Goal: Task Accomplishment & Management: Complete application form

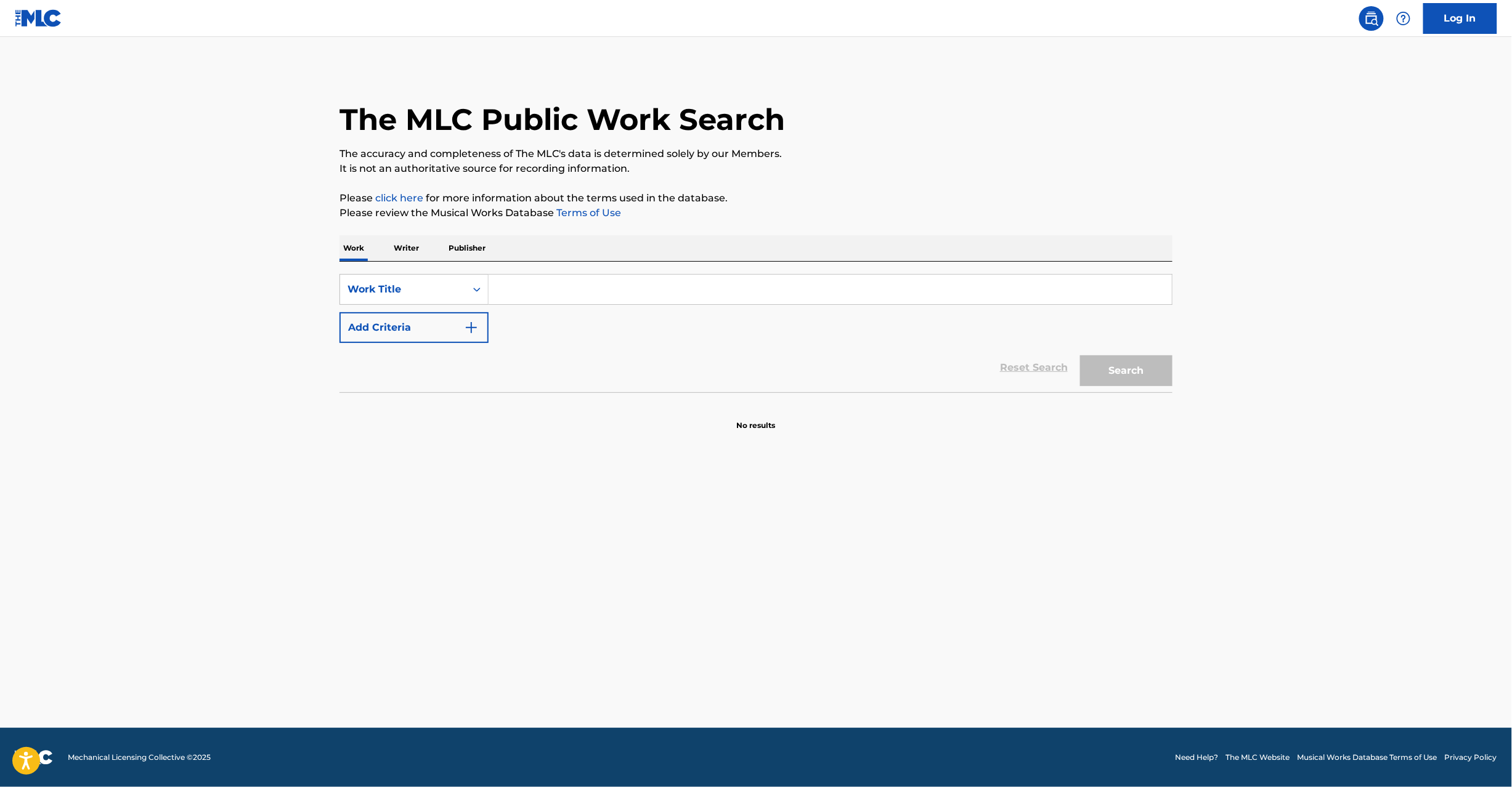
click at [34, 10] on img at bounding box center [38, 18] width 48 height 18
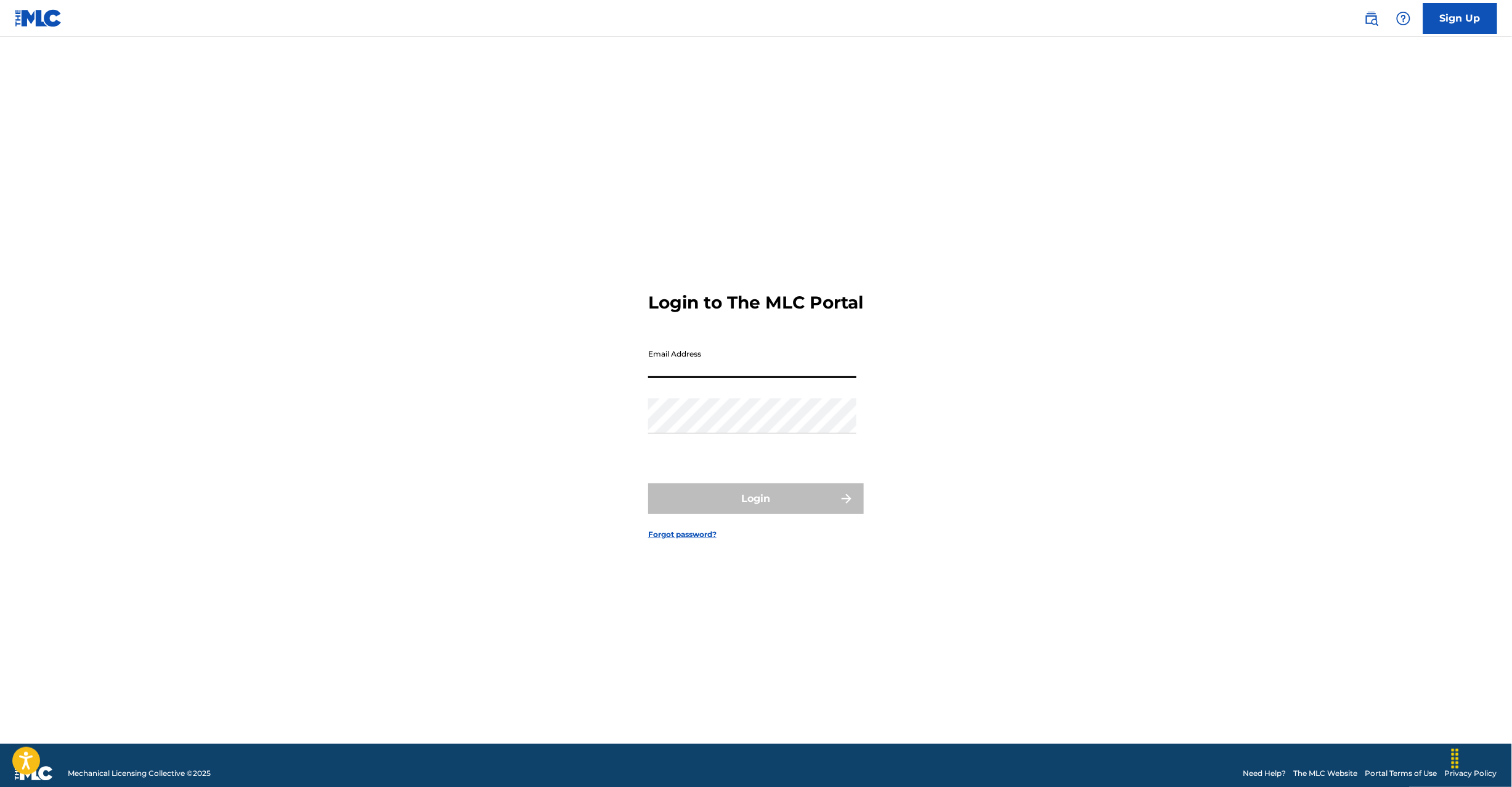
click at [705, 378] on input "Email Address" at bounding box center [753, 360] width 208 height 35
type input "L"
click at [706, 439] on div "Password" at bounding box center [753, 426] width 208 height 55
click at [717, 503] on button "Login" at bounding box center [756, 499] width 216 height 31
click at [732, 378] on input "[EMAIL_ADDRESS][DOMAIN_NAME]" at bounding box center [753, 360] width 208 height 35
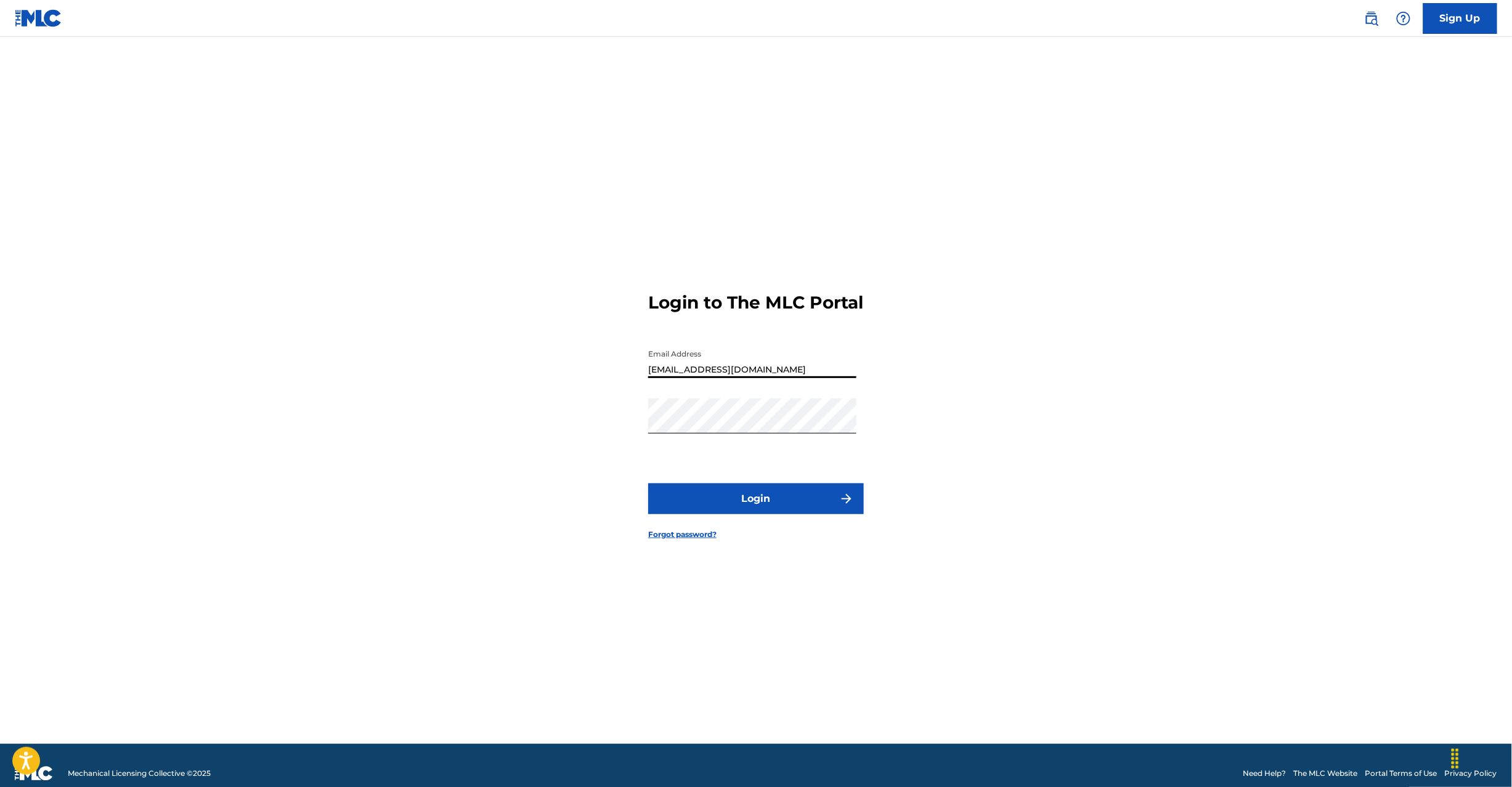
type input "[EMAIL_ADDRESS][DOMAIN_NAME]"
click at [691, 500] on button "Login" at bounding box center [756, 499] width 216 height 31
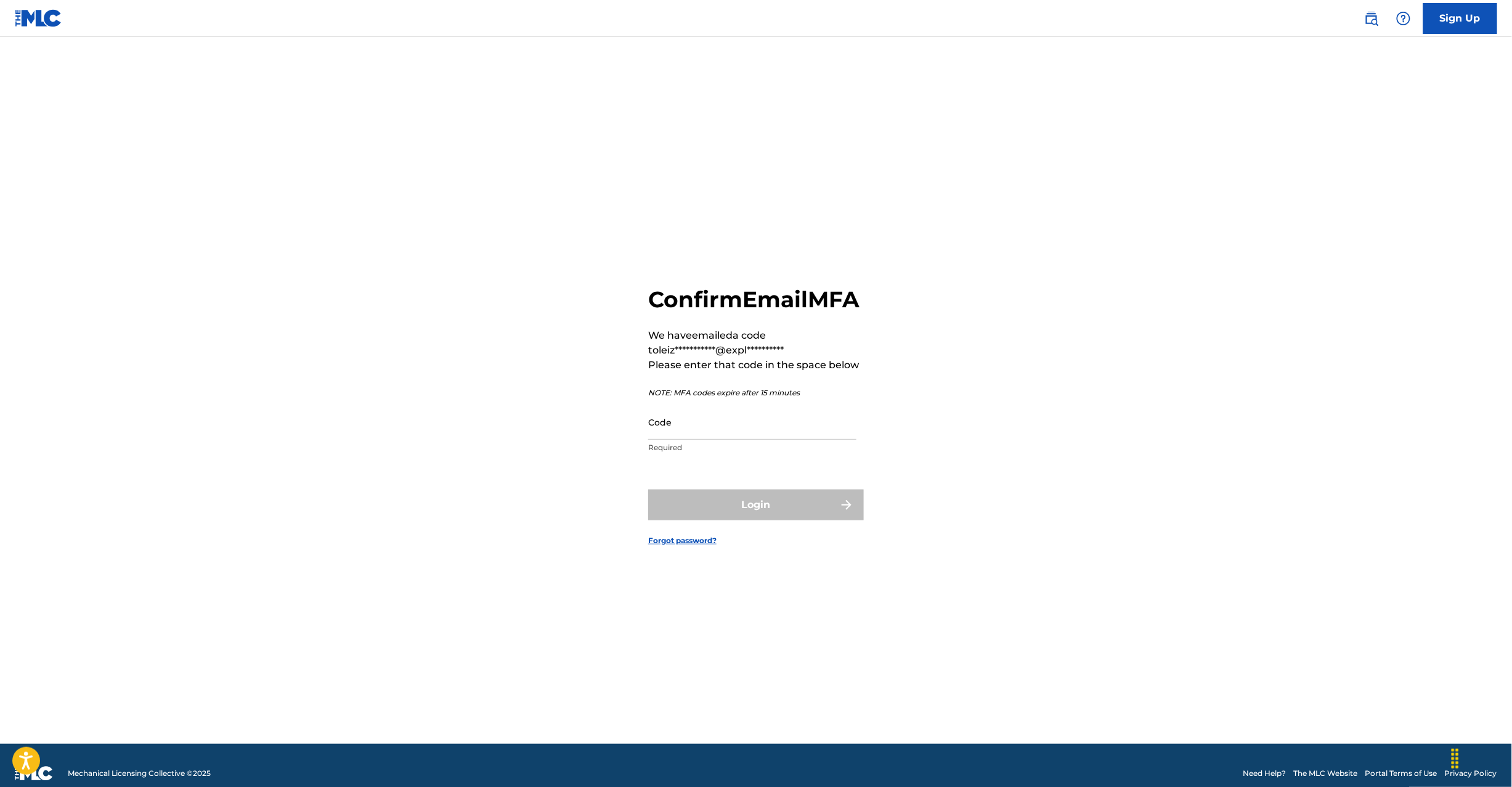
click at [664, 437] on input "Code" at bounding box center [753, 422] width 208 height 35
paste input "471771"
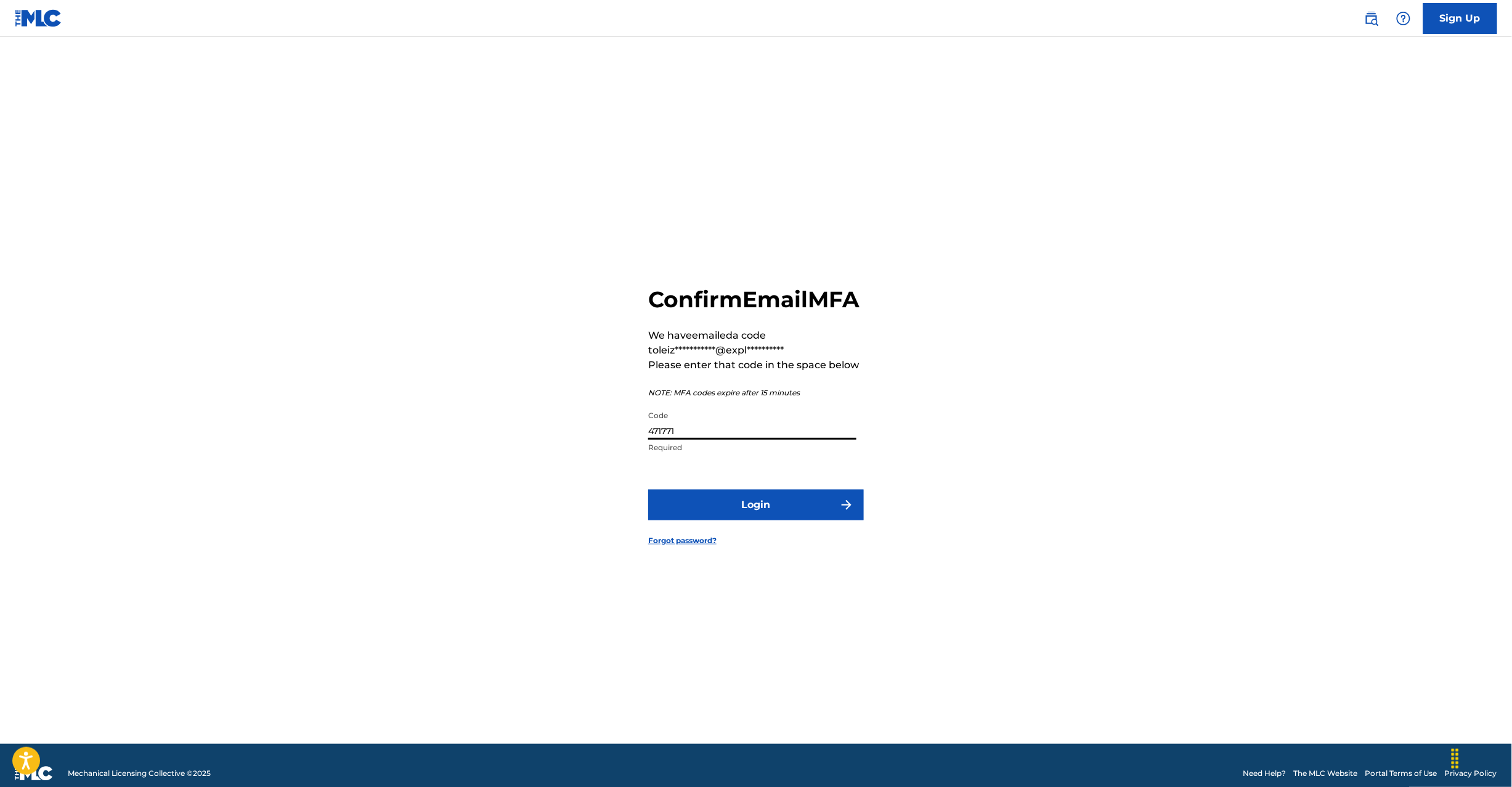
type input "471771"
click at [708, 516] on button "Login" at bounding box center [756, 505] width 216 height 31
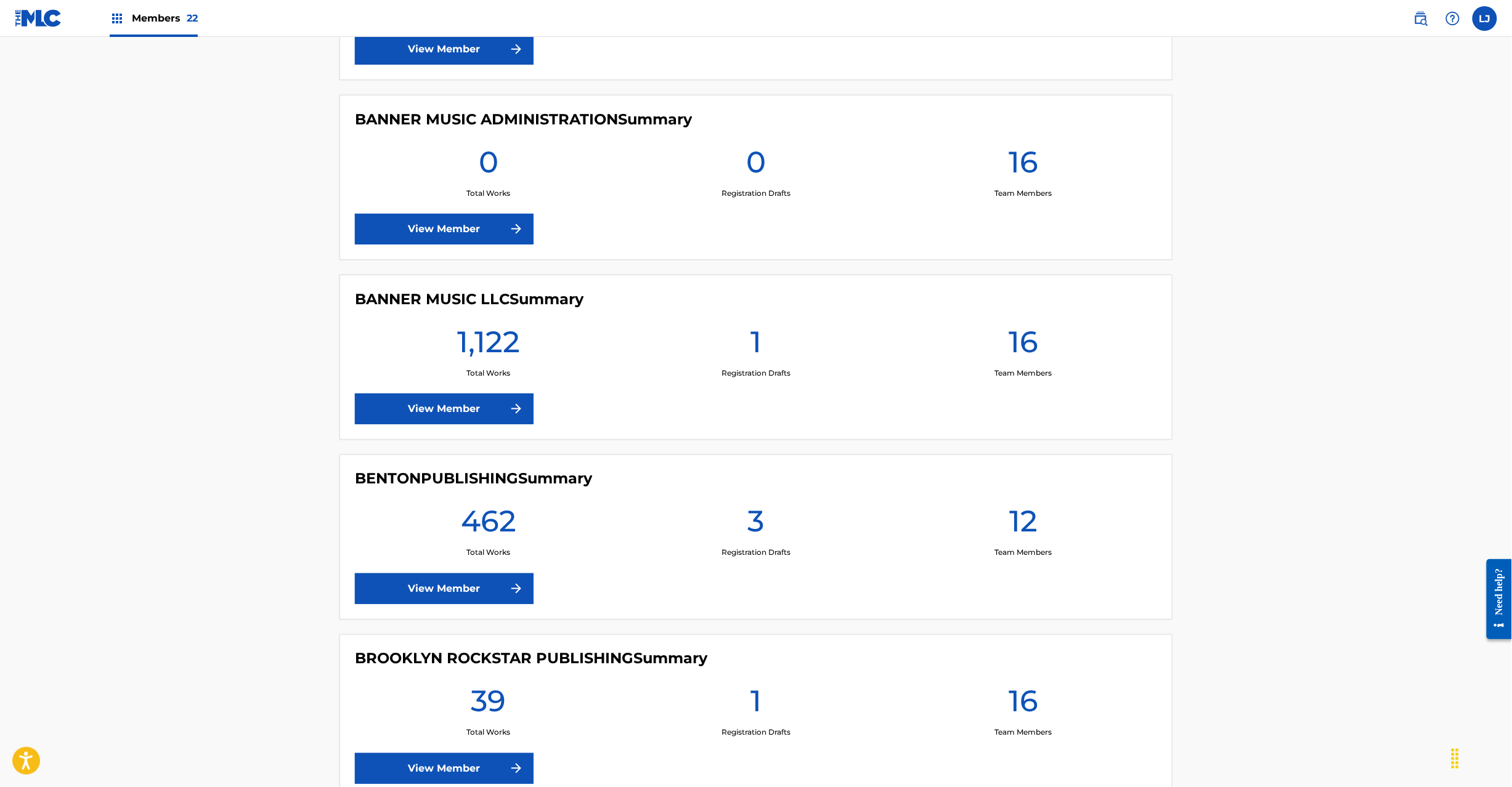
scroll to position [1971, 0]
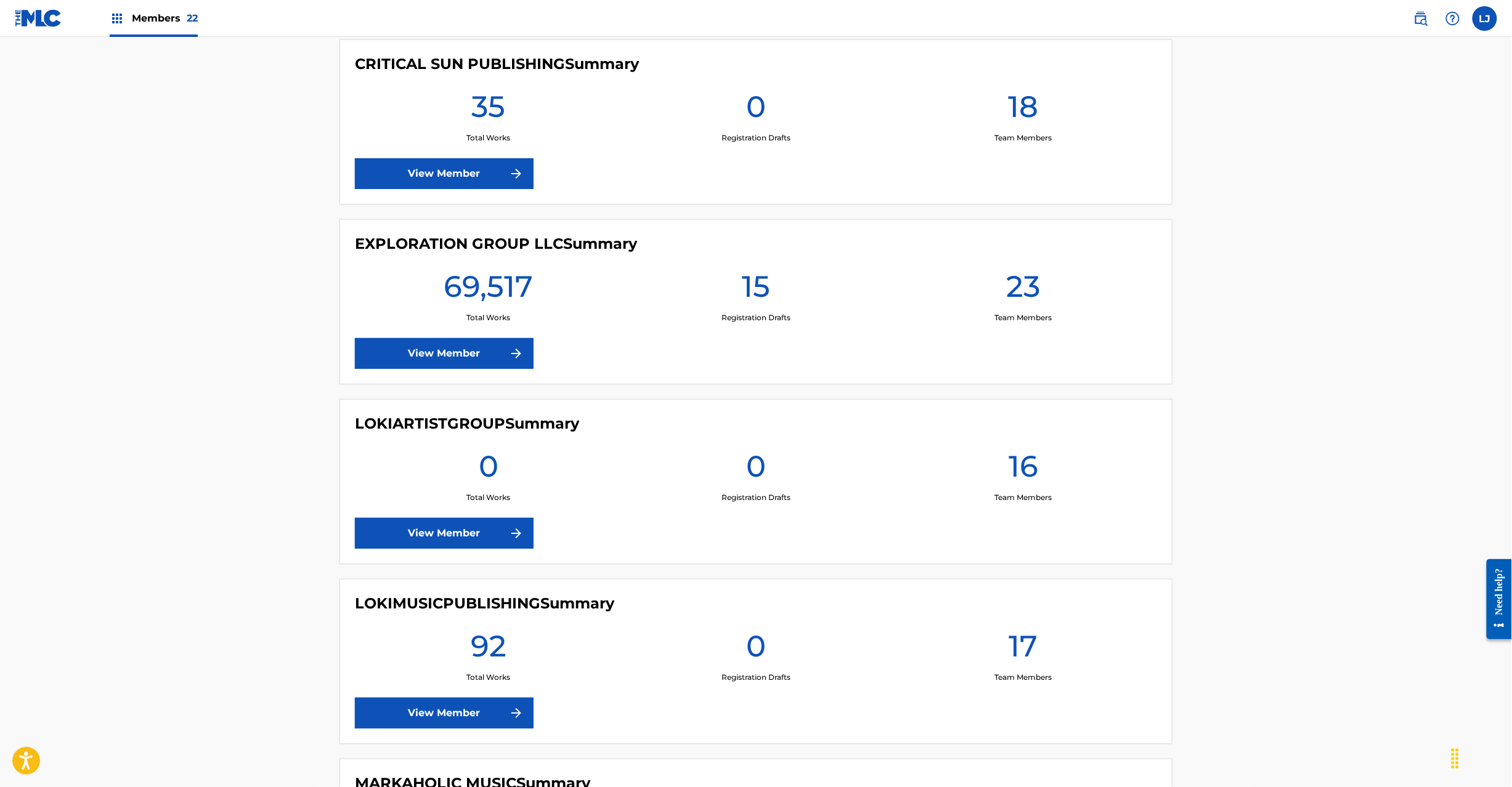
click at [443, 355] on link "View Member" at bounding box center [444, 353] width 179 height 31
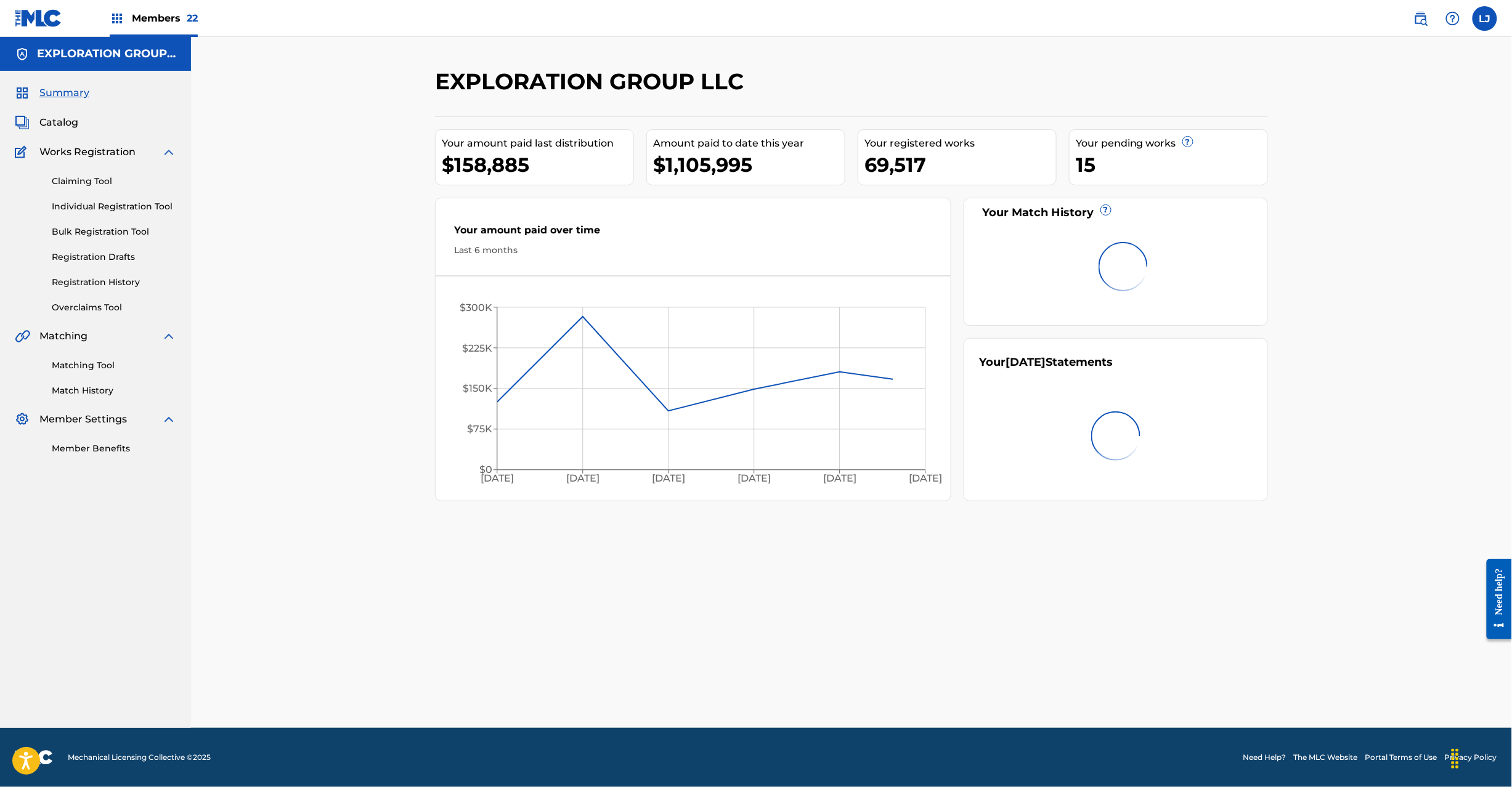
click at [71, 118] on span "Catalog" at bounding box center [58, 122] width 39 height 14
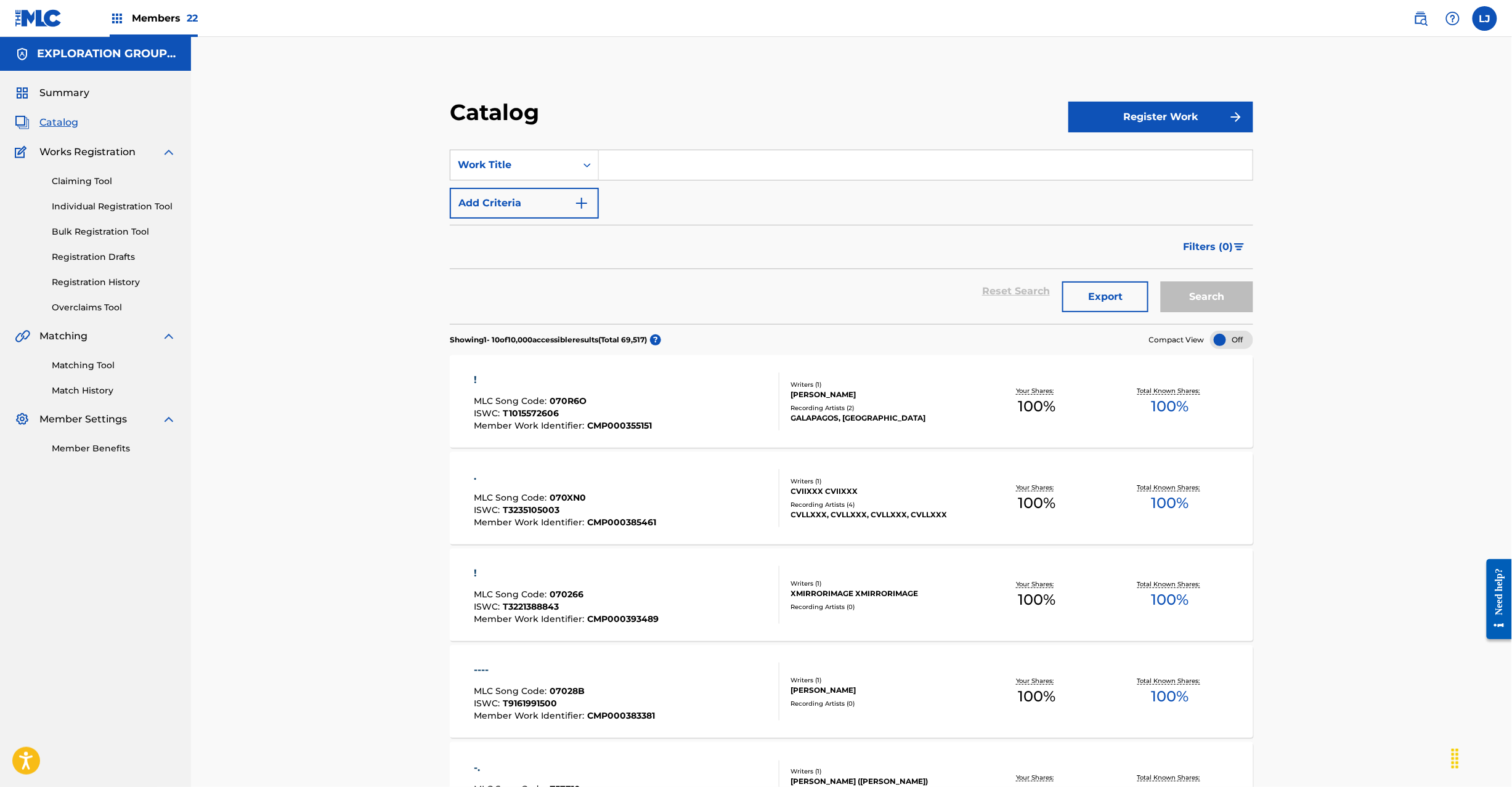
click at [37, 10] on img at bounding box center [38, 18] width 48 height 18
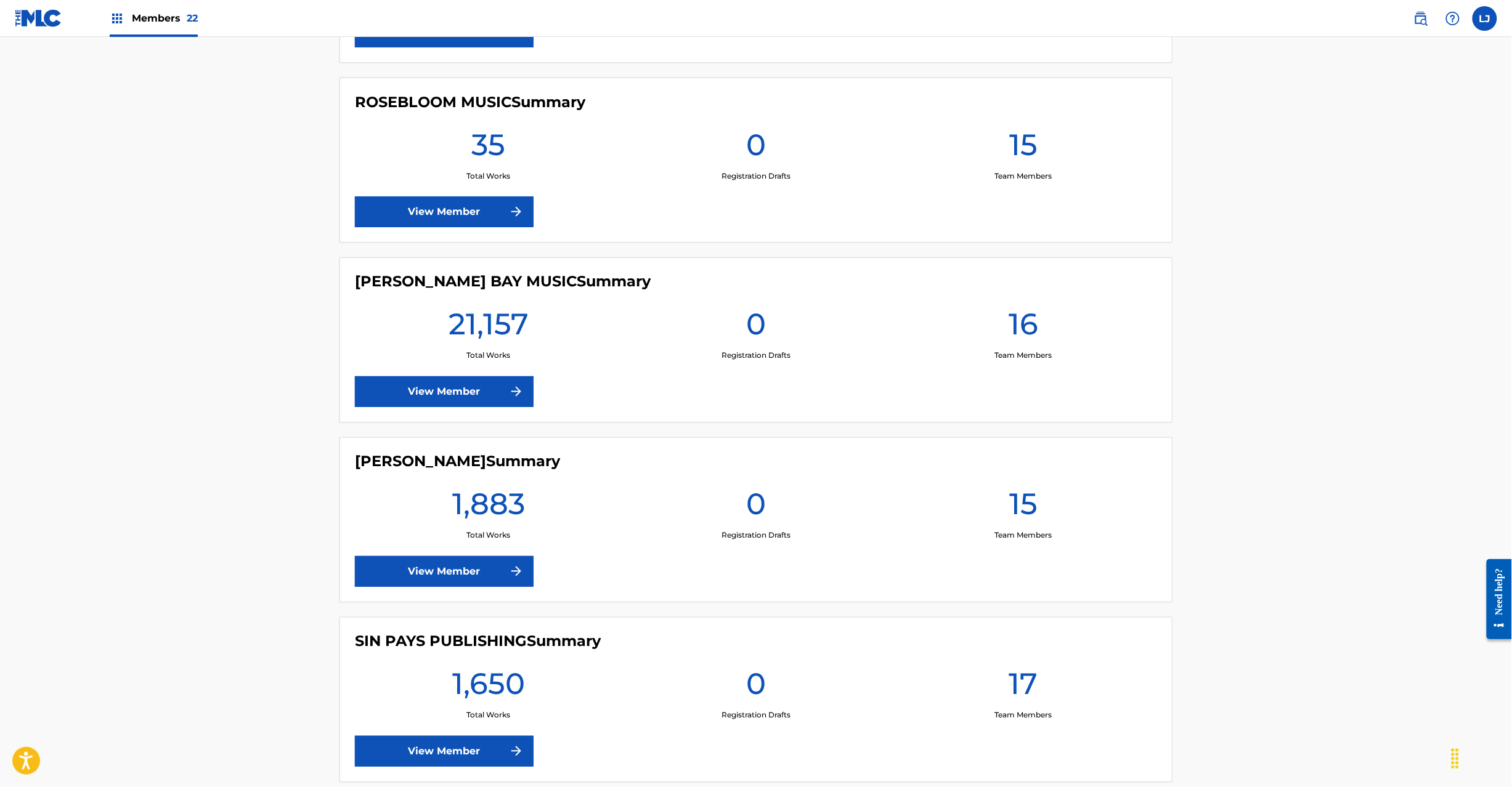
scroll to position [3286, 0]
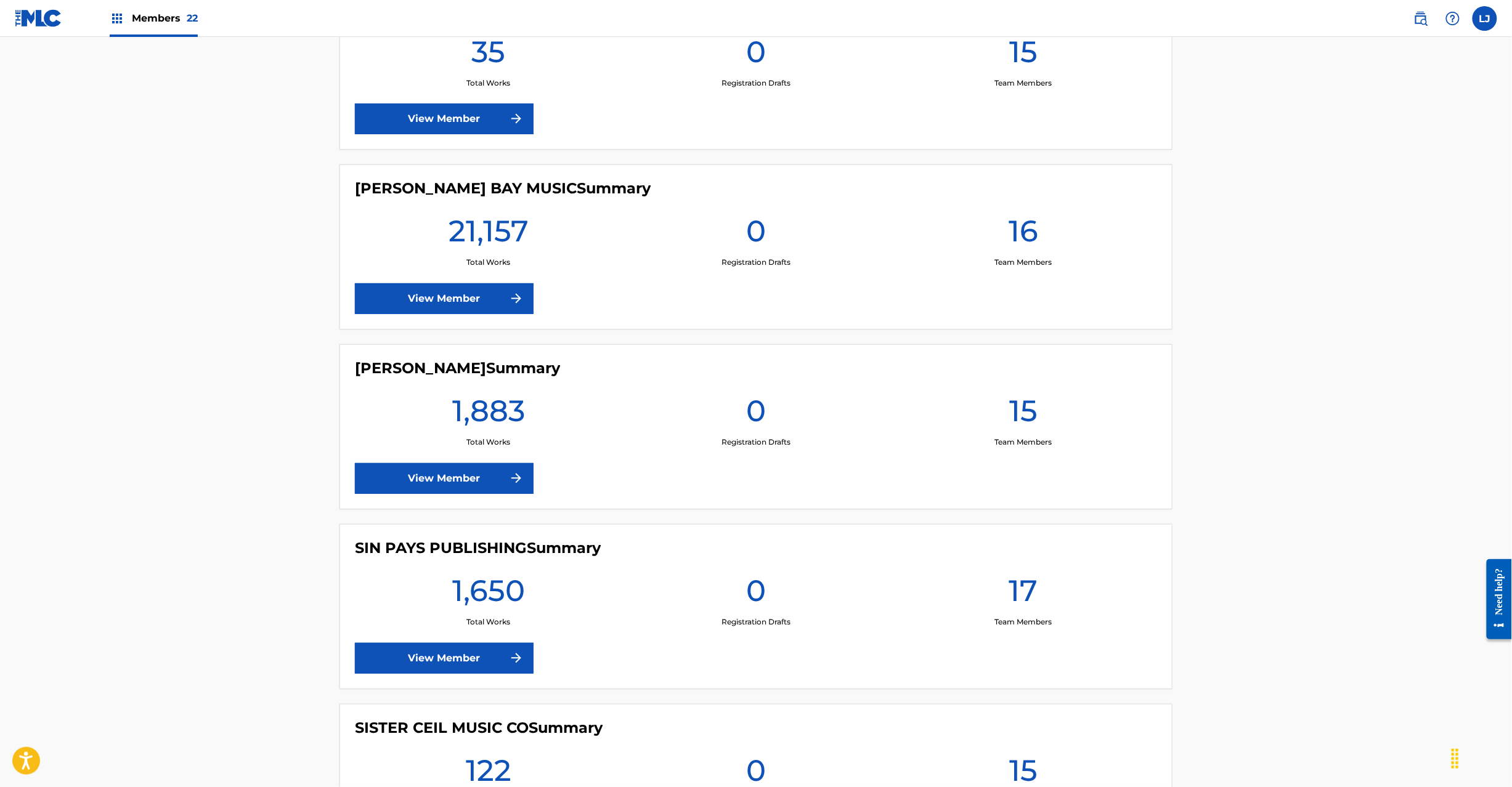
click at [425, 302] on link "View Member" at bounding box center [444, 299] width 179 height 31
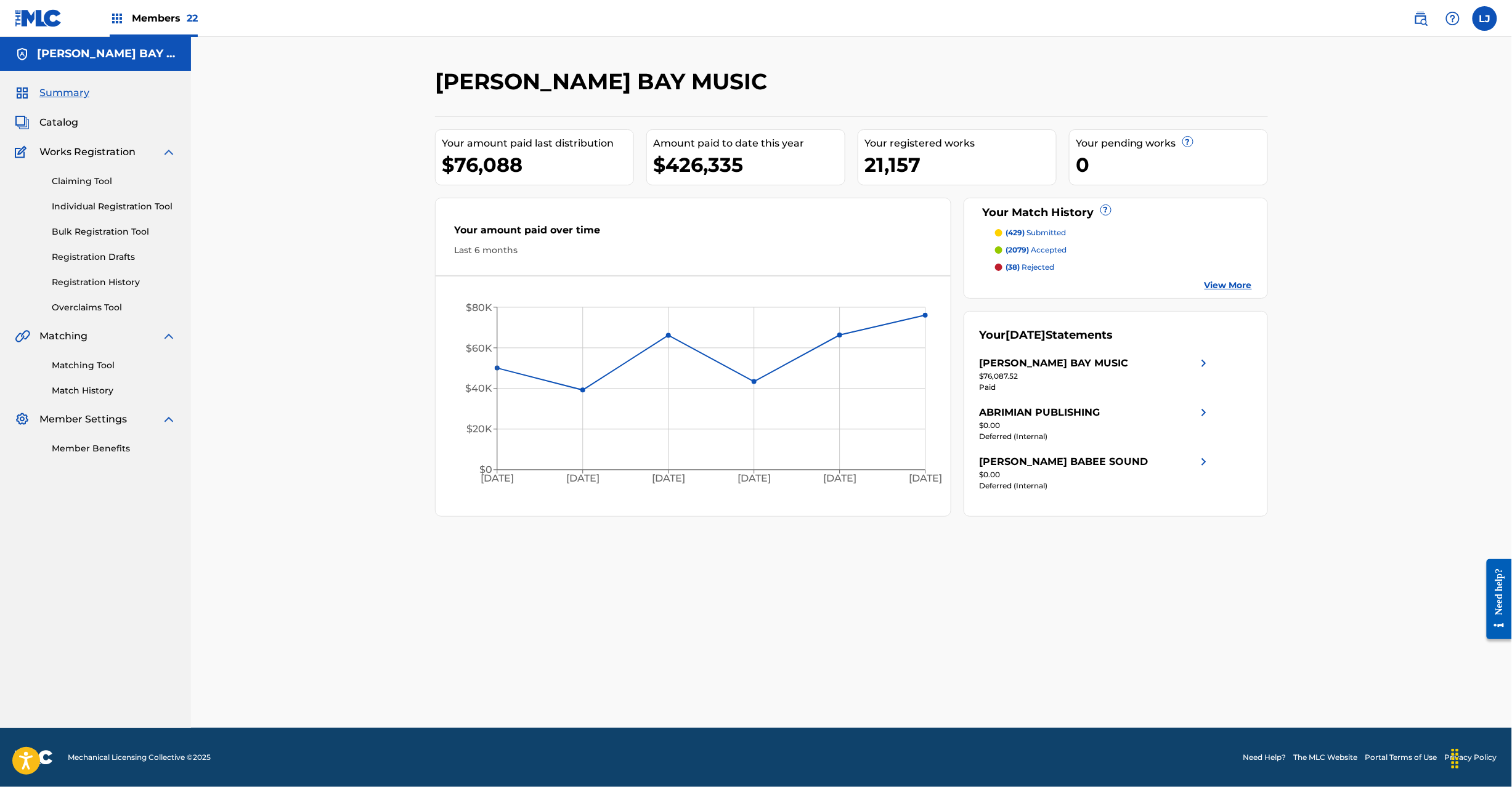
click at [38, 118] on link "Catalog" at bounding box center [46, 122] width 63 height 14
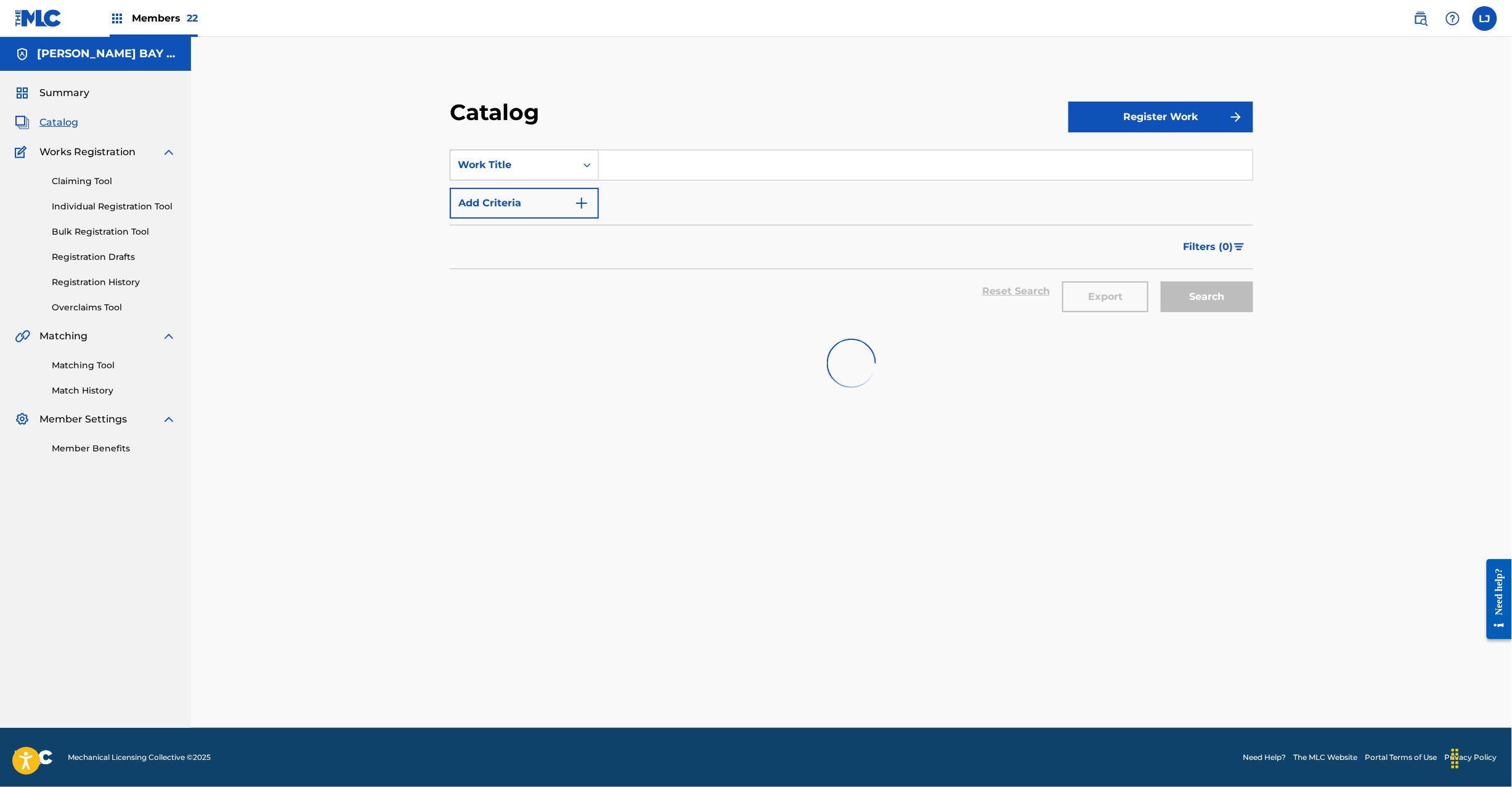
click at [506, 156] on div "Work Title" at bounding box center [514, 165] width 126 height 24
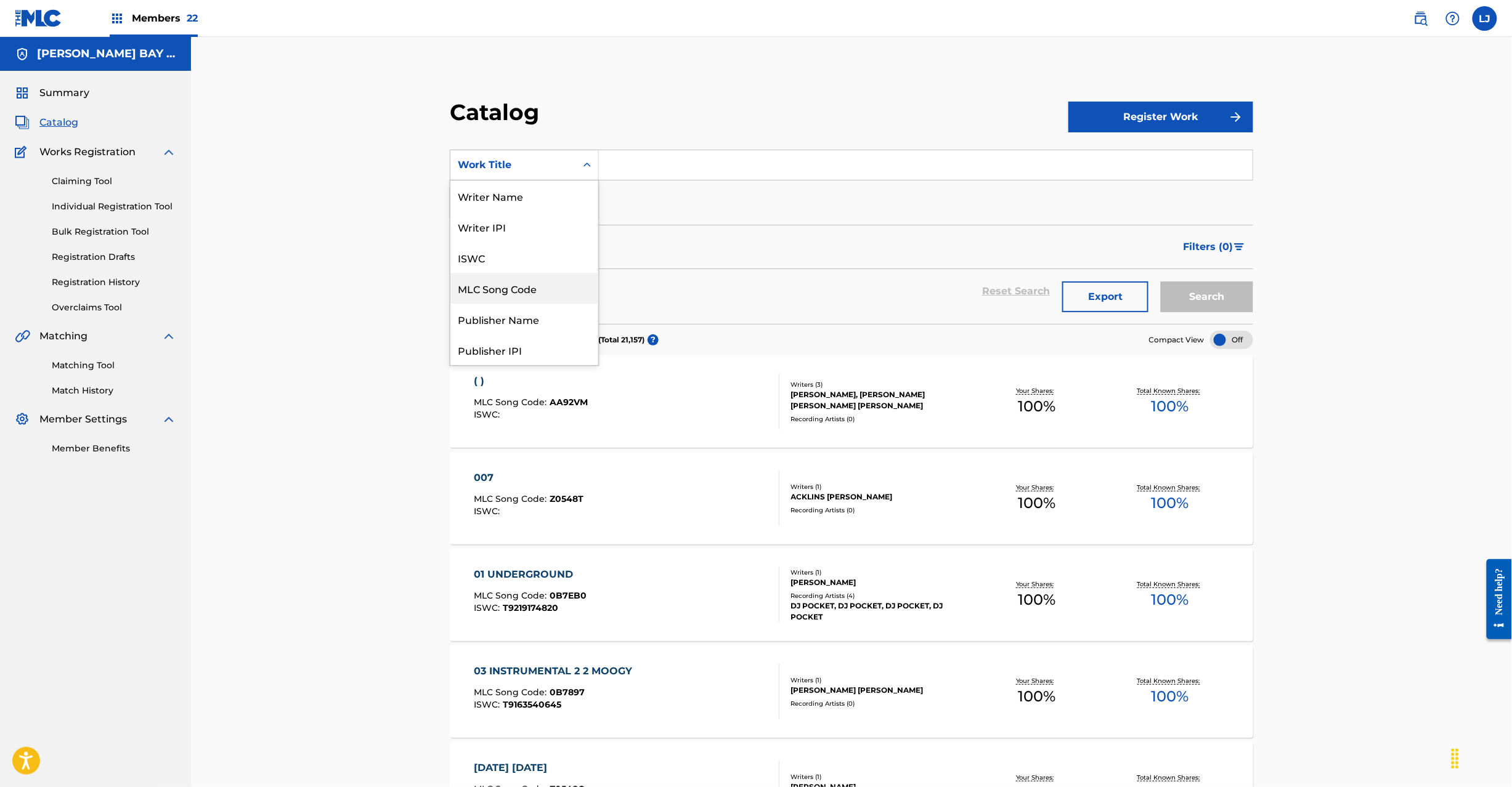
click at [525, 292] on div "MLC Song Code" at bounding box center [524, 288] width 148 height 31
click at [622, 154] on input "Search Form" at bounding box center [926, 164] width 653 height 30
paste input "M7594E"
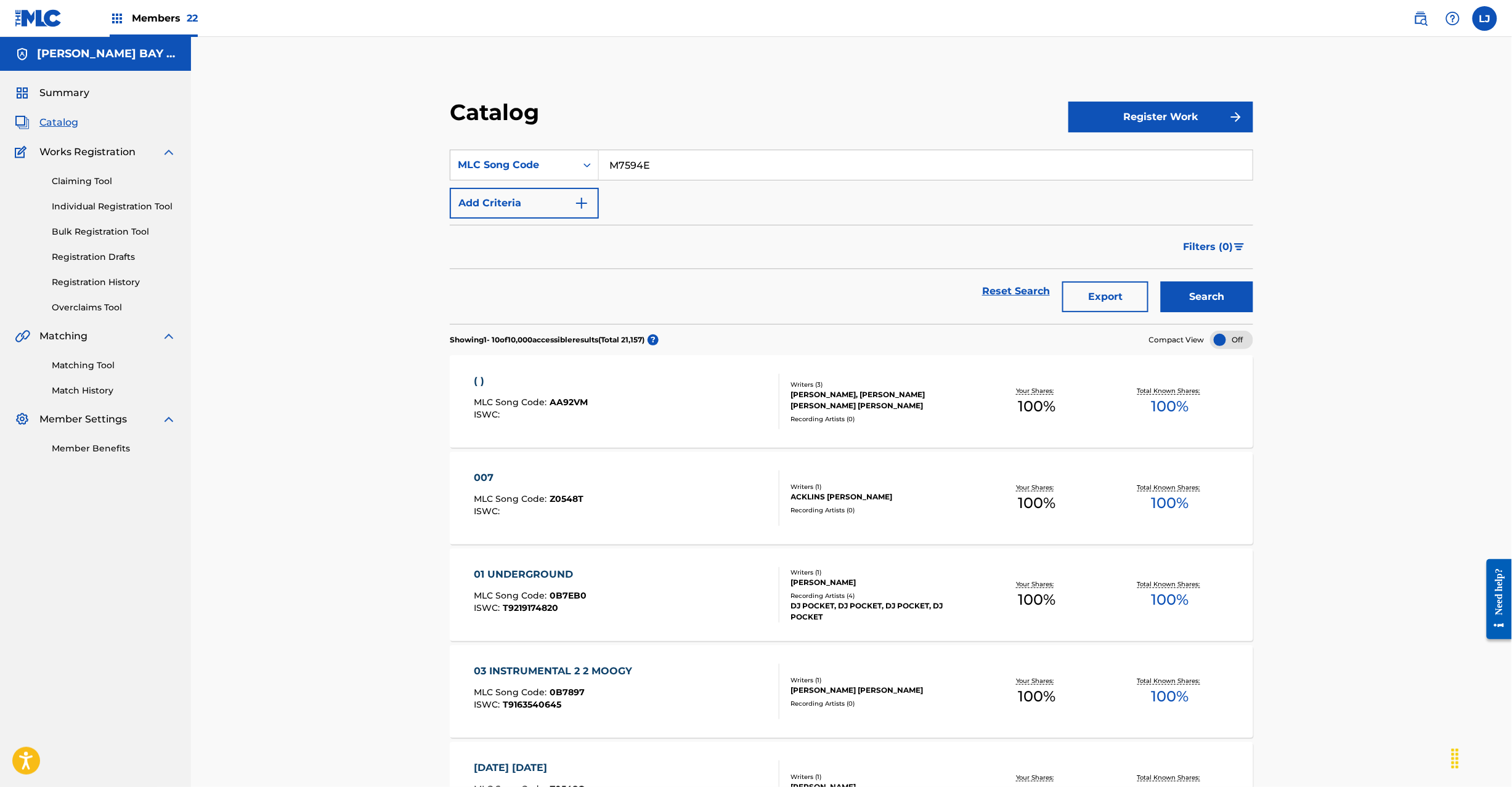
type input "M7594E"
click at [1208, 314] on div "Reset Search Export Search" at bounding box center [851, 296] width 803 height 54
click at [1209, 293] on button "Search" at bounding box center [1206, 297] width 93 height 31
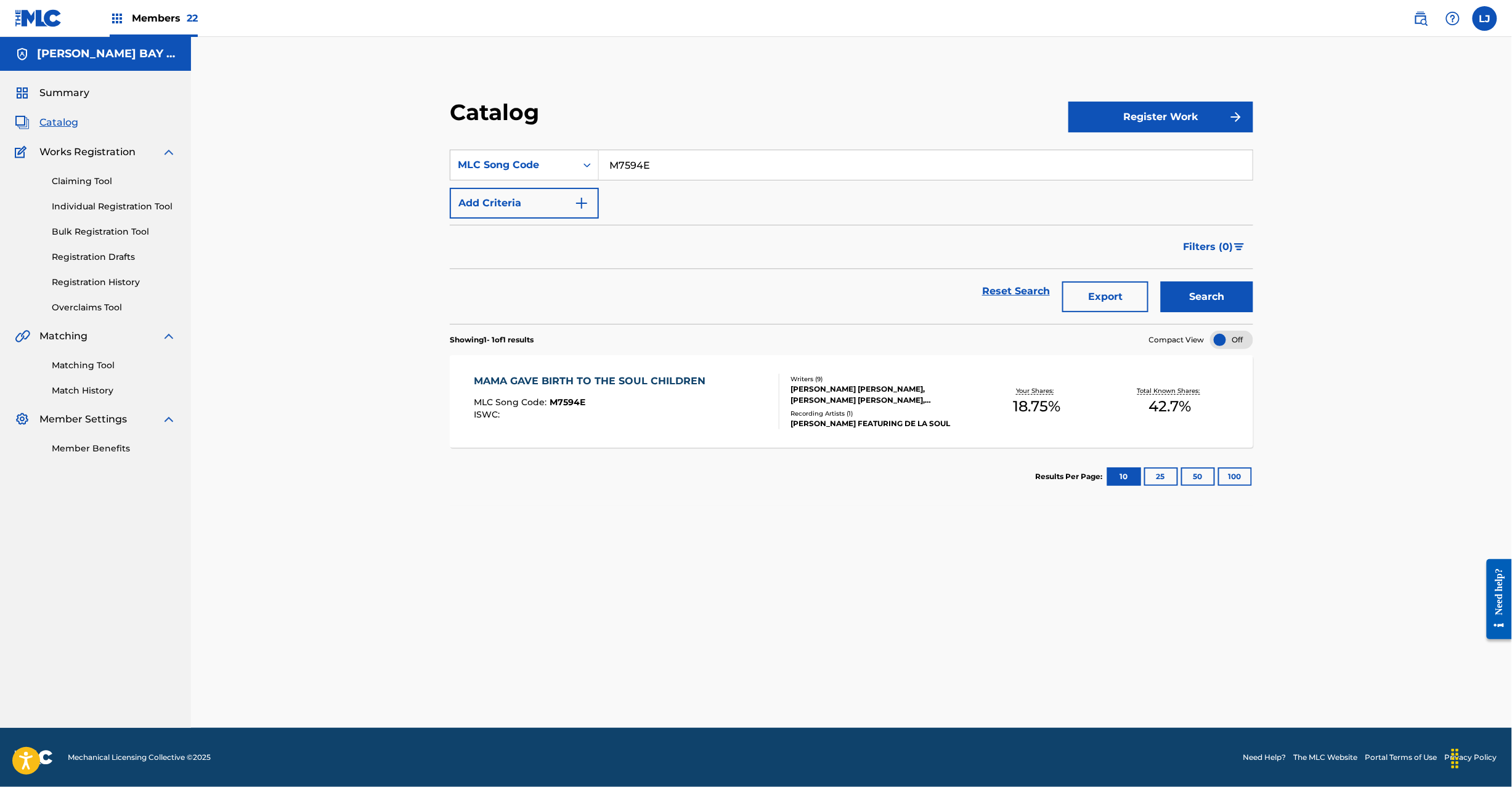
click at [625, 388] on div "MAMA GAVE BIRTH TO THE SOUL CHILDREN" at bounding box center [592, 381] width 238 height 14
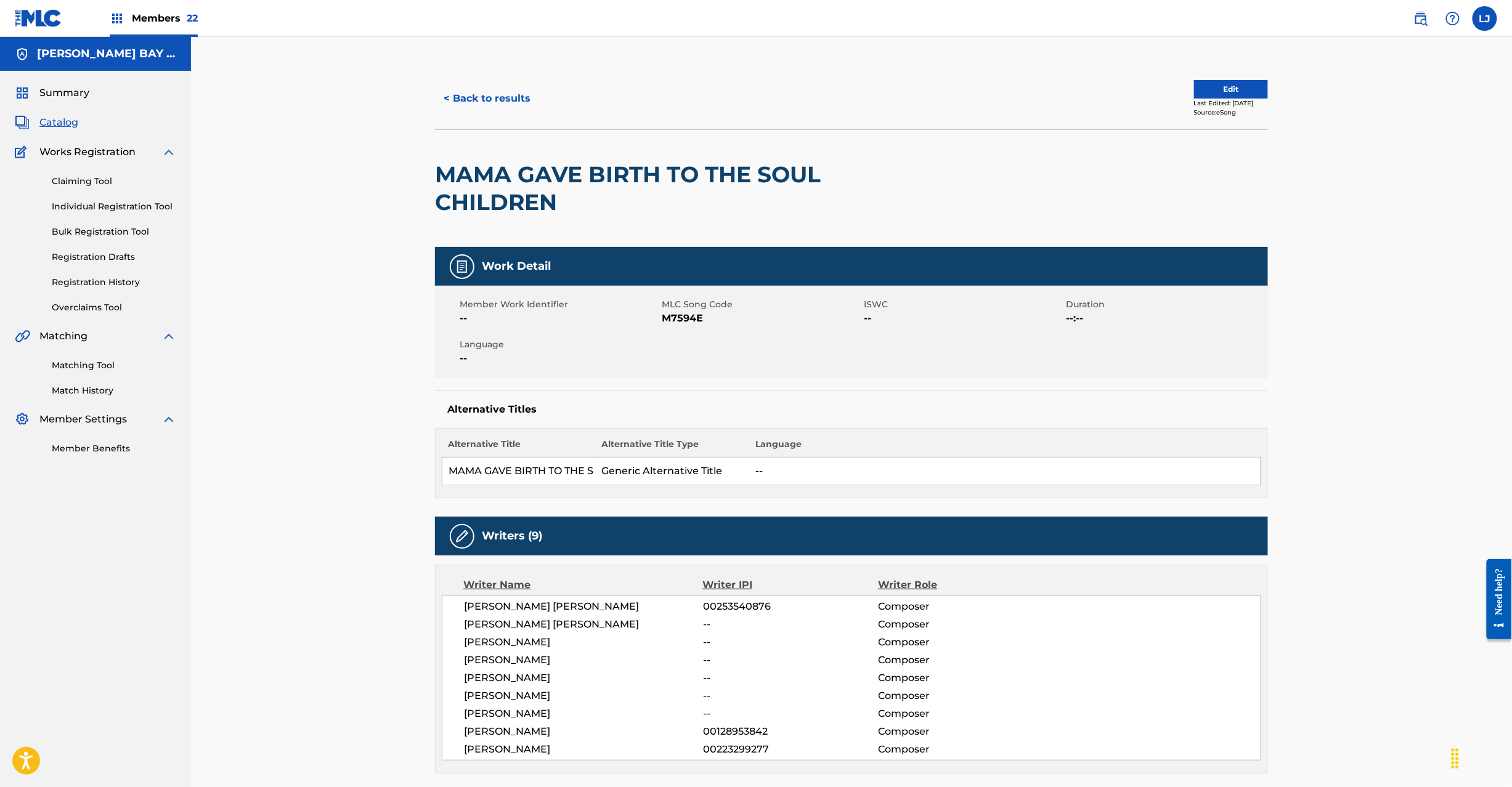
scroll to position [657, 0]
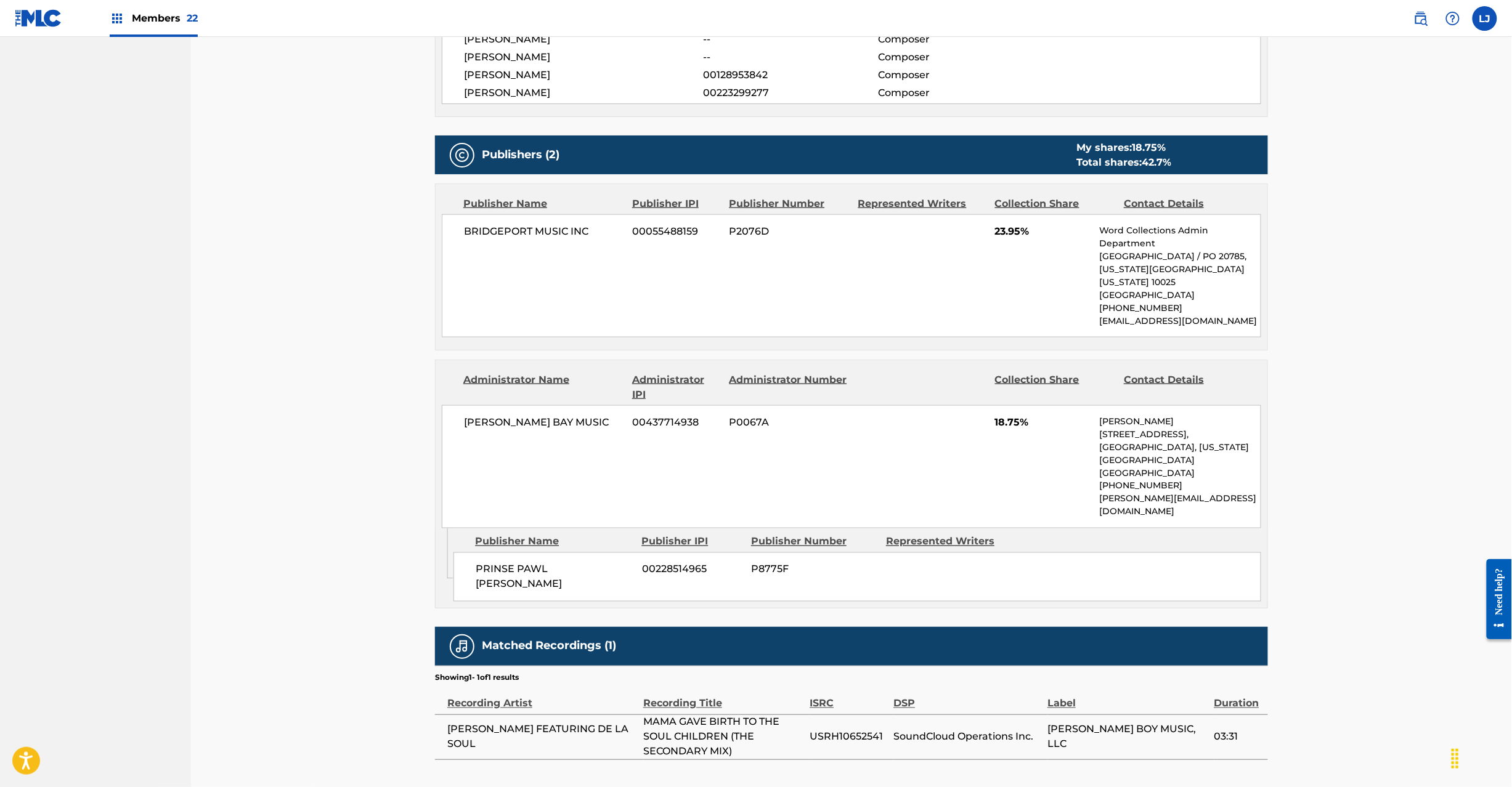
drag, startPoint x: 1511, startPoint y: 394, endPoint x: 1511, endPoint y: 407, distance: 13.0
click at [1511, 407] on div "< Back to results Edit Last Edited: [DATE] Source: eSong MAMA GAVE BIRTH TO THE…" at bounding box center [851, 95] width 1321 height 1430
click at [1474, 386] on div "< Back to results Edit Last Edited: [DATE] Source: eSong MAMA GAVE BIRTH TO THE…" at bounding box center [851, 95] width 1321 height 1430
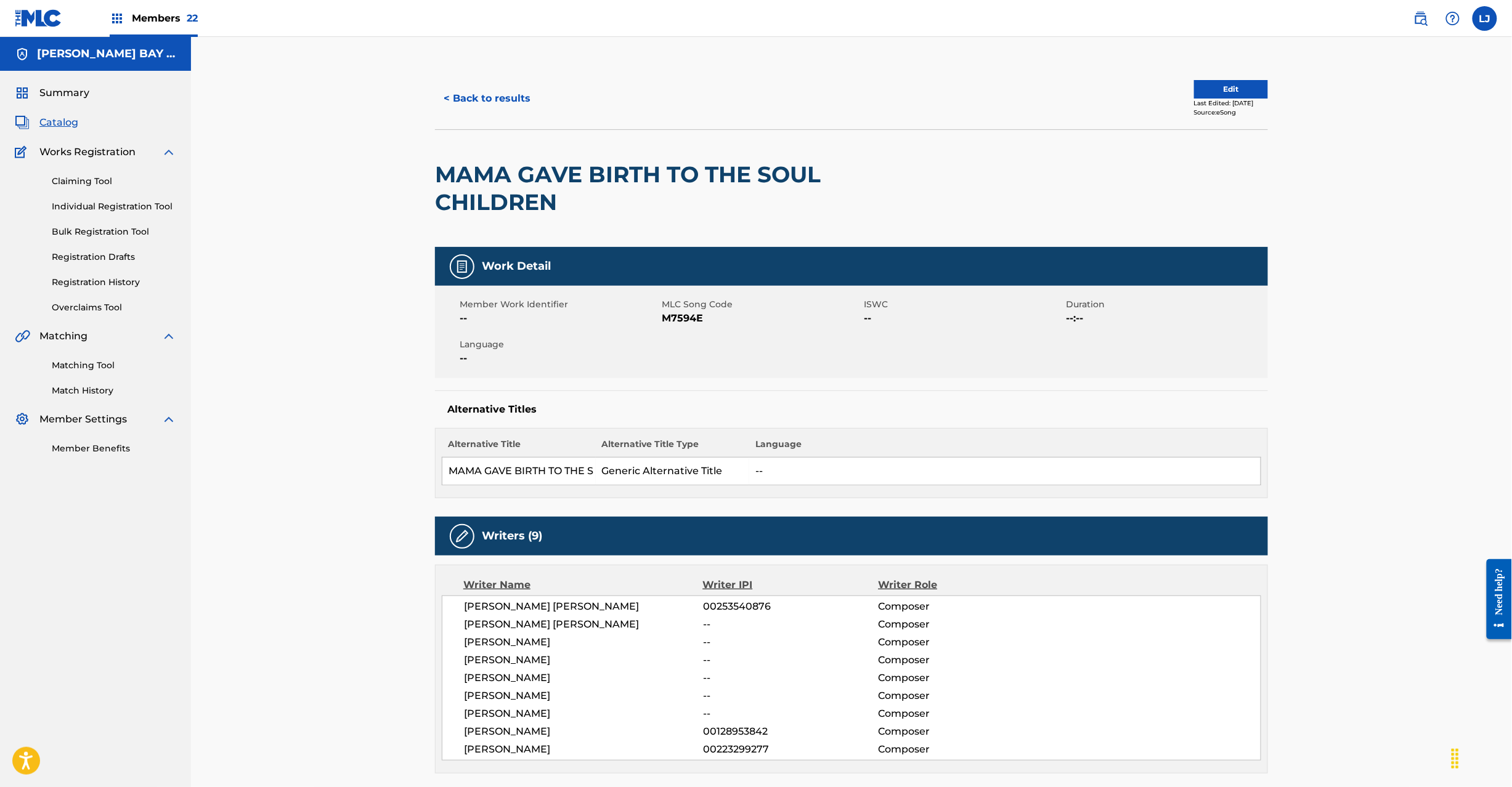
click at [1205, 85] on button "Edit" at bounding box center [1230, 89] width 74 height 18
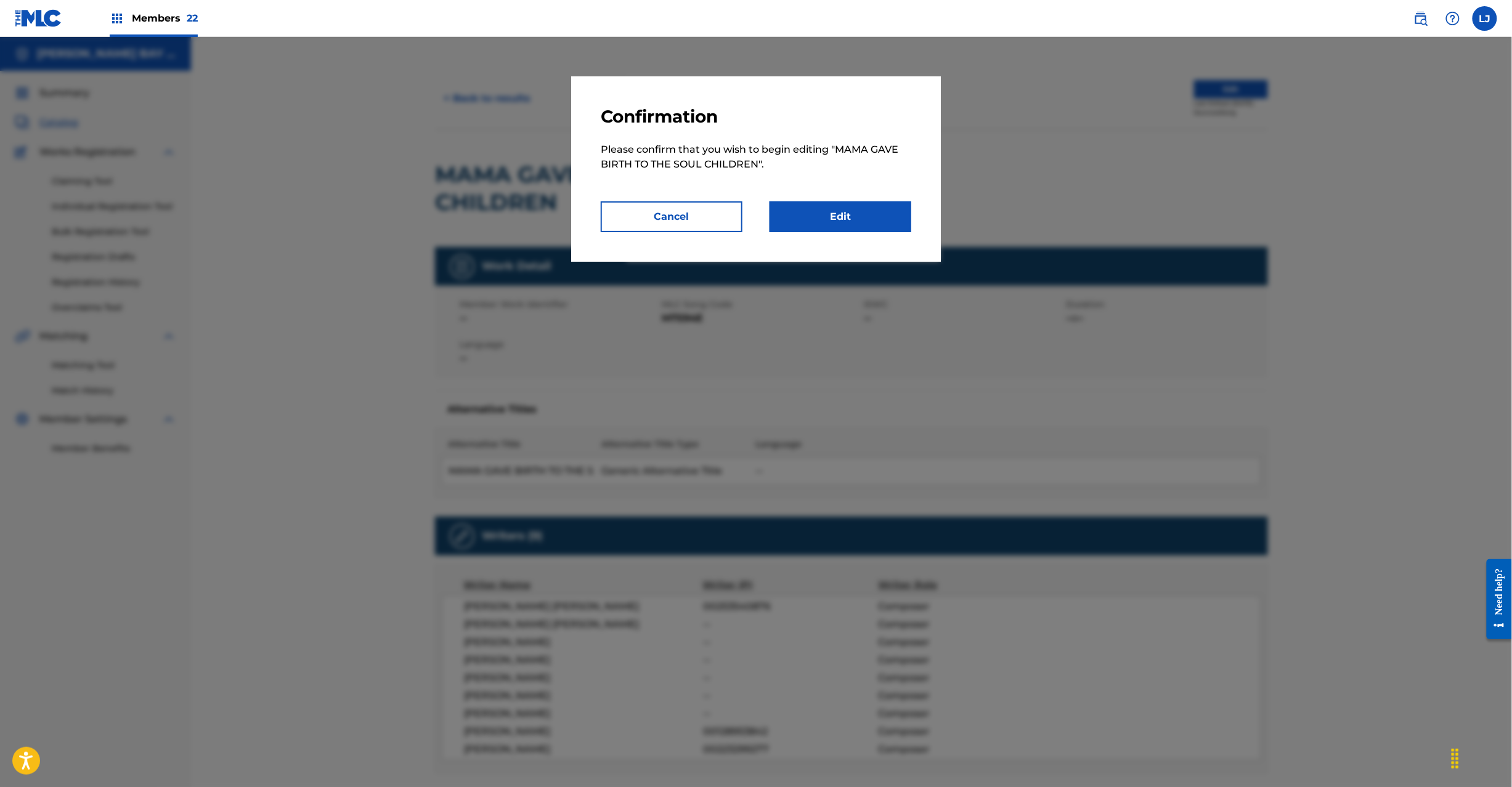
click at [813, 222] on link "Edit" at bounding box center [841, 217] width 141 height 31
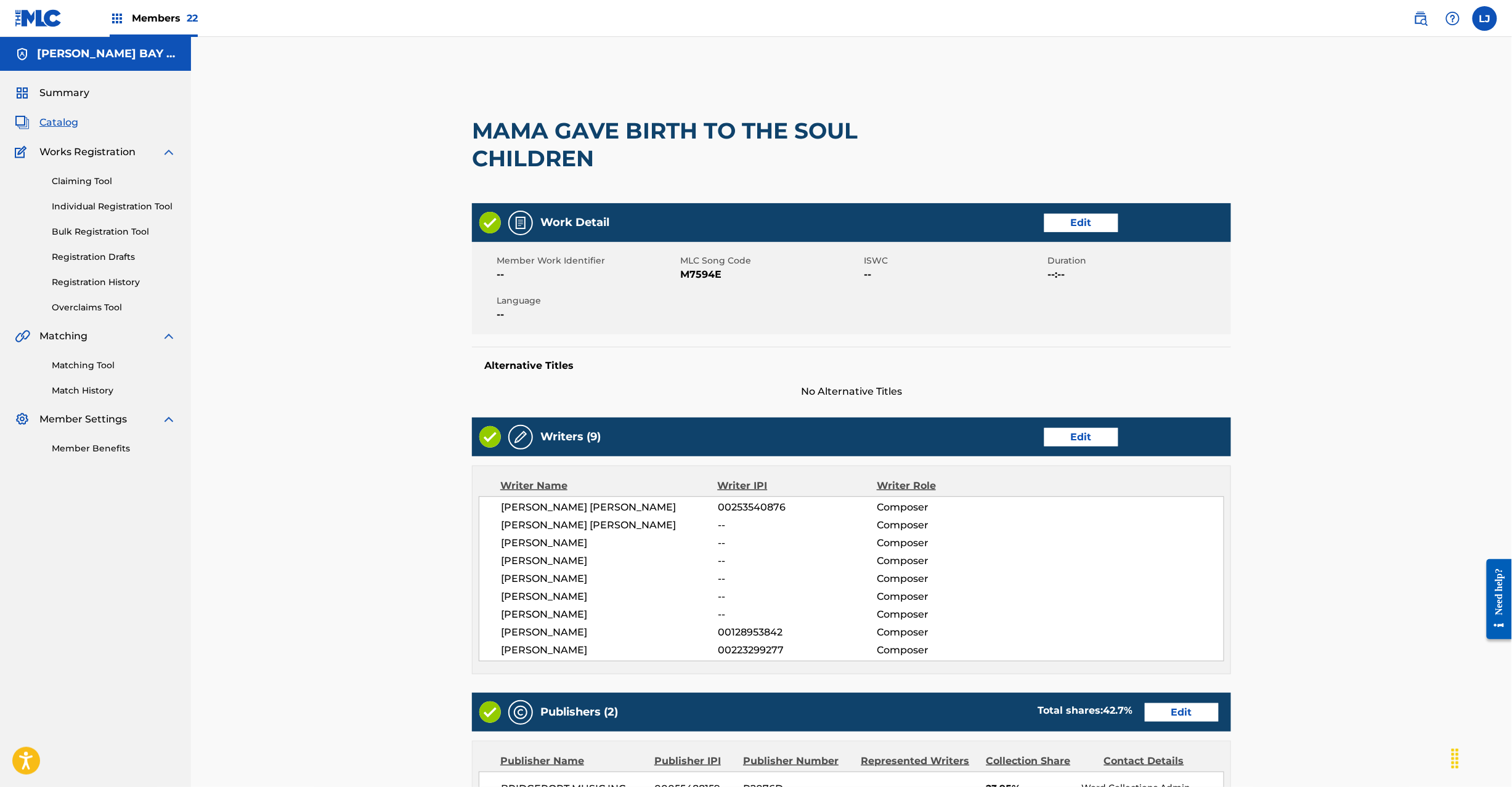
scroll to position [580, 0]
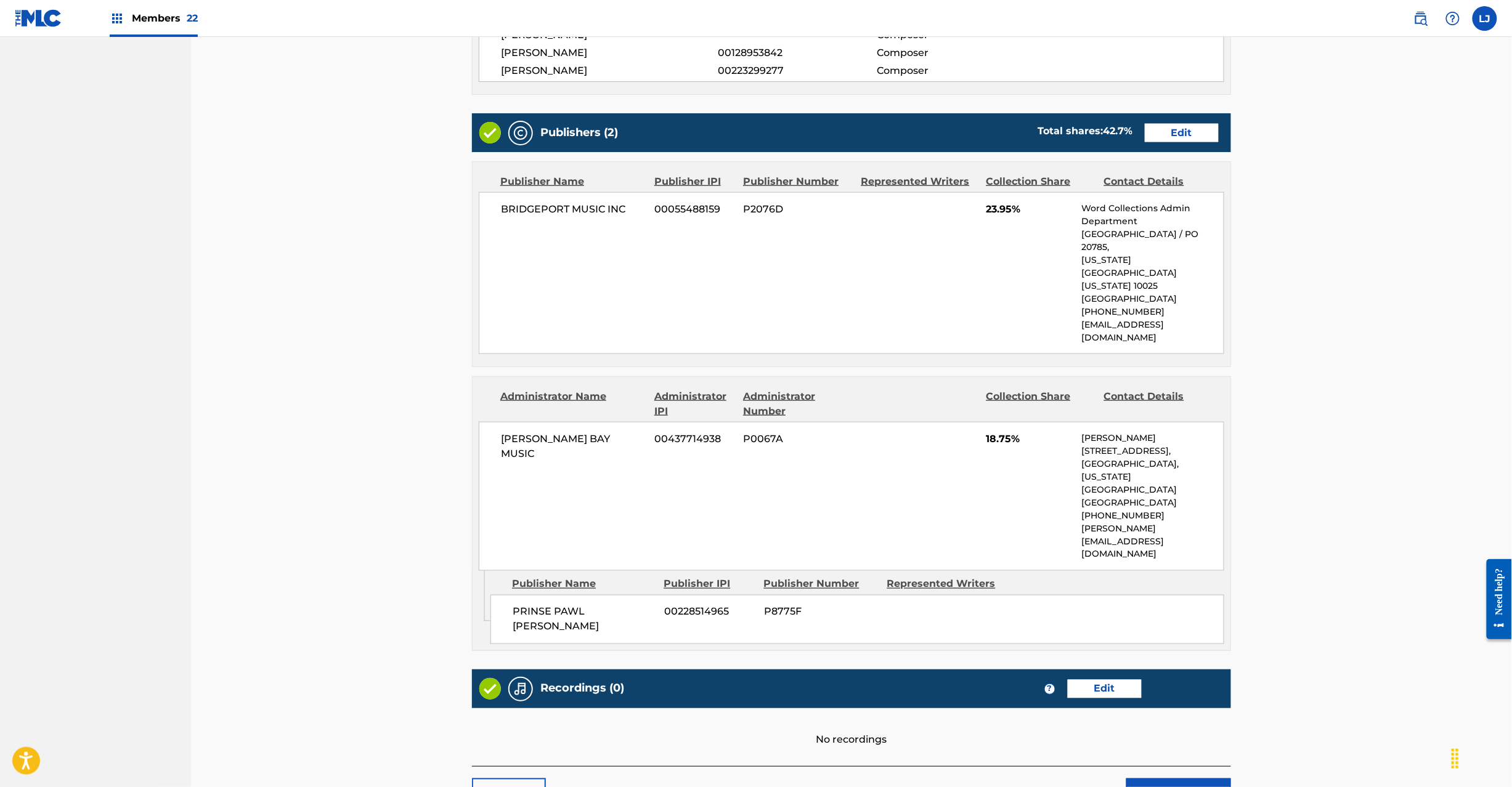
click at [1161, 137] on link "Edit" at bounding box center [1182, 133] width 74 height 18
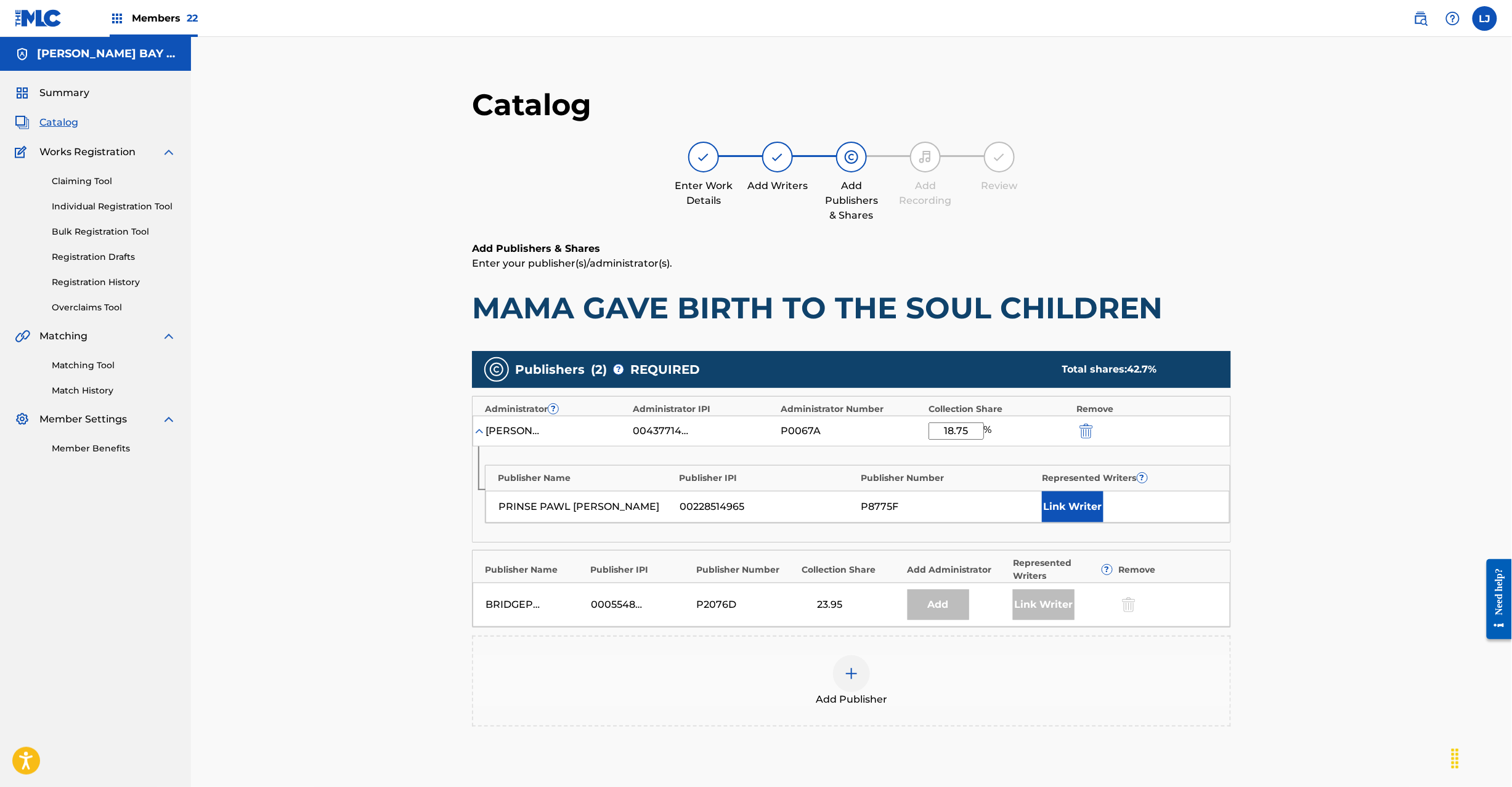
click at [526, 435] on div "[PERSON_NAME] BAY MUSIC" at bounding box center [513, 431] width 55 height 14
click at [969, 433] on input "18.75" at bounding box center [956, 432] width 55 height 17
click at [1091, 427] on img "submit" at bounding box center [1086, 431] width 13 height 14
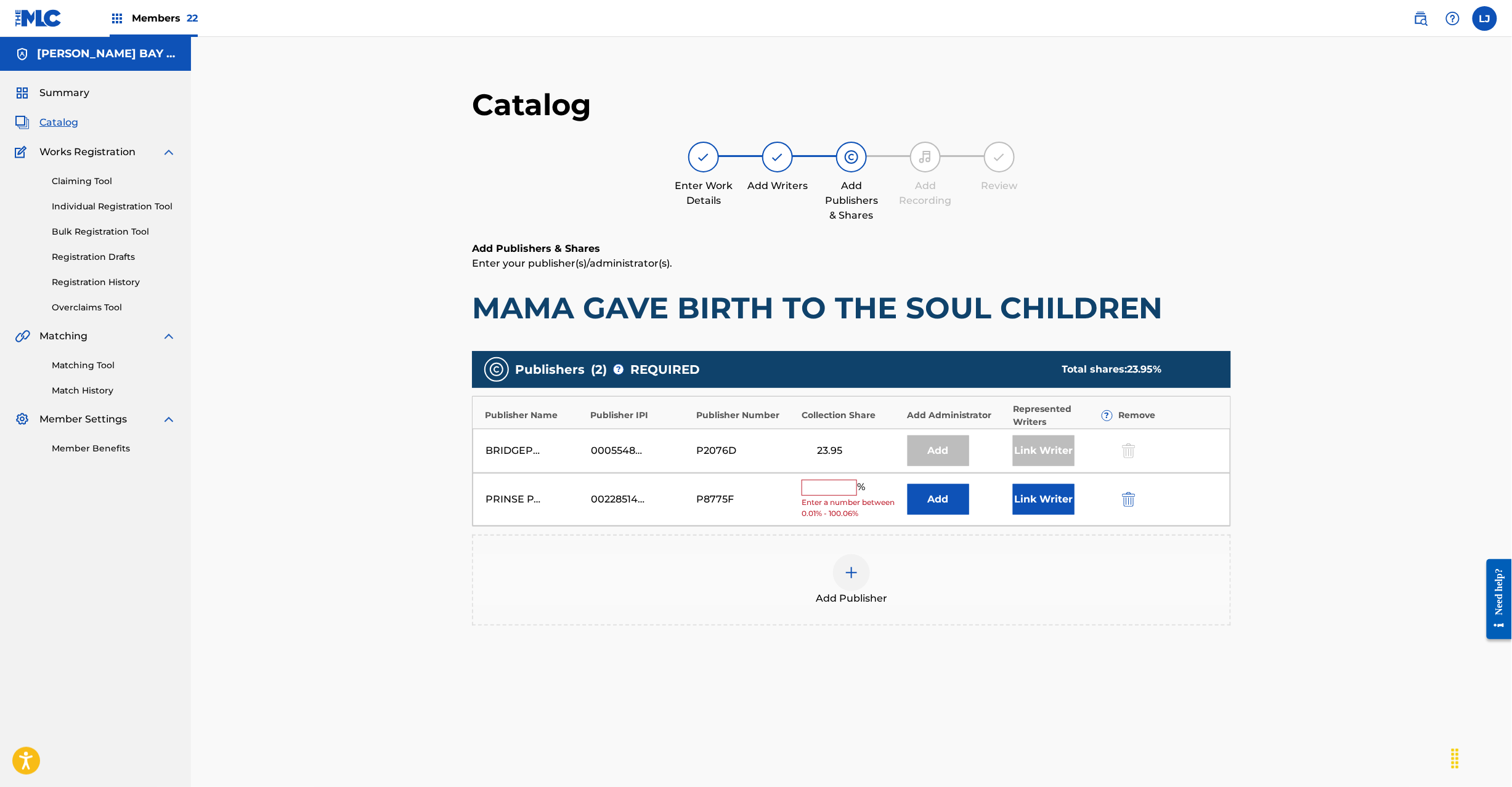
click at [1138, 506] on div at bounding box center [1146, 499] width 55 height 14
click at [1124, 500] on img "submit" at bounding box center [1129, 499] width 13 height 14
click at [857, 511] on div at bounding box center [851, 519] width 37 height 37
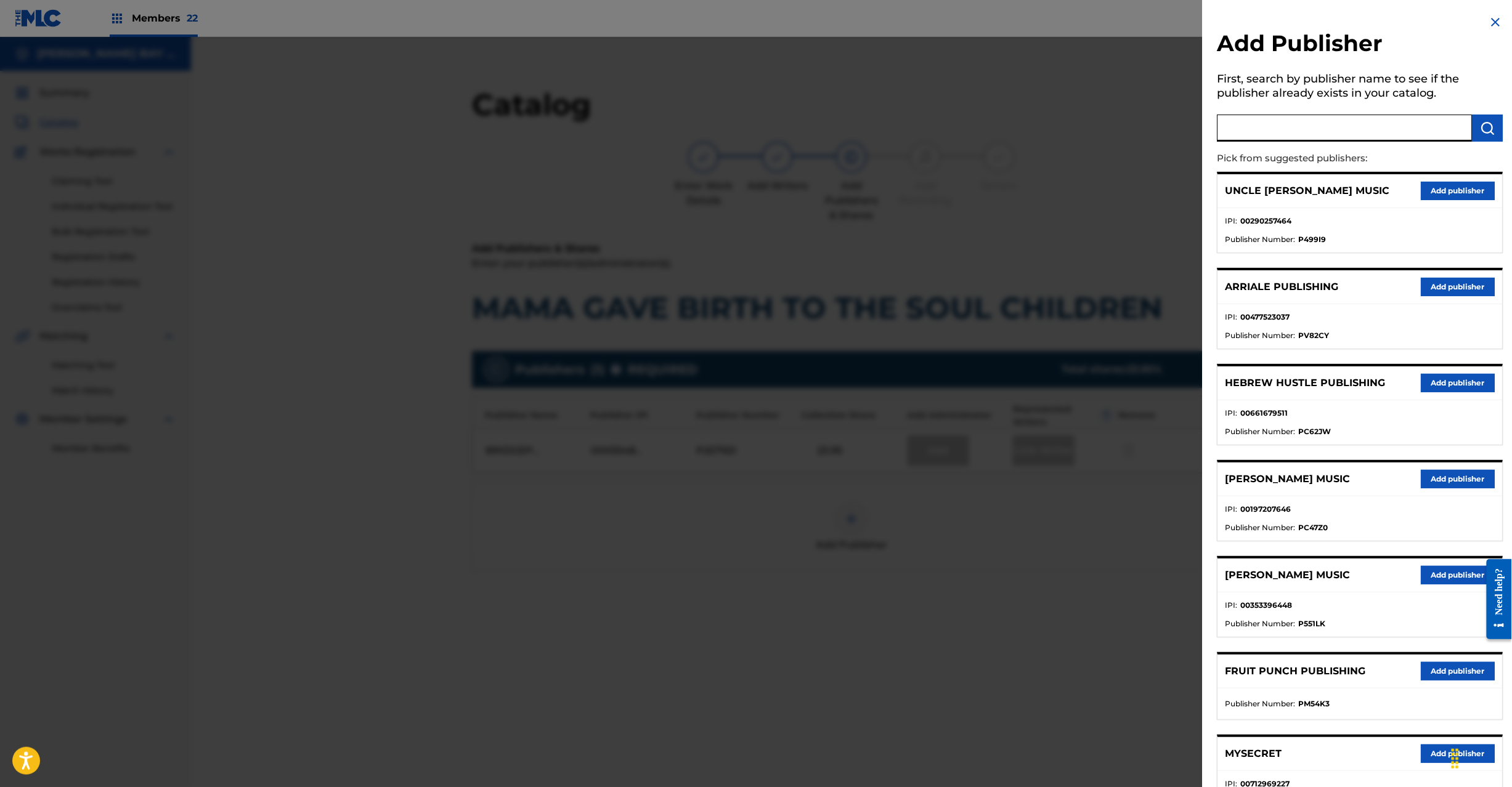
click at [1270, 134] on input "text" at bounding box center [1345, 128] width 255 height 27
click at [1349, 120] on input "text" at bounding box center [1345, 128] width 255 height 27
paste input "[PERSON_NAME] Music Inc"
type input "[PERSON_NAME] Music Inc"
click at [1481, 127] on img "submit" at bounding box center [1487, 127] width 14 height 14
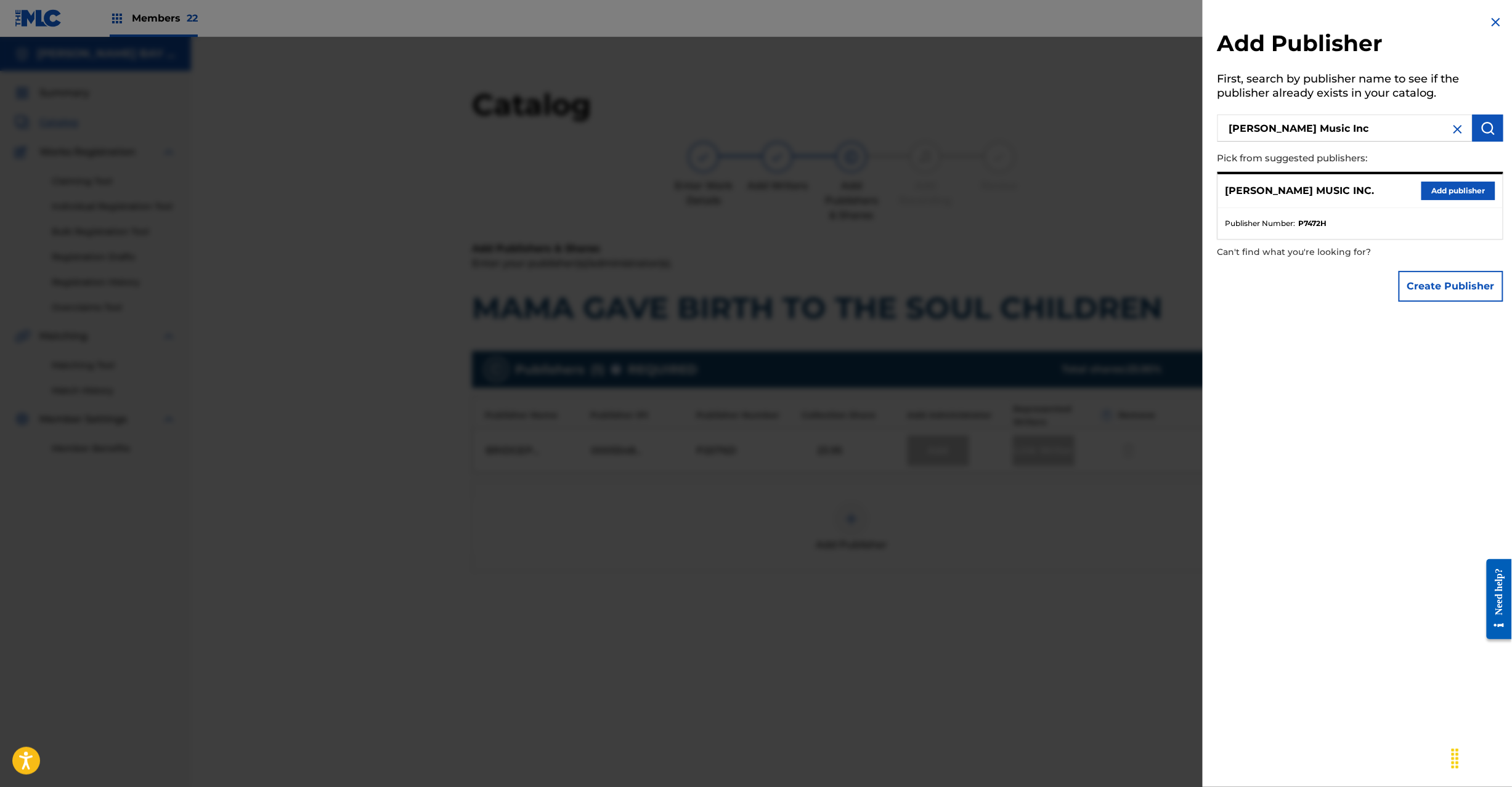
click at [1443, 188] on button "Add publisher" at bounding box center [1458, 190] width 74 height 18
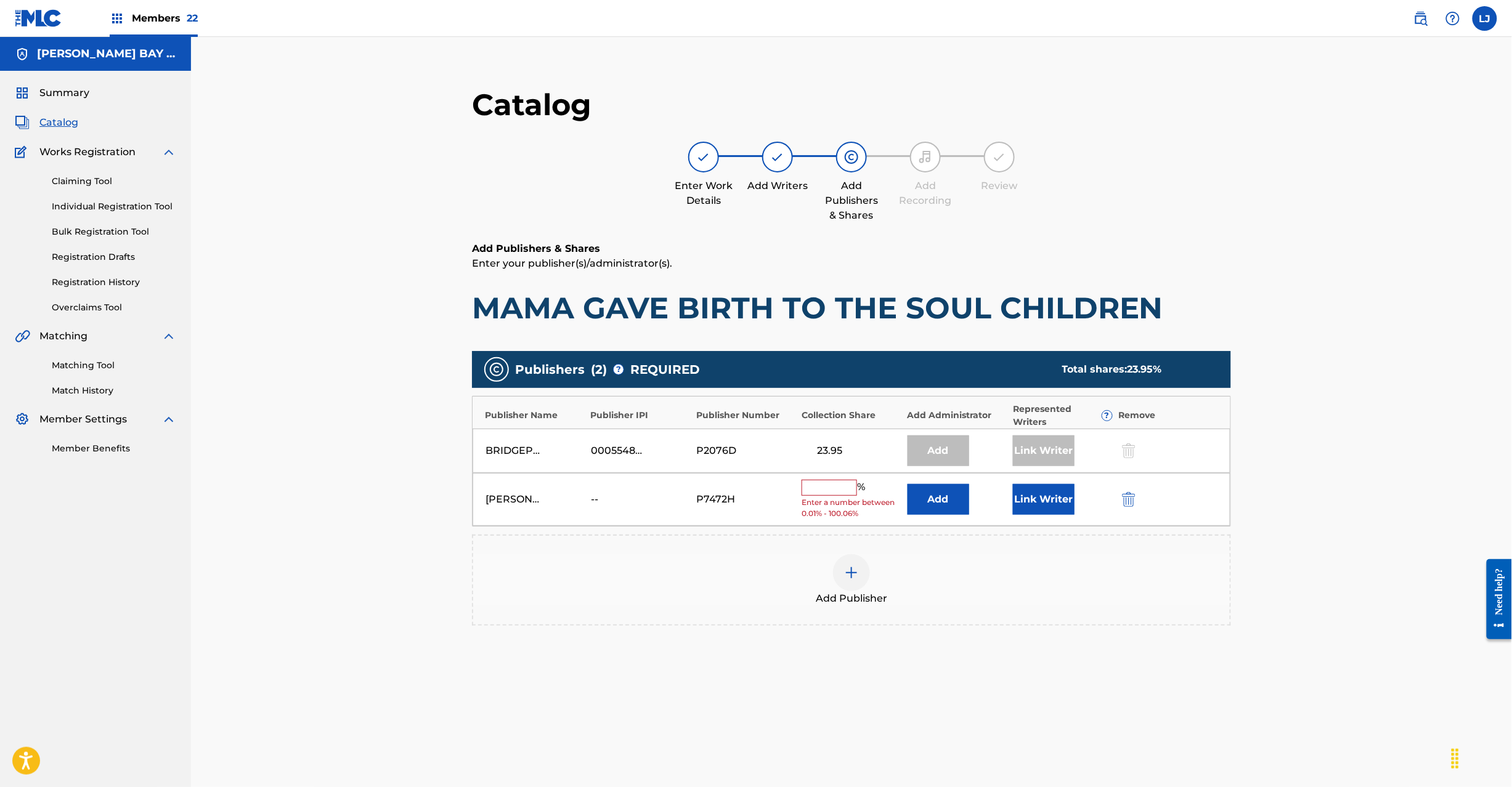
click at [946, 496] on button "Add" at bounding box center [938, 500] width 62 height 31
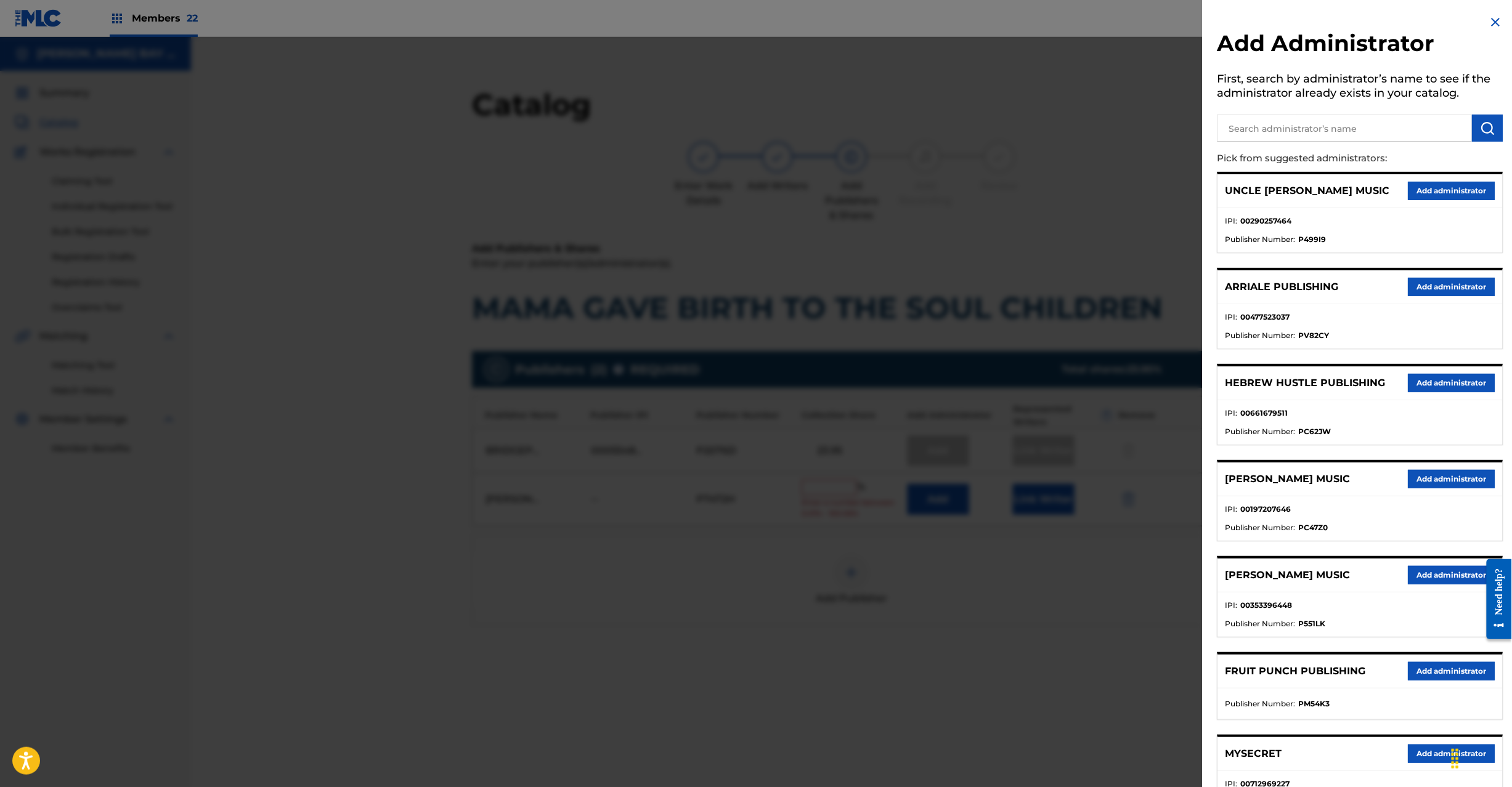
click at [1366, 103] on h5 "First, search by administrator’s name to see if the administrator already exist…" at bounding box center [1360, 88] width 286 height 39
paste input "IT'S ONLY ABOUT THE MUSIC"
click at [1363, 115] on input "text" at bounding box center [1345, 128] width 255 height 27
click at [1496, 135] on button "submit" at bounding box center [1488, 128] width 31 height 27
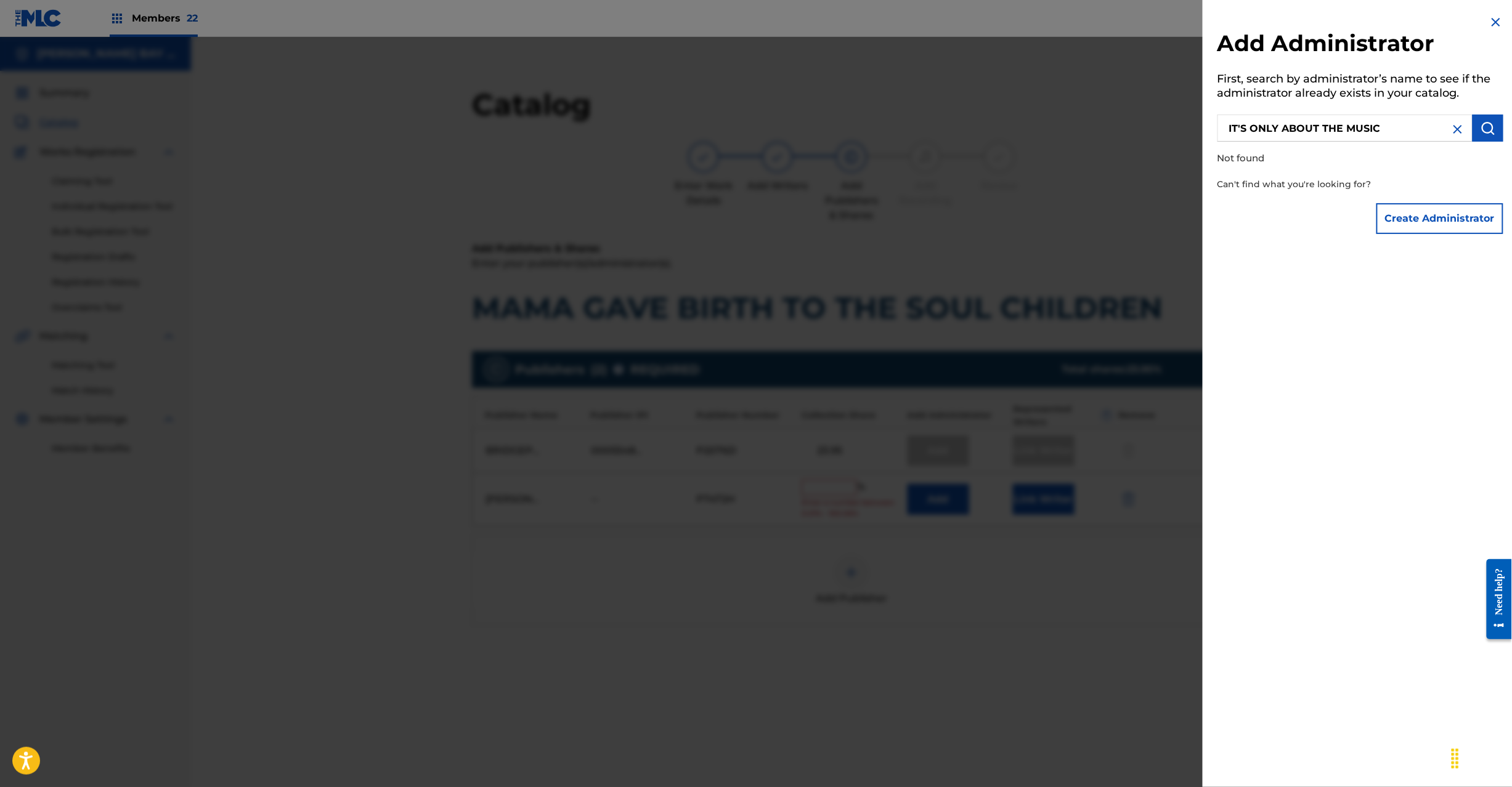
click at [1329, 133] on input "IT'S ONLY ABOUT THE MUSIC" at bounding box center [1345, 128] width 255 height 27
type input "IT'S ONLY ABOUT MUSIC"
click at [1473, 126] on button "submit" at bounding box center [1488, 128] width 31 height 27
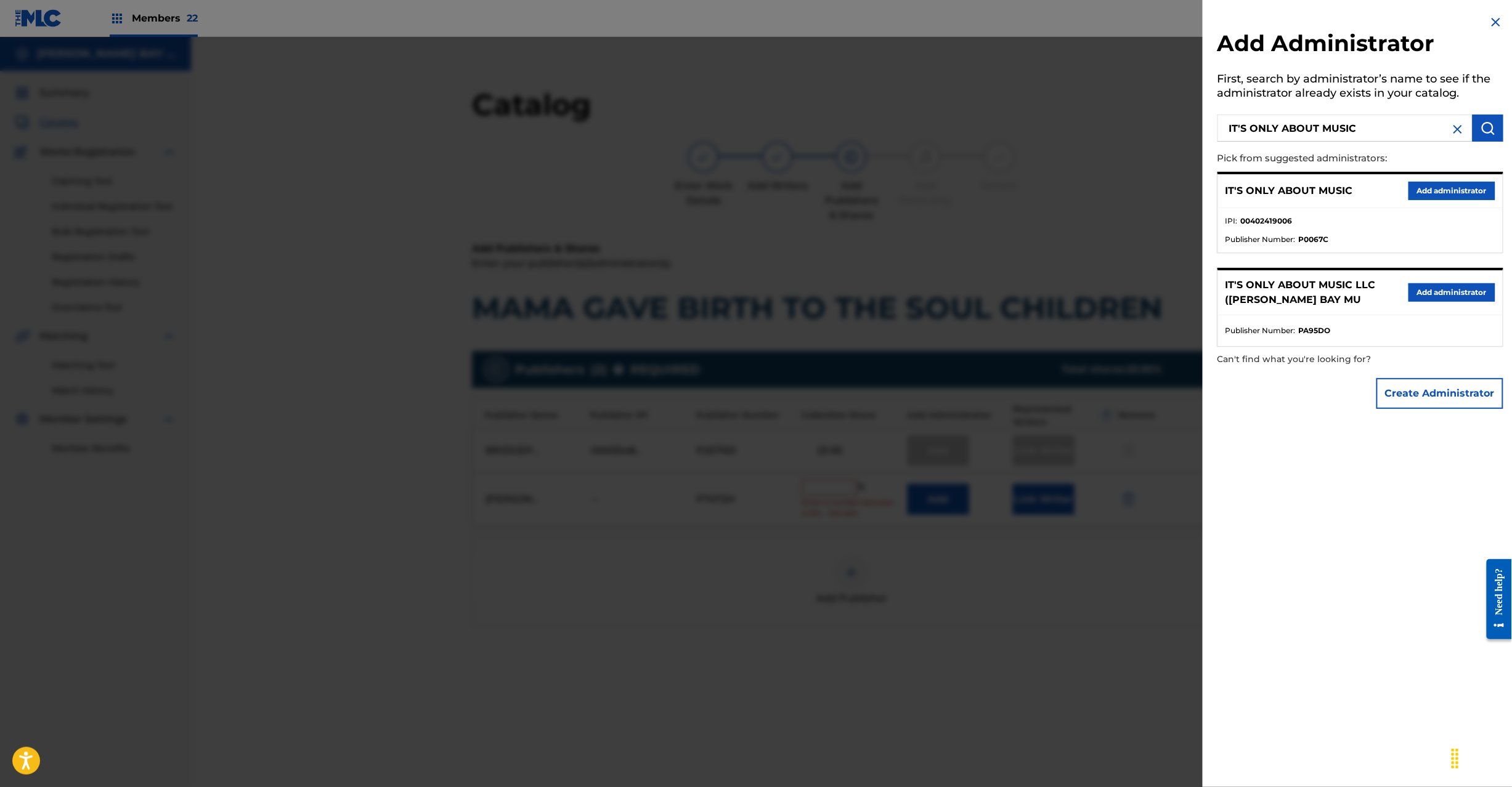
click at [1458, 191] on button "Add administrator" at bounding box center [1452, 190] width 87 height 18
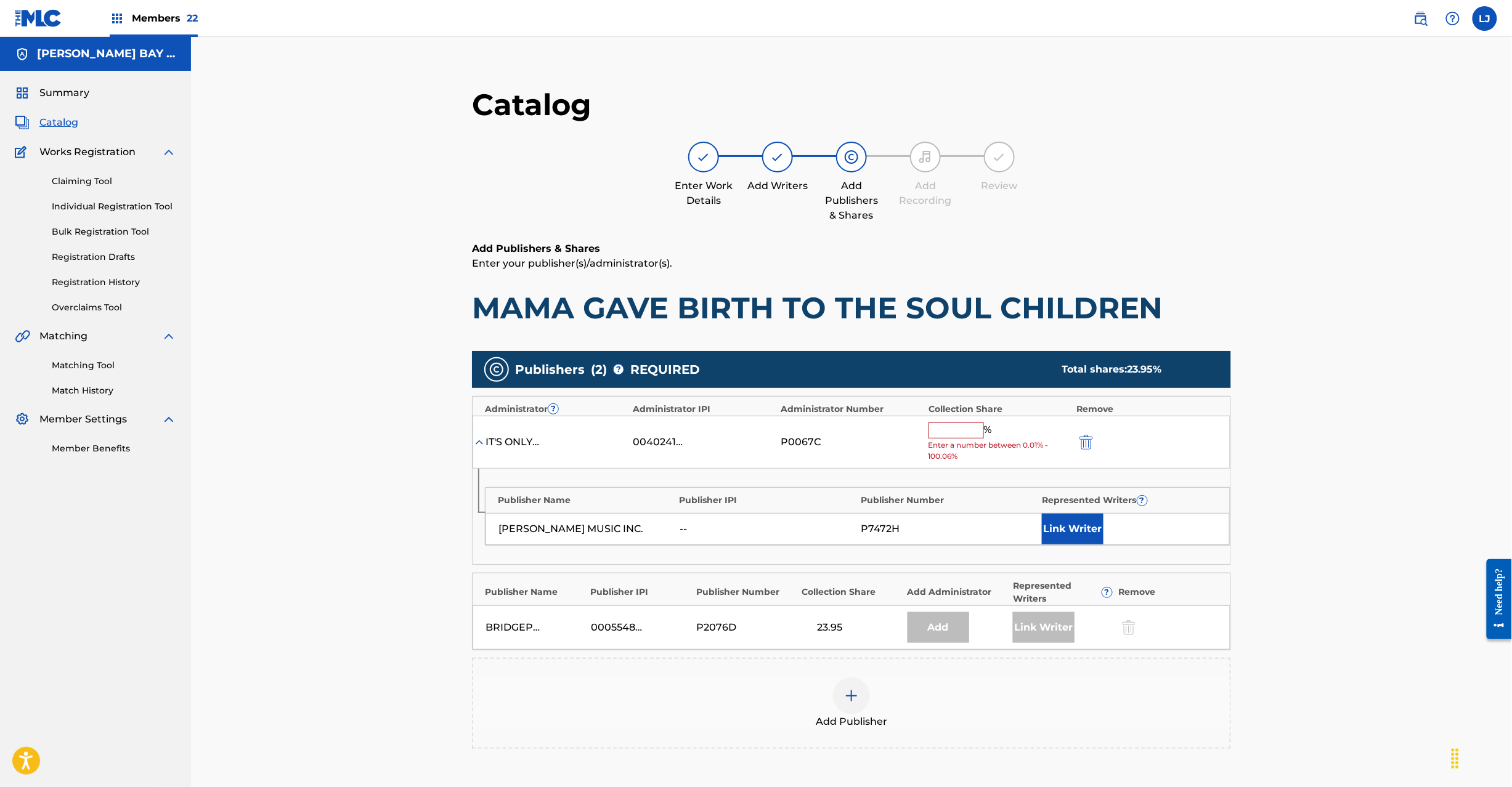
click at [959, 427] on input "text" at bounding box center [956, 431] width 55 height 16
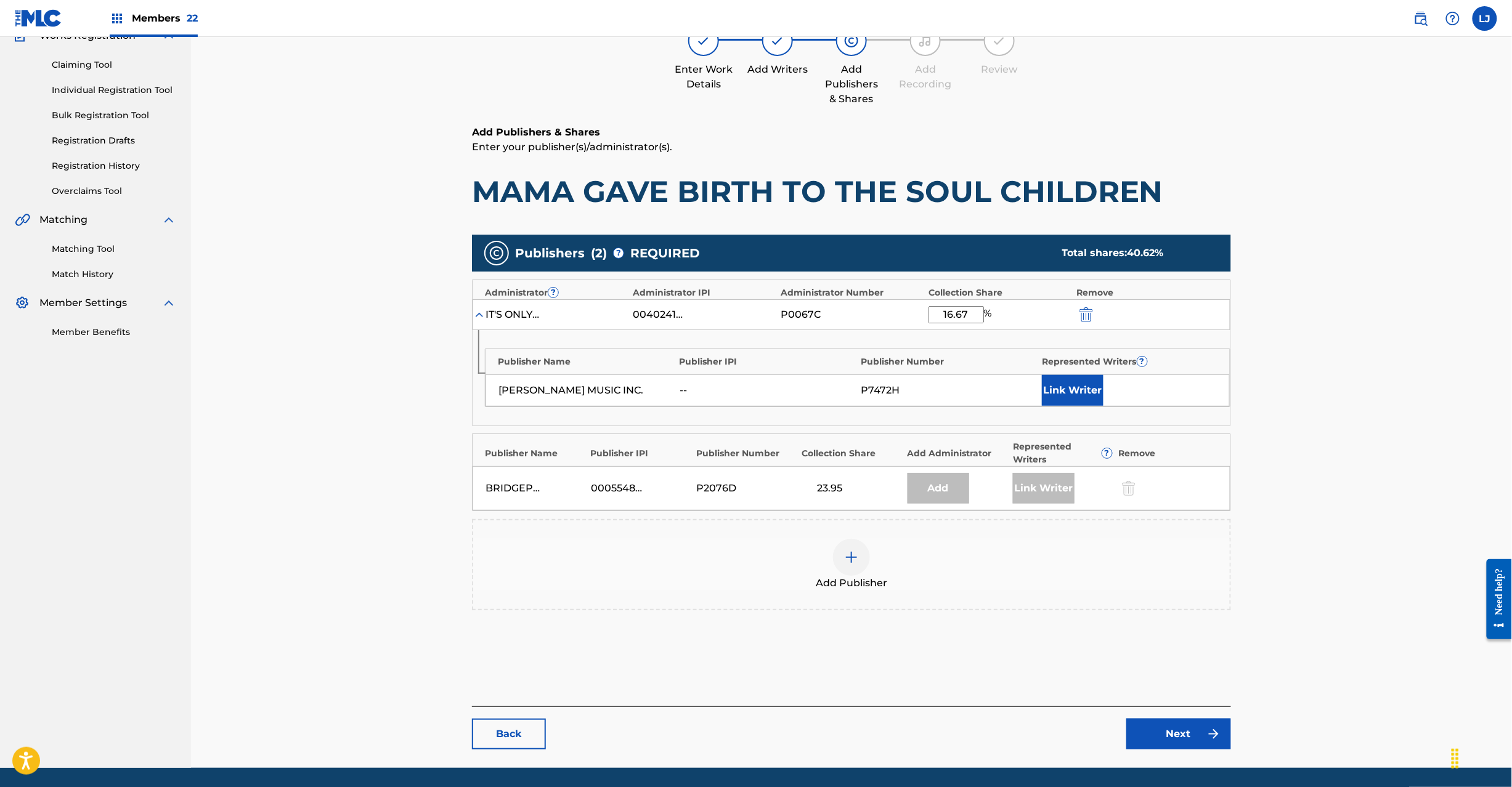
scroll to position [157, 0]
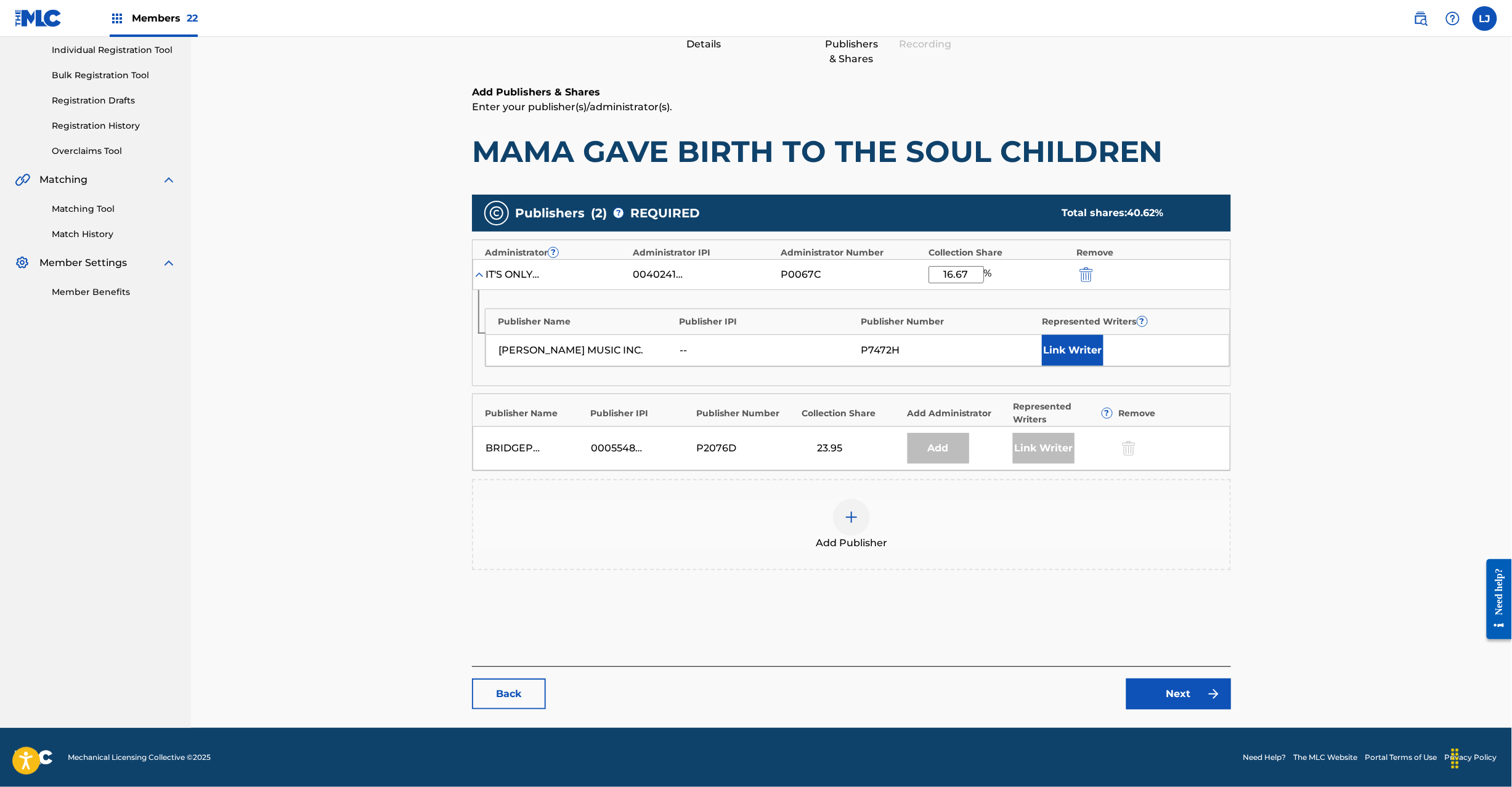
type input "16.67"
click at [828, 514] on div "Add Publisher" at bounding box center [851, 525] width 756 height 52
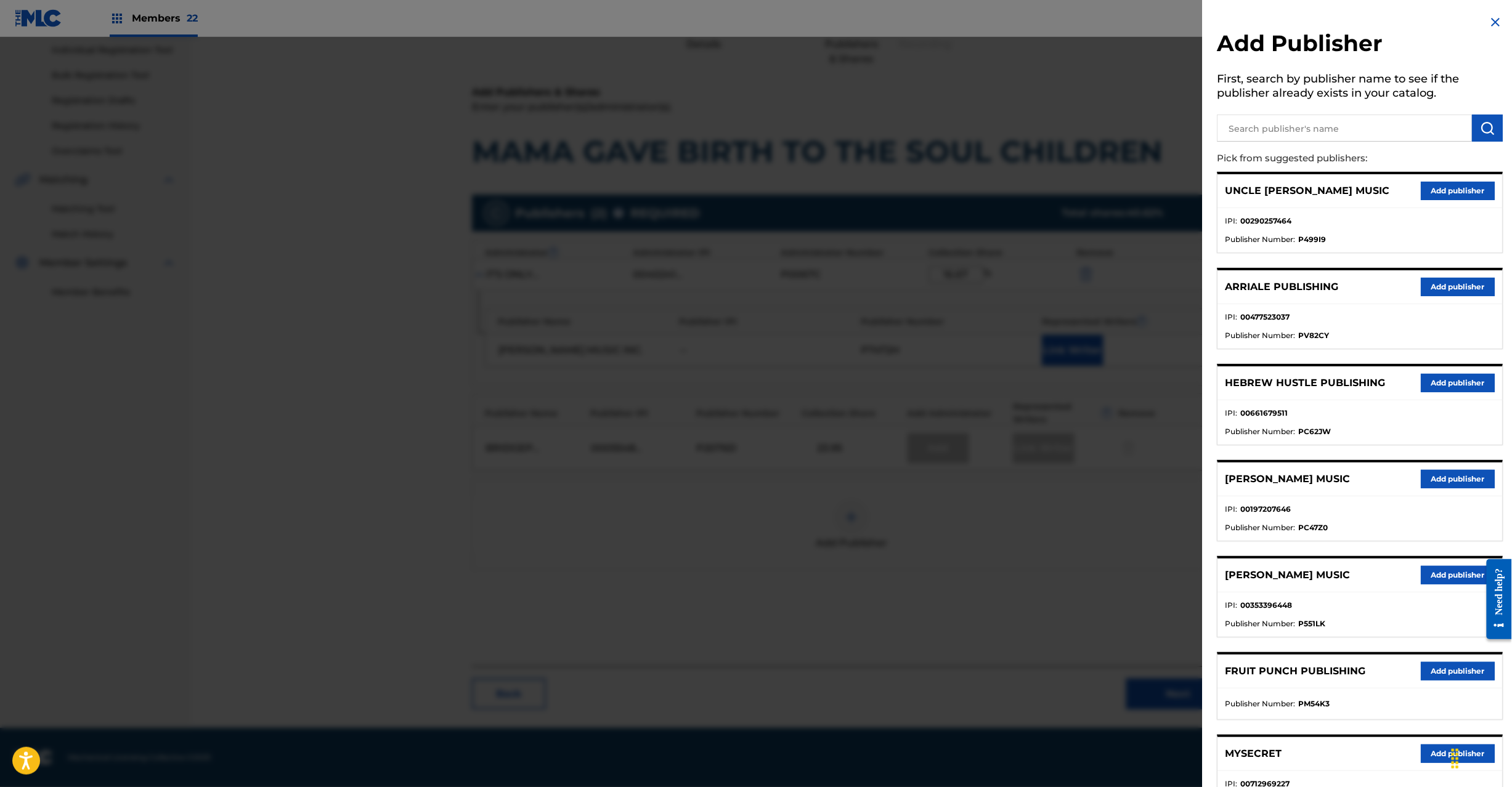
click at [1334, 129] on input "text" at bounding box center [1345, 128] width 255 height 27
paste input "Prinse Pawl [PERSON_NAME]"
type input "Prinse Pawl [PERSON_NAME]"
click at [1486, 126] on img "submit" at bounding box center [1487, 127] width 14 height 14
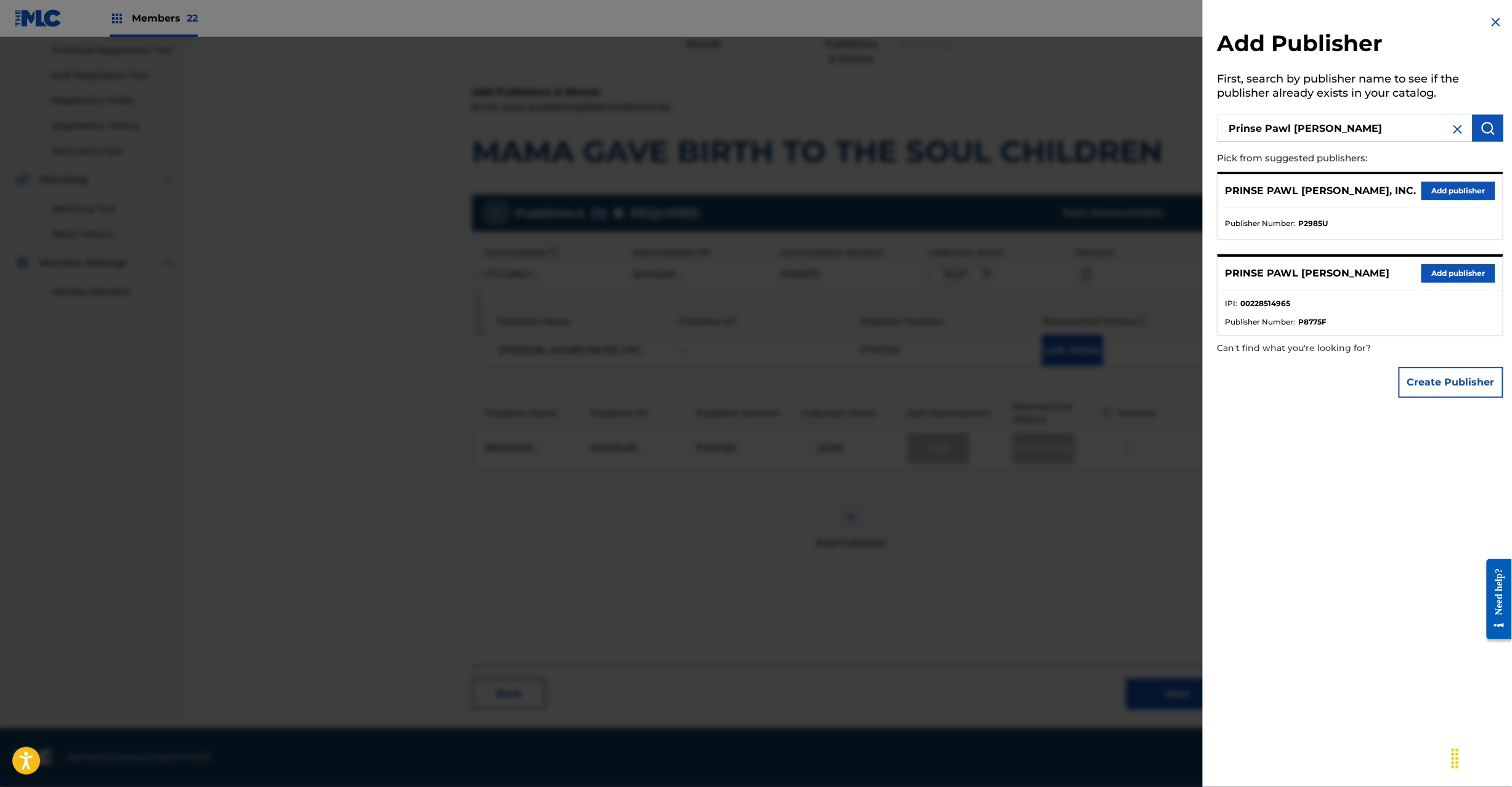
click at [1435, 272] on button "Add publisher" at bounding box center [1458, 273] width 74 height 18
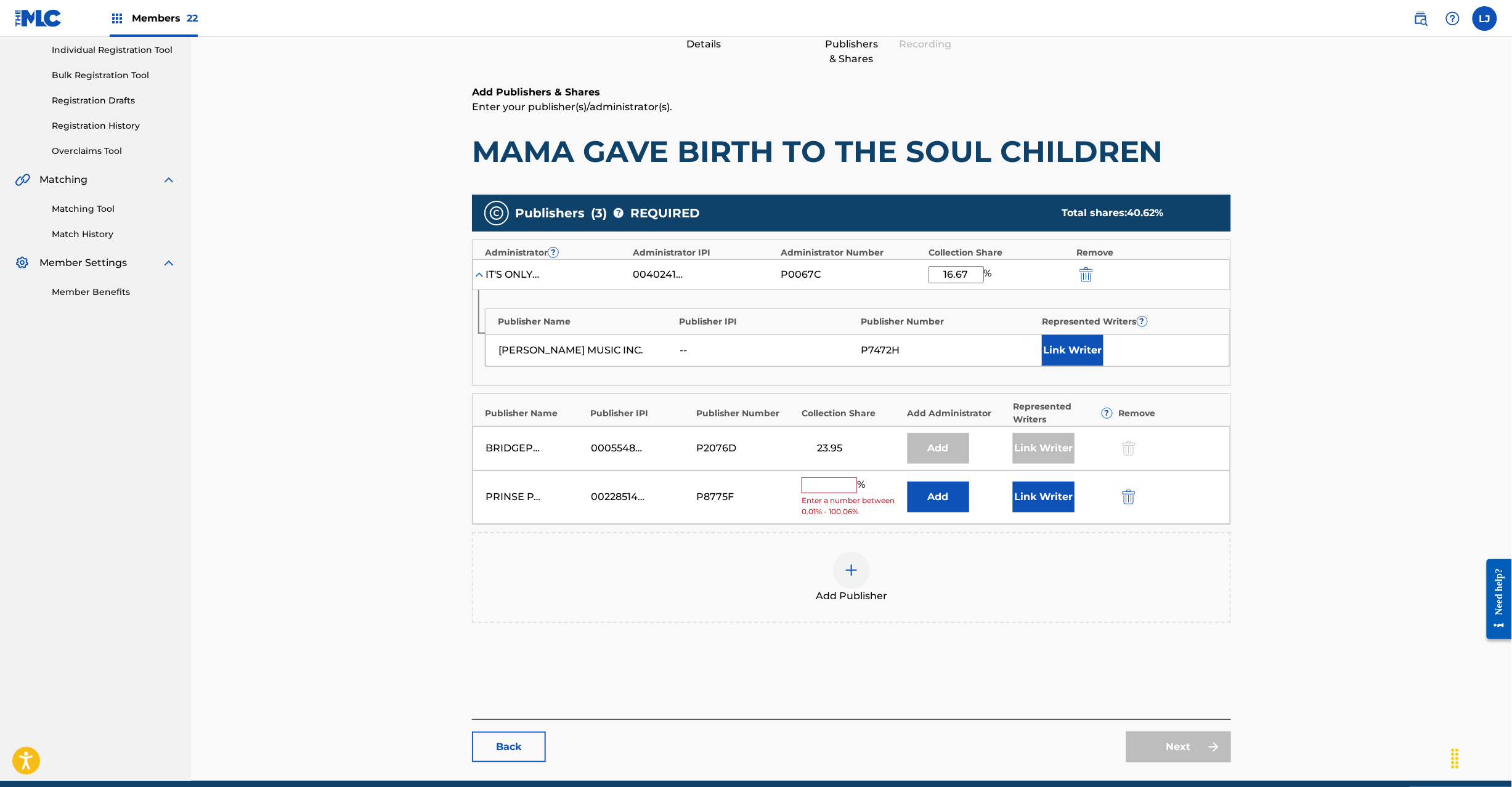
click at [937, 504] on button "Add" at bounding box center [938, 497] width 62 height 31
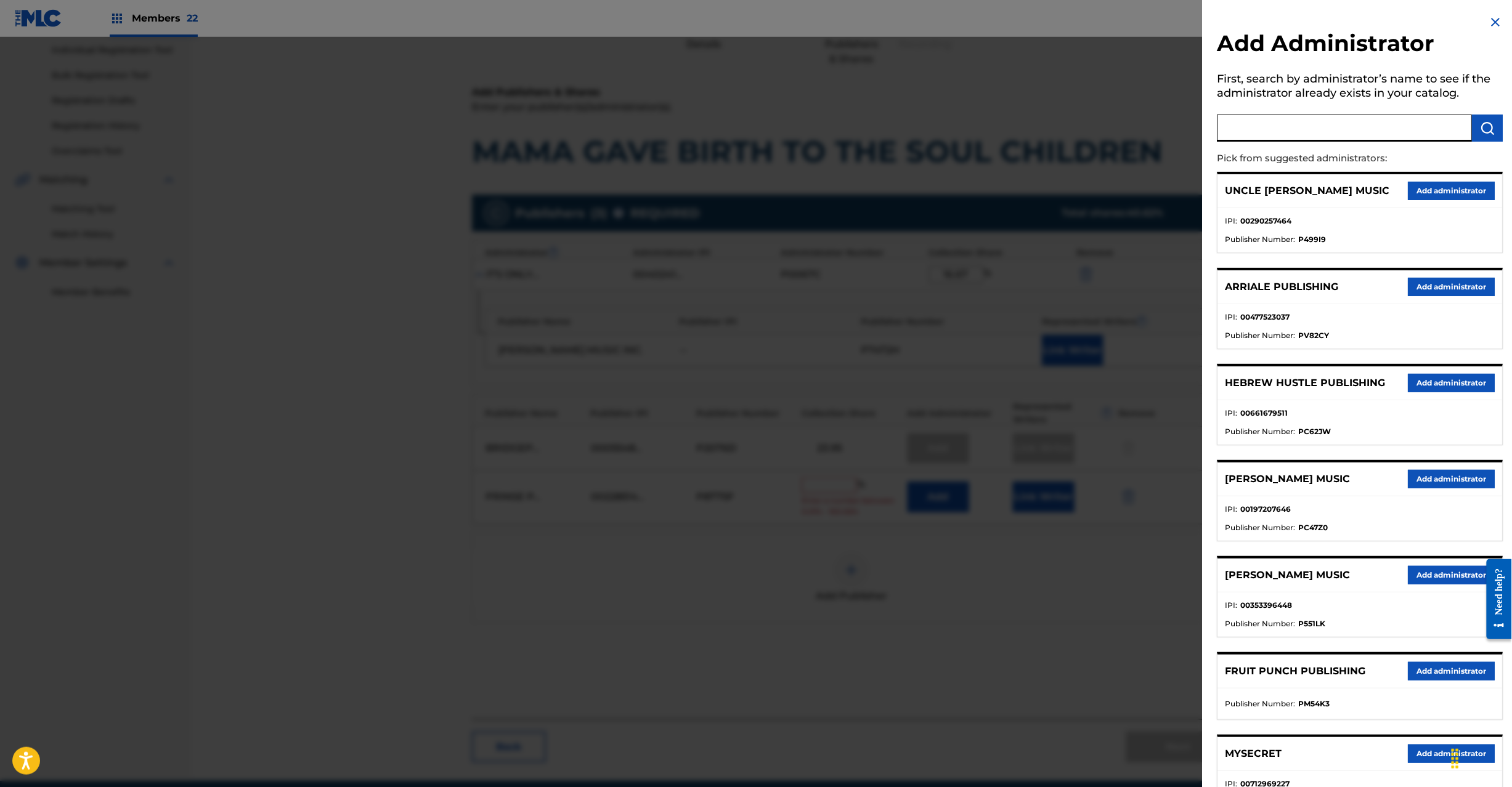
paste input "HAVE WE GOT MUSIC FOR YOU"
click at [1317, 135] on input "text" at bounding box center [1345, 128] width 255 height 27
type input "HAVE WE GOT MUSIC FOR YOU"
click at [1487, 126] on img "submit" at bounding box center [1487, 127] width 14 height 14
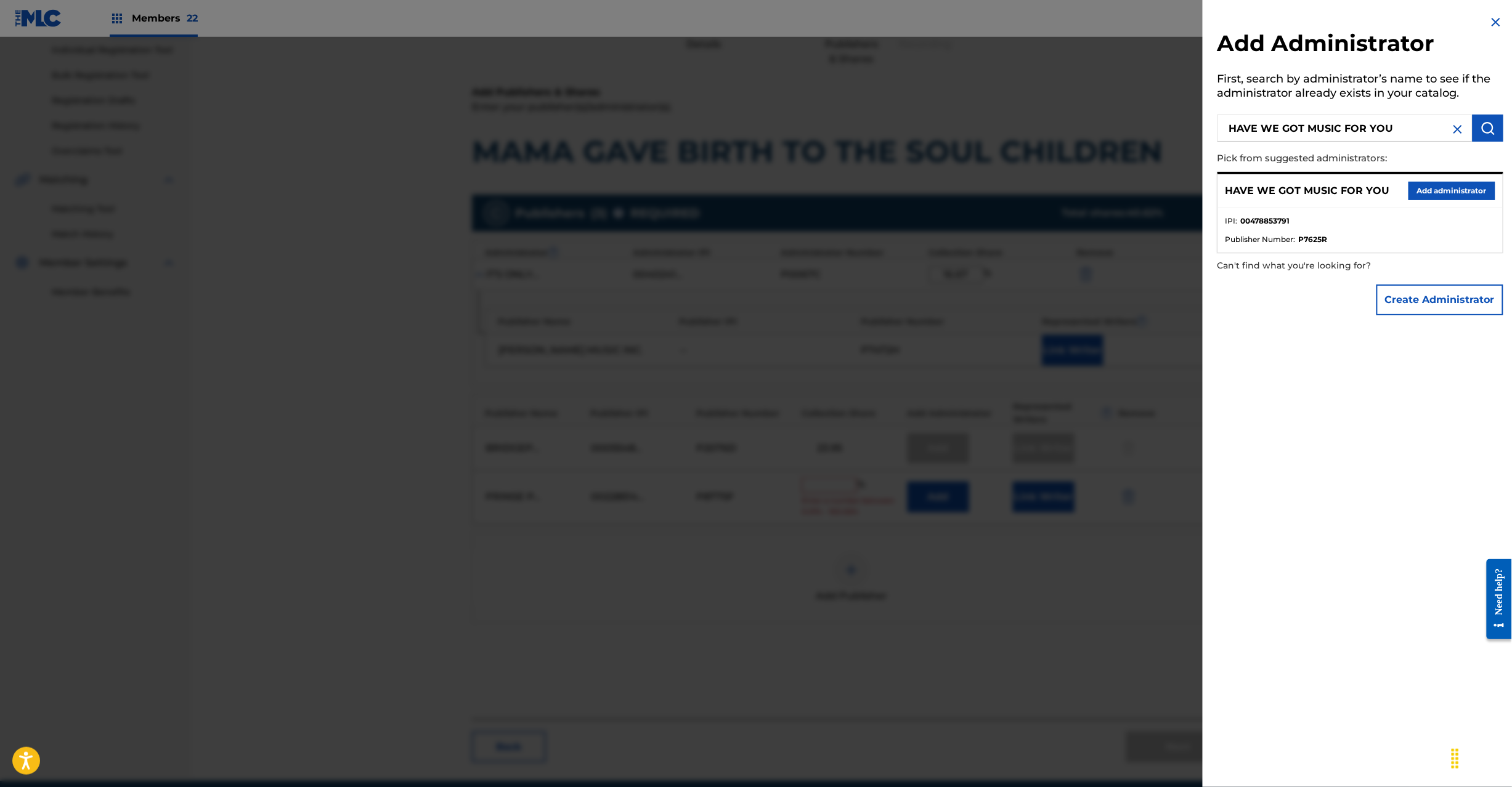
click at [1443, 194] on button "Add administrator" at bounding box center [1452, 190] width 87 height 18
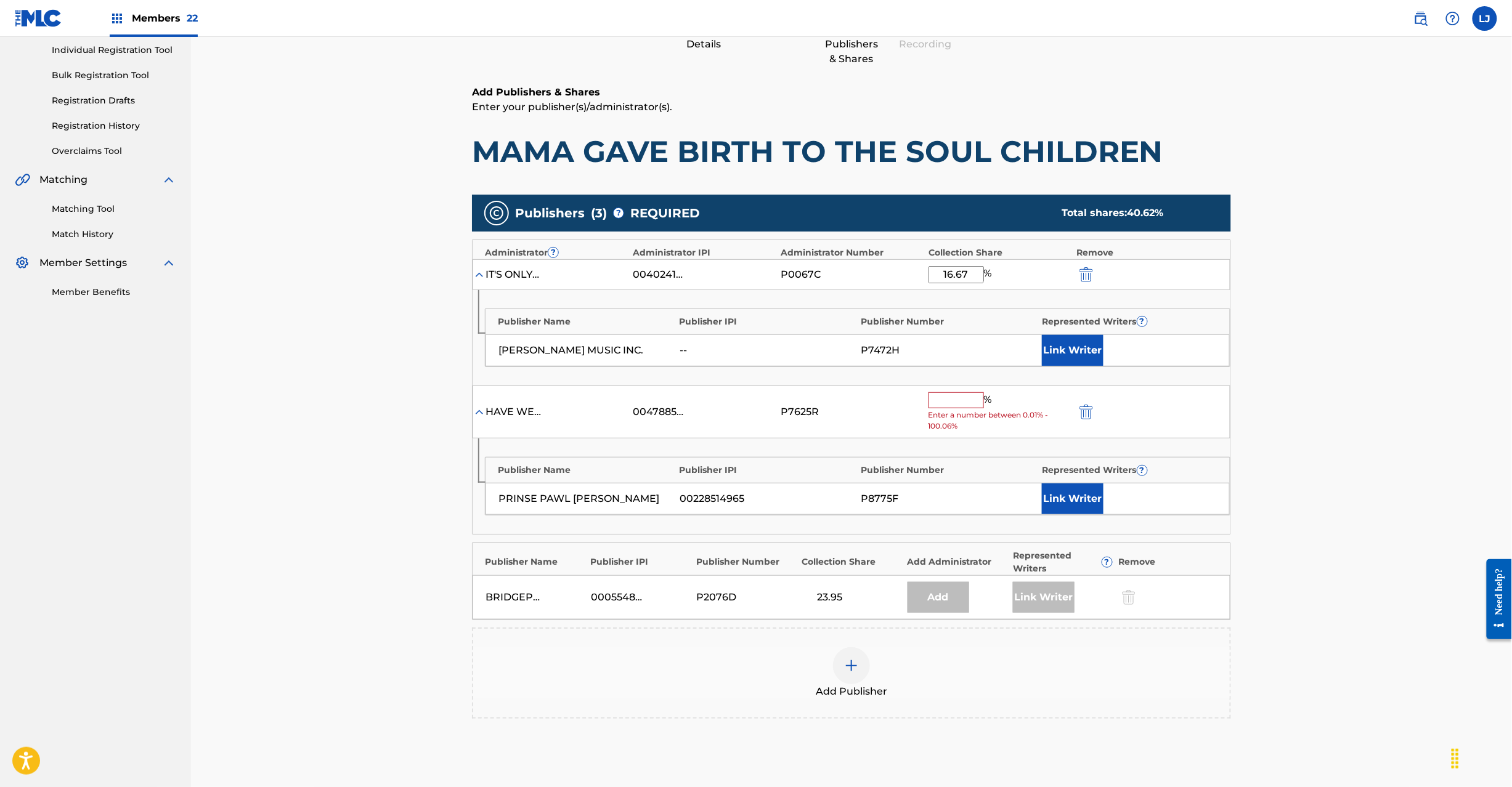
click at [954, 405] on input "text" at bounding box center [956, 400] width 55 height 16
click at [959, 407] on input "text" at bounding box center [956, 400] width 55 height 16
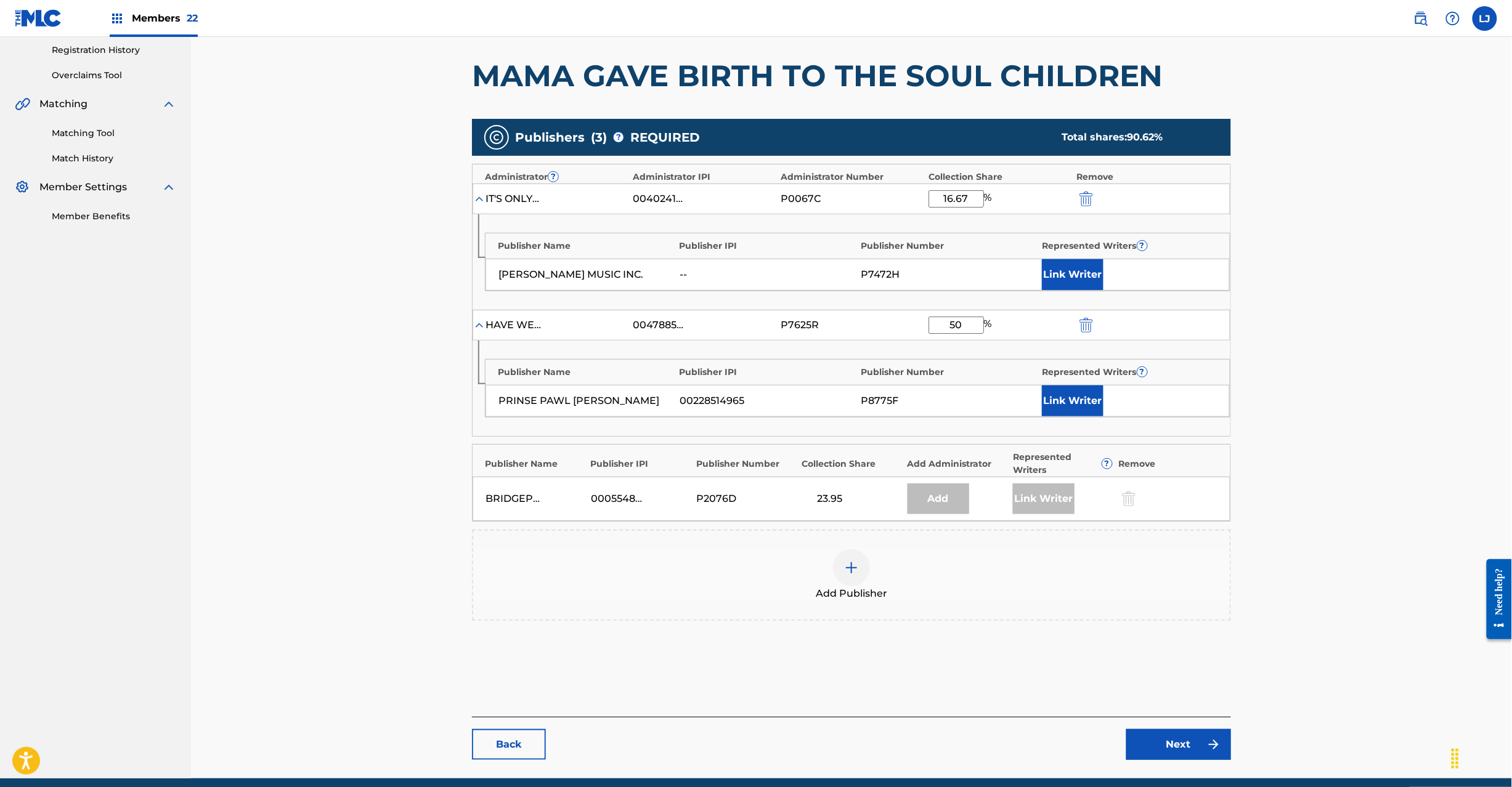
scroll to position [284, 0]
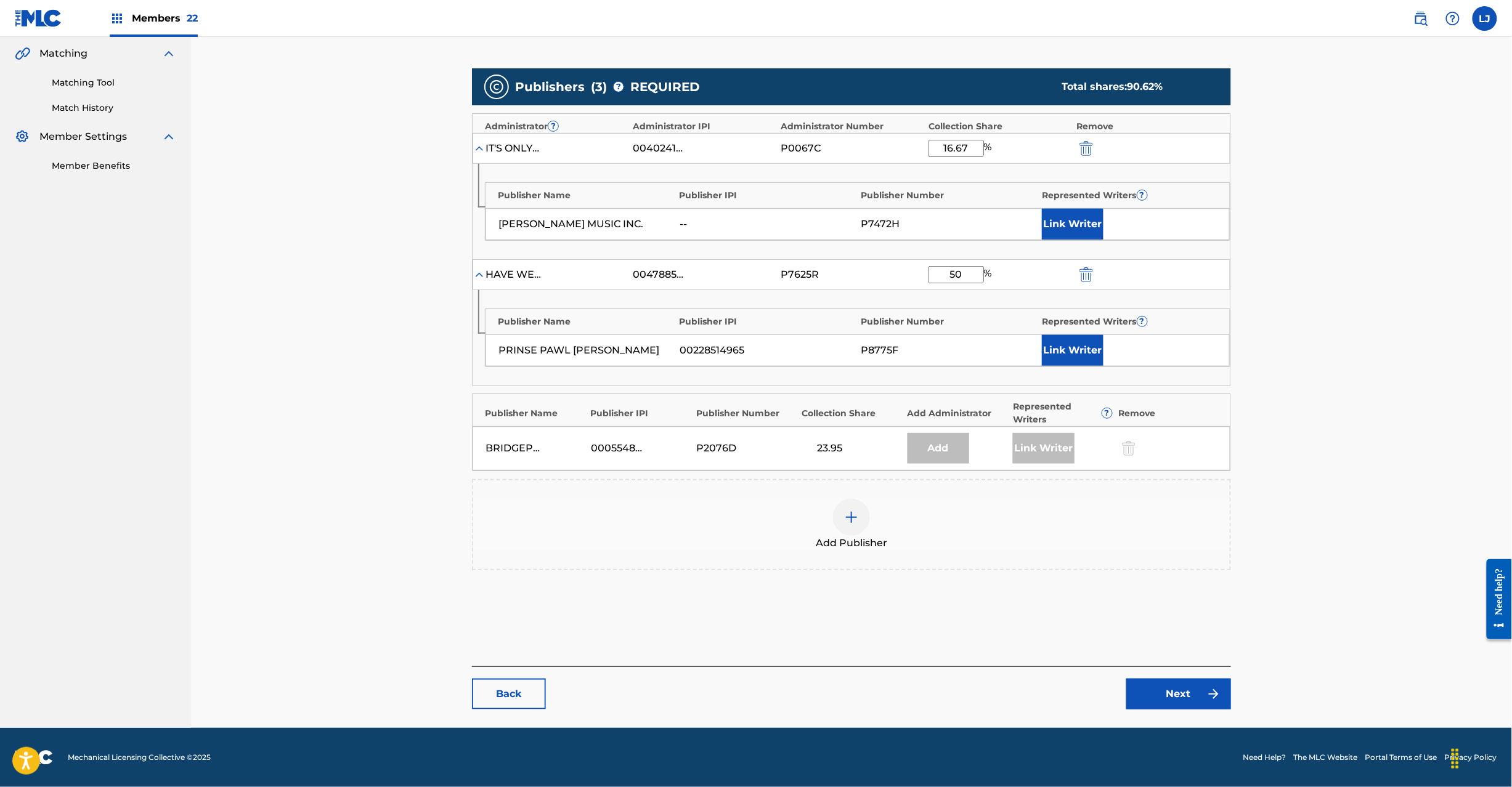
type input "50"
click at [1188, 700] on link "Next" at bounding box center [1179, 694] width 105 height 31
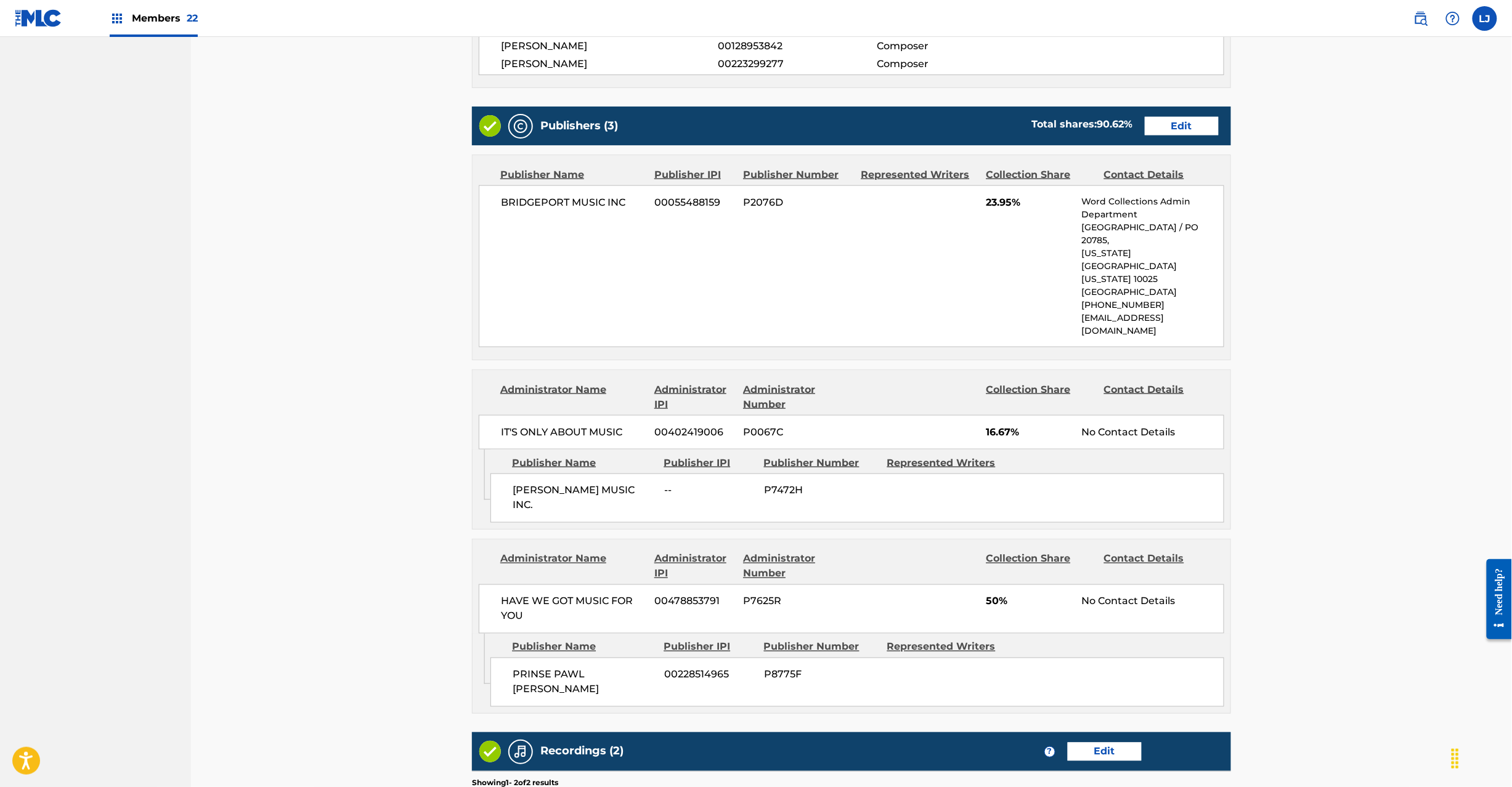
scroll to position [833, 0]
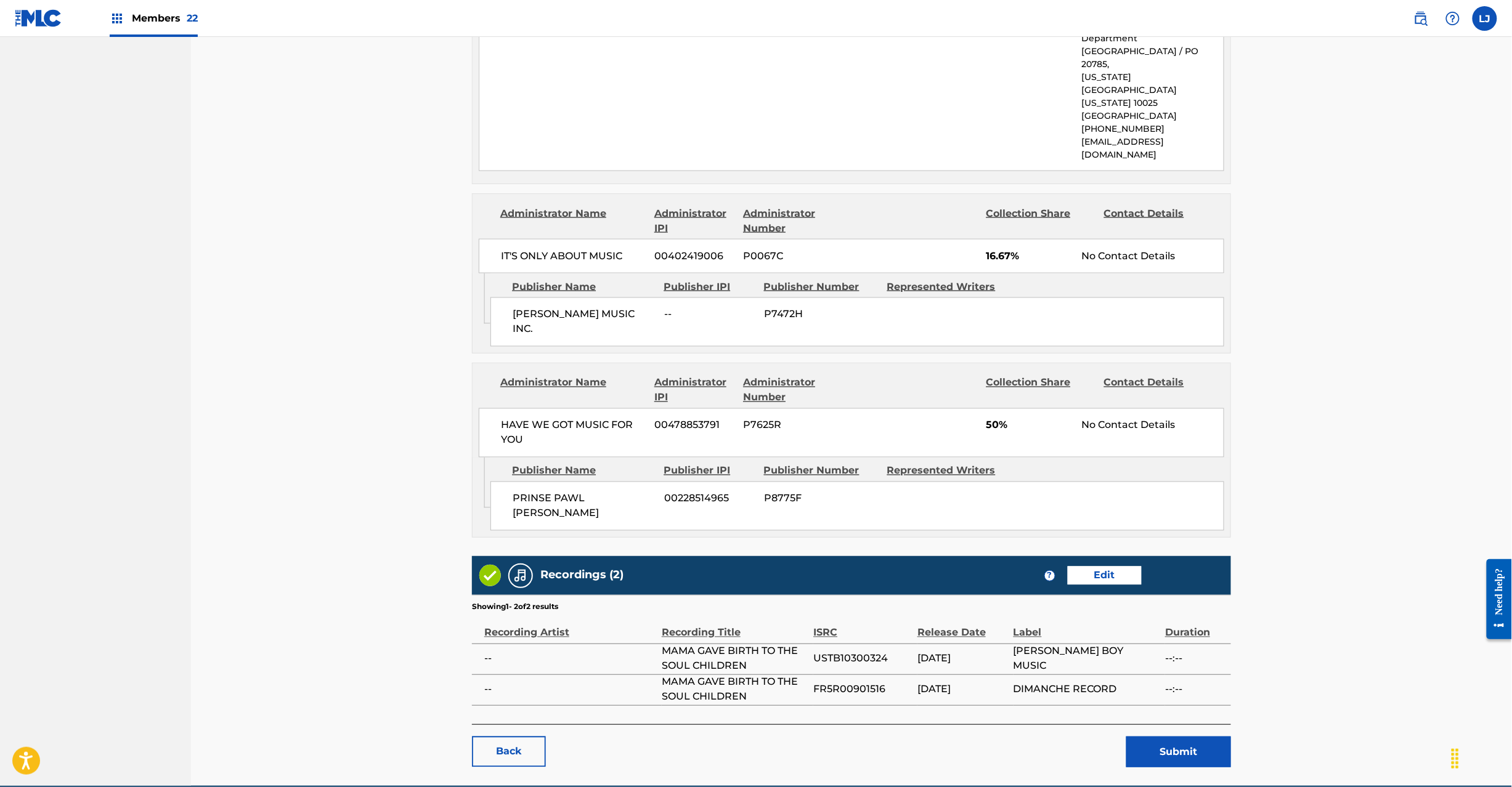
click at [1104, 566] on link "Edit" at bounding box center [1104, 575] width 74 height 18
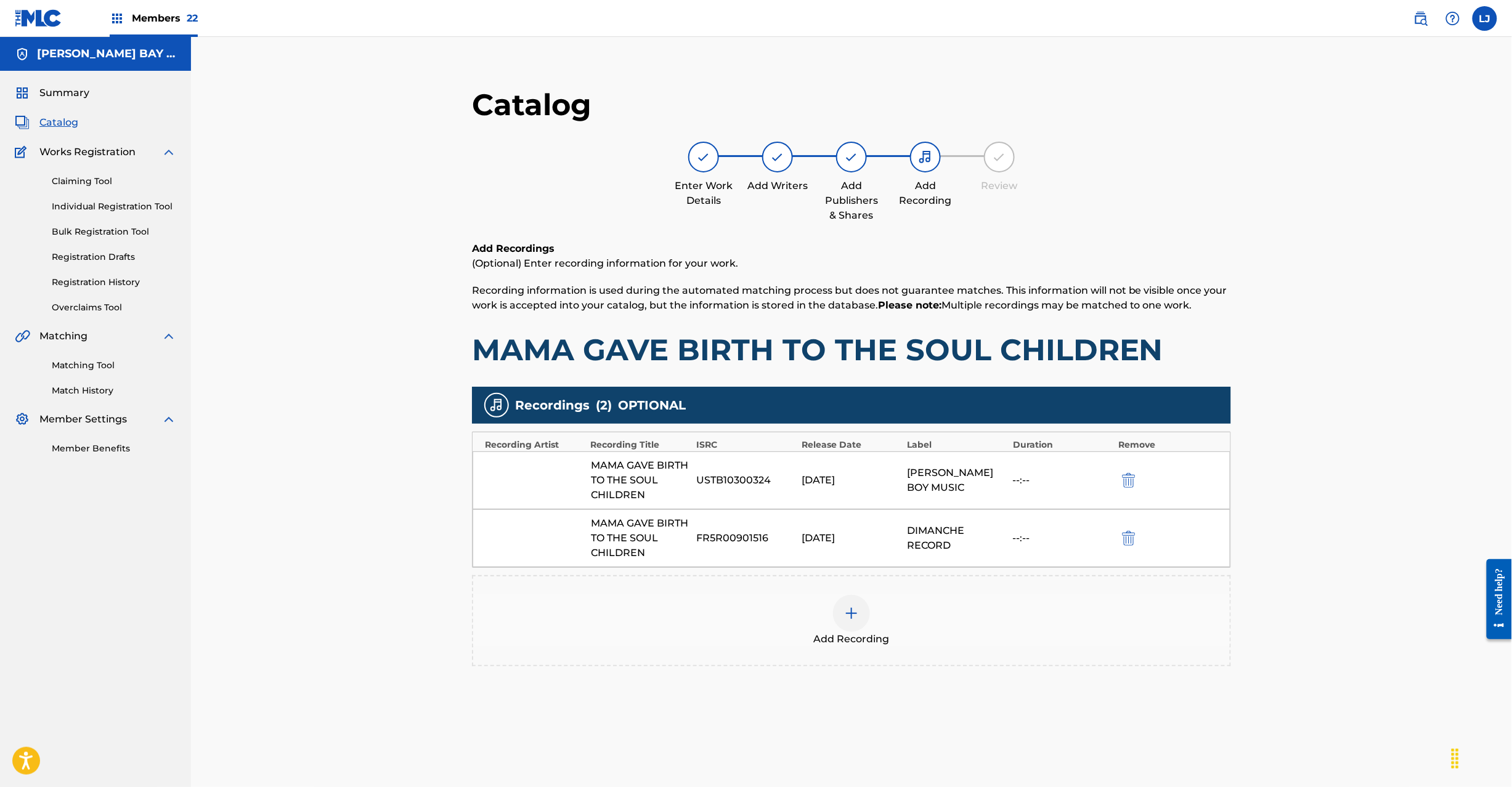
click at [859, 628] on div at bounding box center [851, 613] width 37 height 37
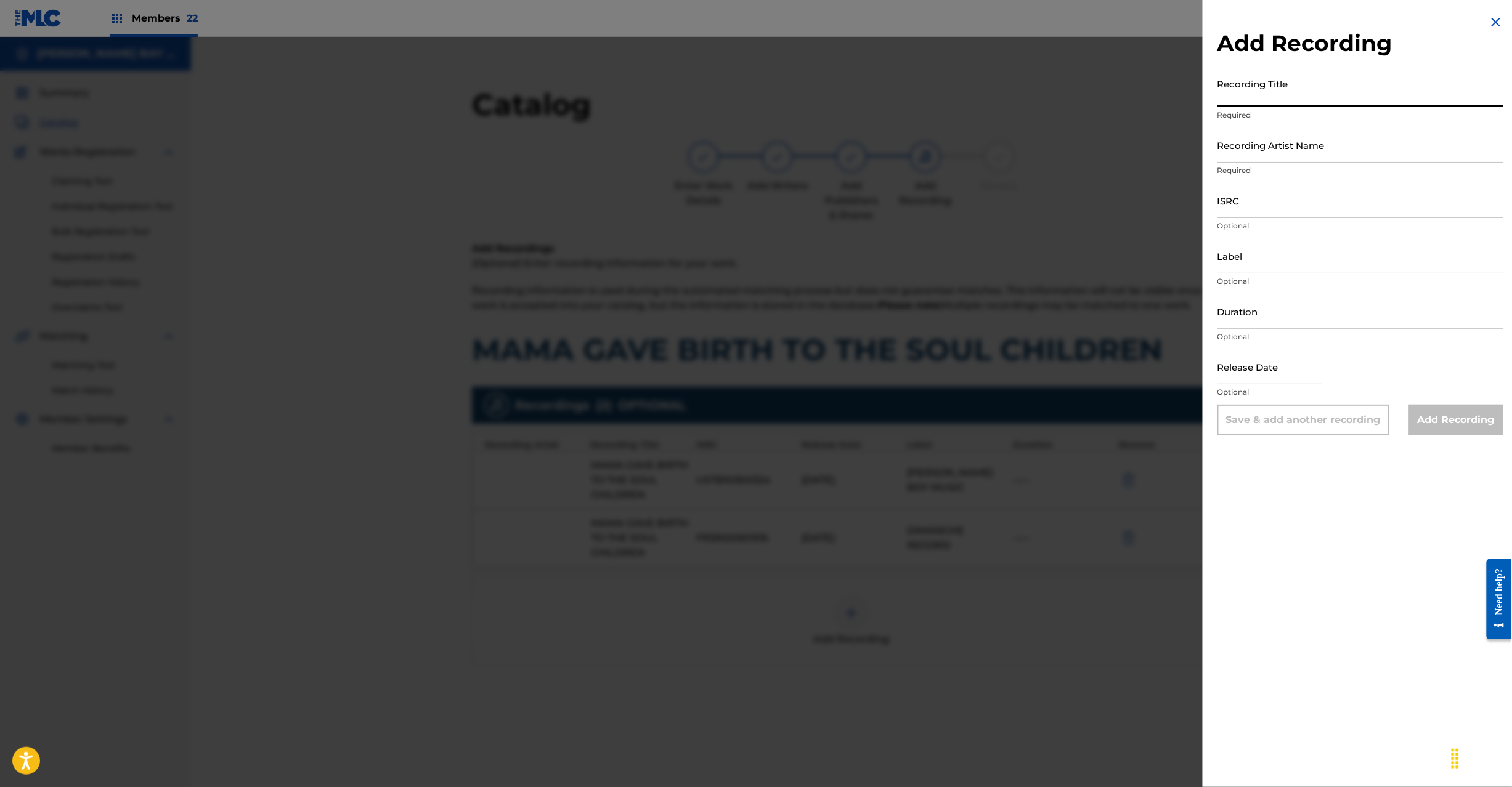
click at [1292, 104] on input "Recording Title" at bounding box center [1360, 89] width 286 height 35
paste input "Mama Gave Birth To The Soul Children [PERSON_NAME] USTB12000331"
click at [1502, 76] on div "Add Recording Recording Title Mama Gave Birth To The Soul Children [PERSON_NAME…" at bounding box center [1360, 225] width 315 height 451
click at [1474, 95] on input "Mama Gave Birth To The Soul Children [PERSON_NAME] USTB12000331" at bounding box center [1360, 89] width 286 height 35
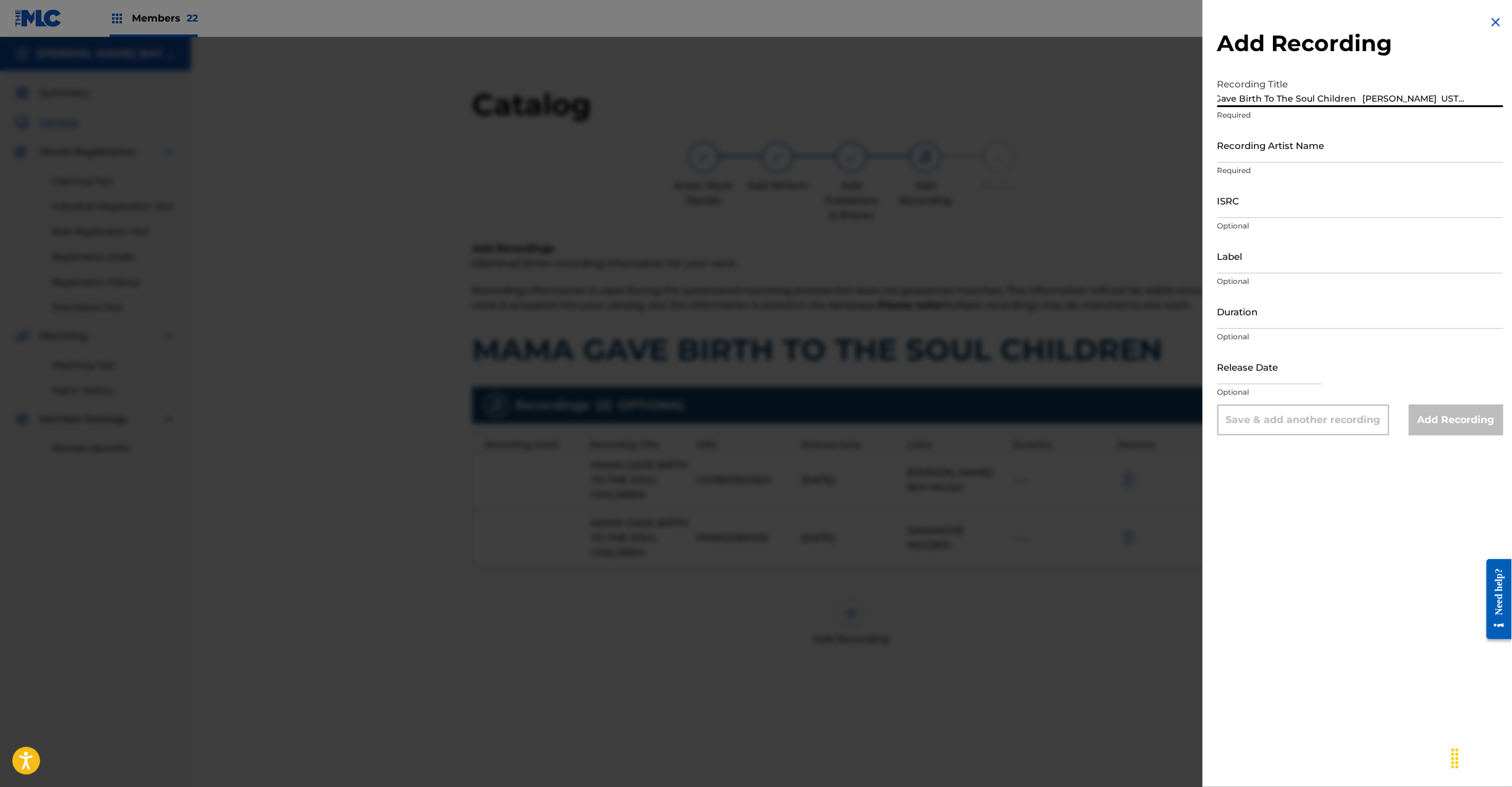
drag, startPoint x: 1479, startPoint y: 94, endPoint x: 1576, endPoint y: 94, distance: 97.0
click at [1511, 94] on html "Accessibility Screen-Reader Guide, Feedback, and Issue Reporting | New window C…" at bounding box center [756, 394] width 1512 height 787
type input "Mama Gave Birth To The Soul Children [PERSON_NAME]"
click at [1263, 265] on input "Label" at bounding box center [1360, 256] width 286 height 35
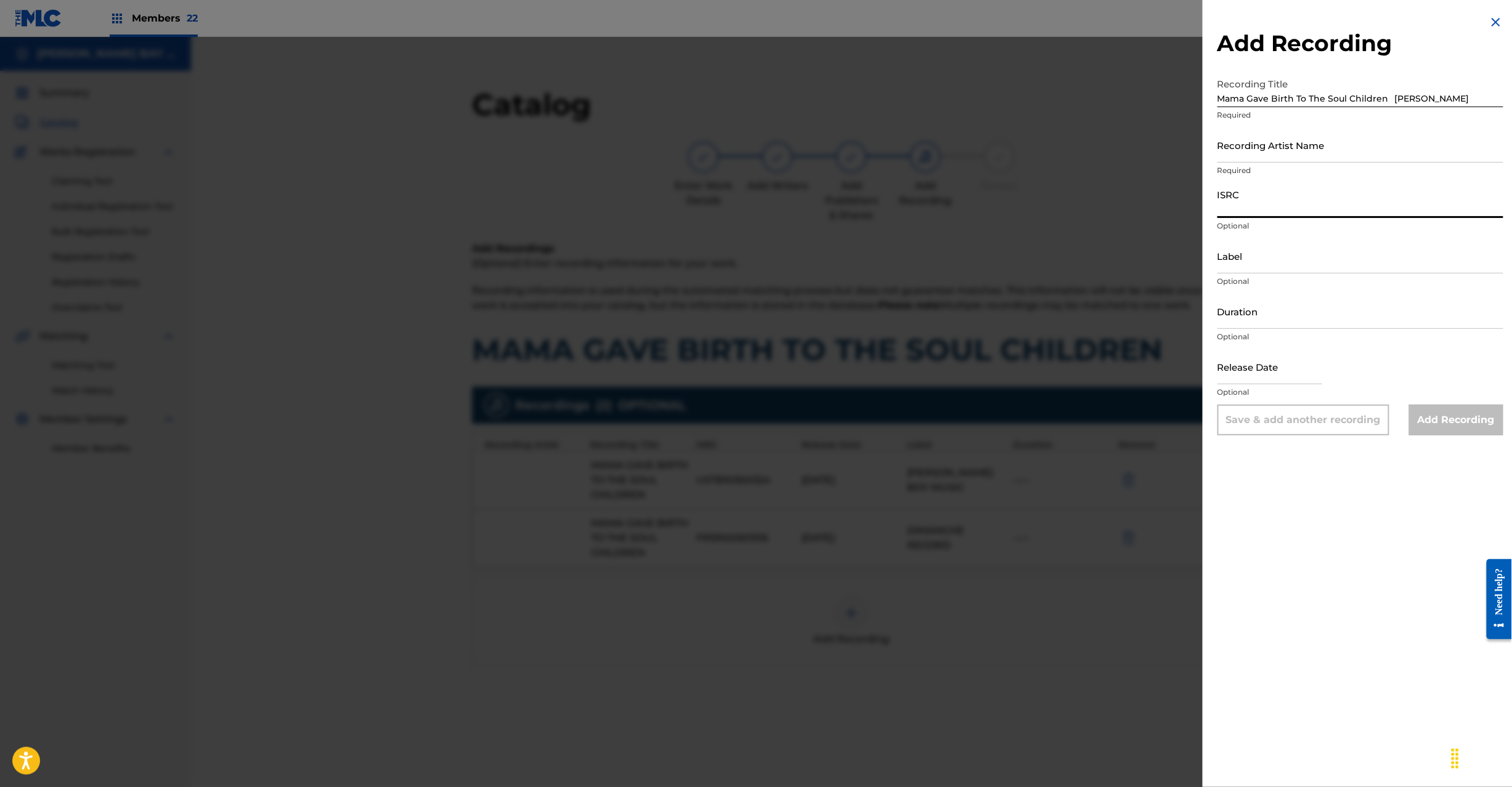
click at [1260, 214] on input "ISRC" at bounding box center [1360, 201] width 286 height 35
paste input "USTB12000331"
type input "USTB12000331"
drag, startPoint x: 1405, startPoint y: 101, endPoint x: 1464, endPoint y: 101, distance: 59.0
click at [1464, 101] on input "Mama Gave Birth To The Soul Children [PERSON_NAME]" at bounding box center [1360, 89] width 286 height 35
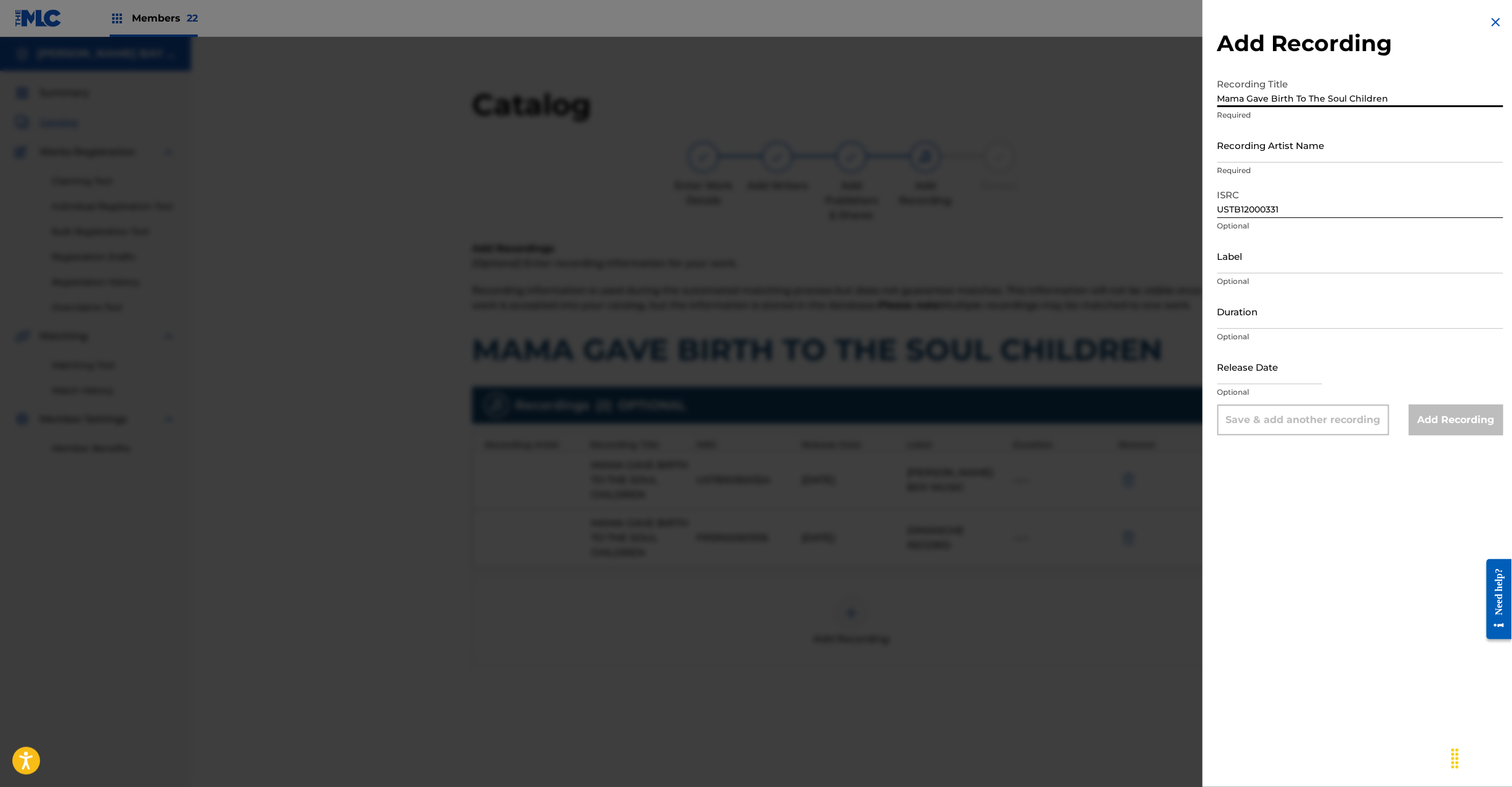
type input "Mama Gave Birth To The Soul Children"
click at [1278, 158] on input "Recording Artist Name" at bounding box center [1360, 145] width 286 height 35
paste input "[PERSON_NAME]"
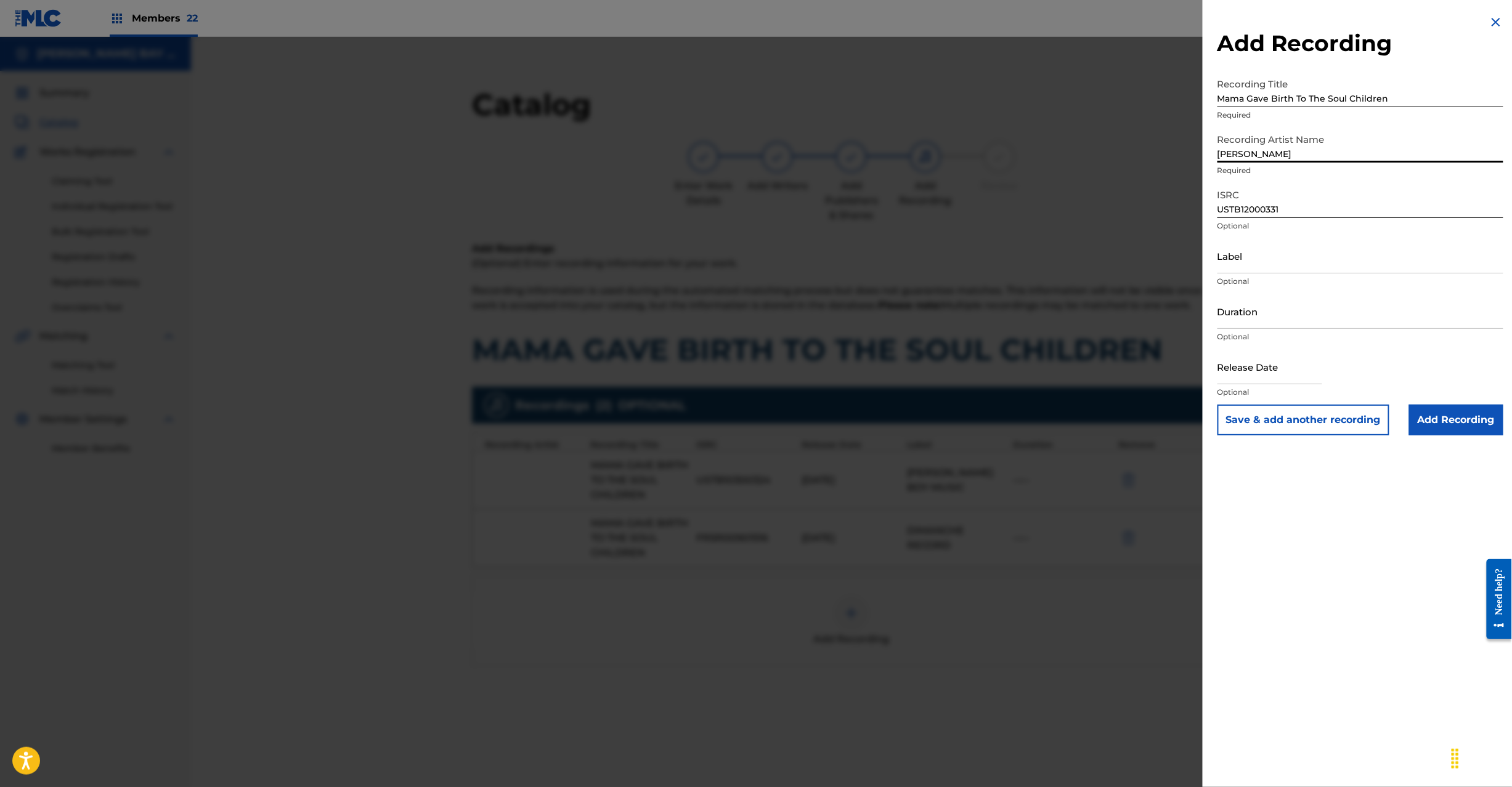
type input "[PERSON_NAME]"
click at [1409, 94] on input "Mama Gave Birth To The Soul Children" at bounding box center [1360, 89] width 286 height 35
type input "Mama Gave Birth To The Soul Children"
click at [1469, 422] on input "Add Recording" at bounding box center [1456, 420] width 95 height 31
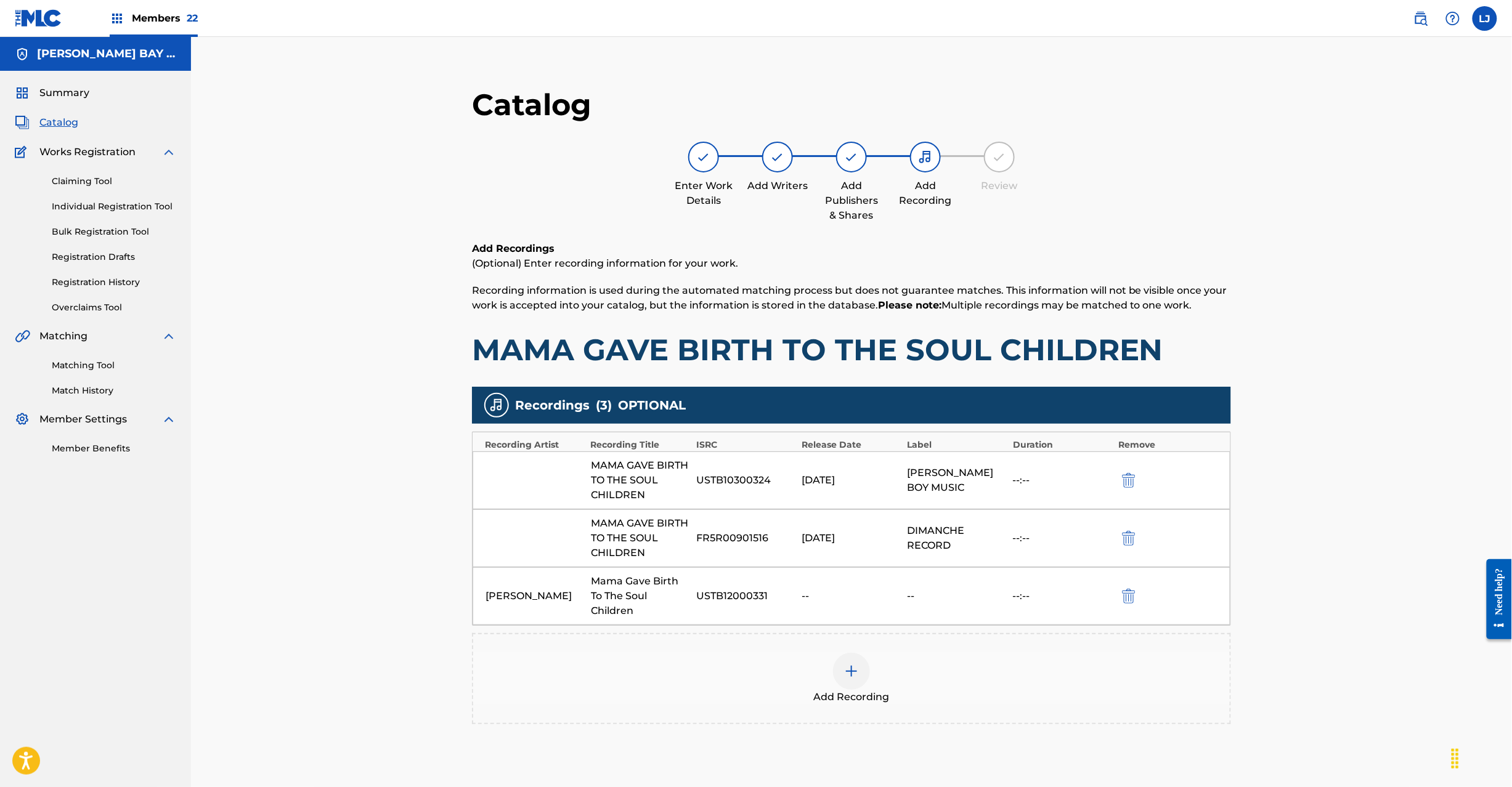
click at [854, 670] on img at bounding box center [851, 670] width 14 height 14
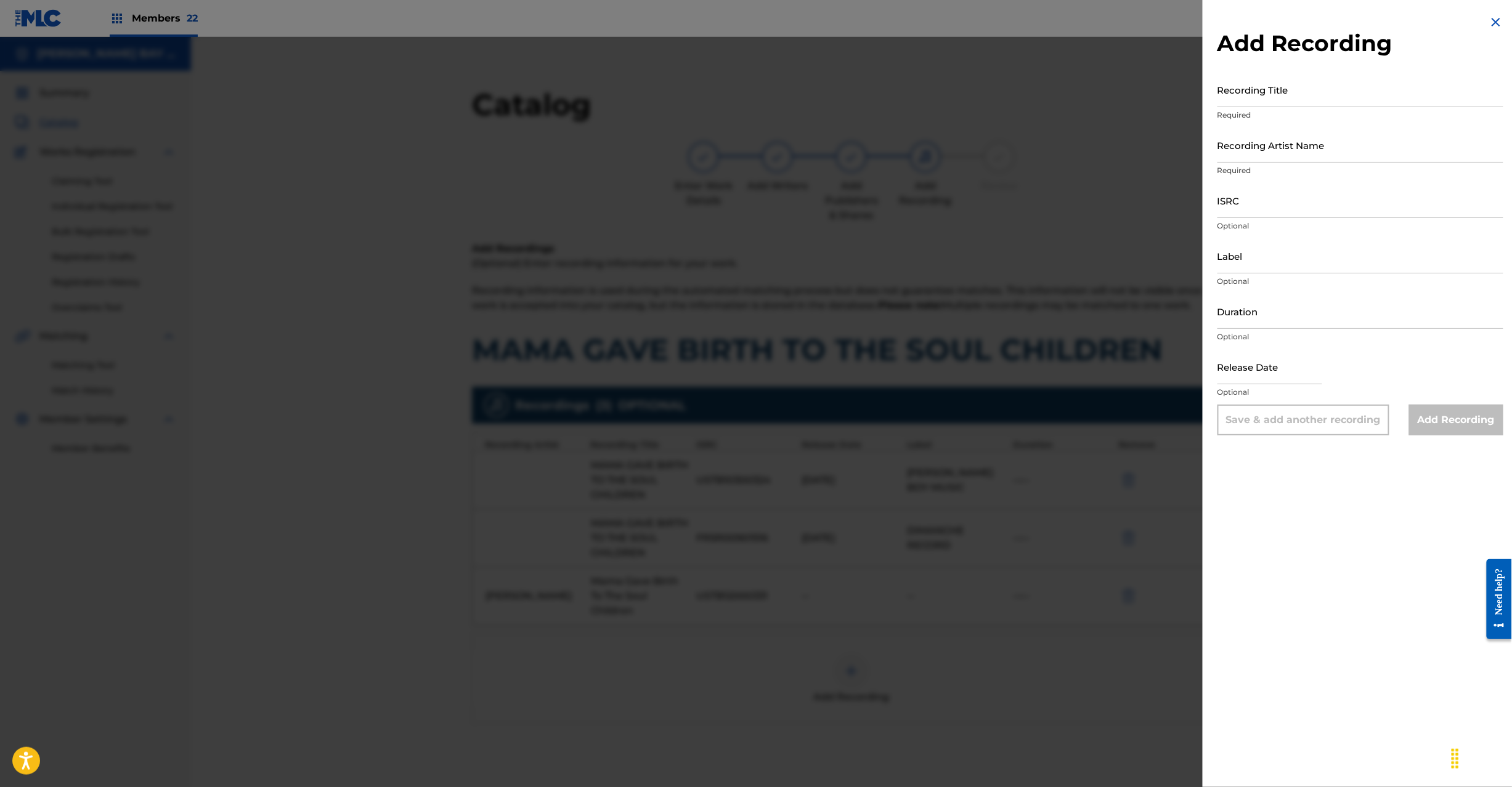
click at [1318, 90] on input "Recording Title" at bounding box center [1360, 89] width 286 height 35
paste input "Mama Gave Birth To The Soul Children De La Soul USRH10652541"
click at [1460, 91] on input "Mama Gave Birth To The Soul Children De La Soul USRH10652541" at bounding box center [1360, 89] width 286 height 35
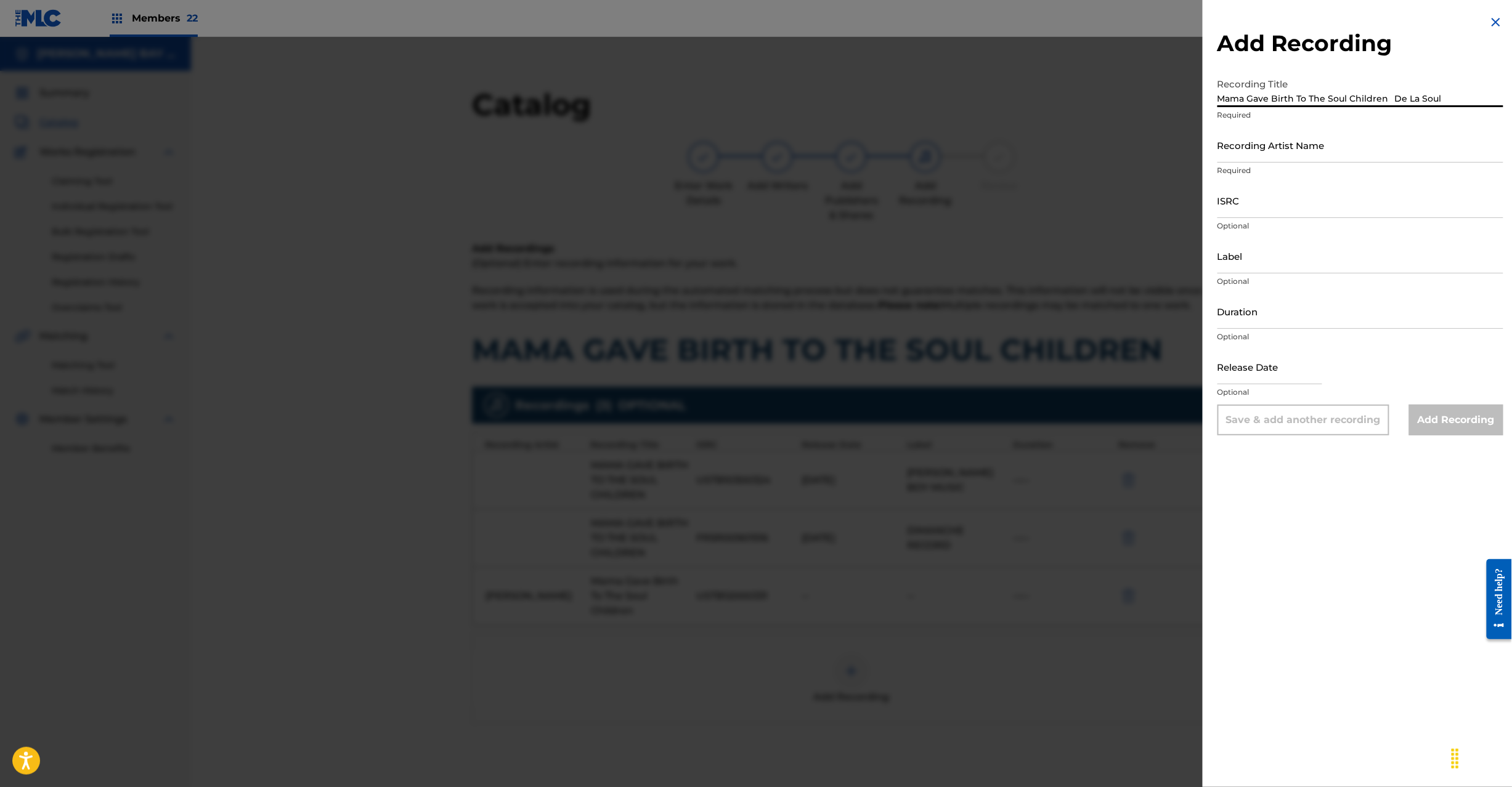
scroll to position [0, 0]
type input "Mama Gave Birth To The Soul Children De La Soul"
click at [1260, 213] on input "ISRC" at bounding box center [1360, 201] width 286 height 35
paste input "USRH10652541"
type input "USRH10652541"
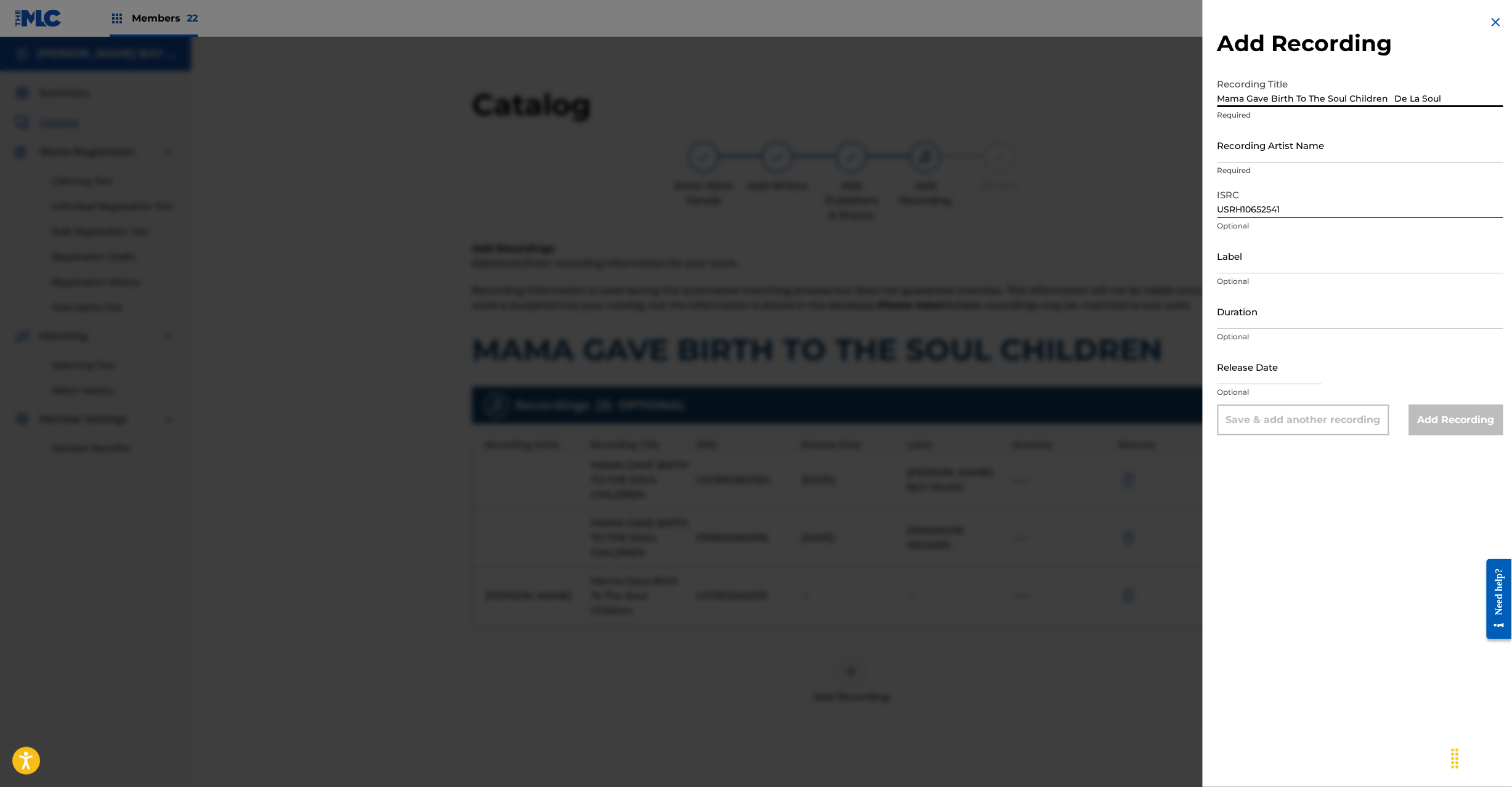
drag, startPoint x: 1401, startPoint y: 95, endPoint x: 1452, endPoint y: 102, distance: 51.5
click at [1452, 102] on input "Mama Gave Birth To The Soul Children De La Soul" at bounding box center [1360, 89] width 286 height 35
type input "Mama Gave Birth To The Soul Children"
drag, startPoint x: 1313, startPoint y: 152, endPoint x: 1344, endPoint y: 154, distance: 31.1
click at [1312, 152] on input "Recording Artist Name" at bounding box center [1360, 145] width 286 height 35
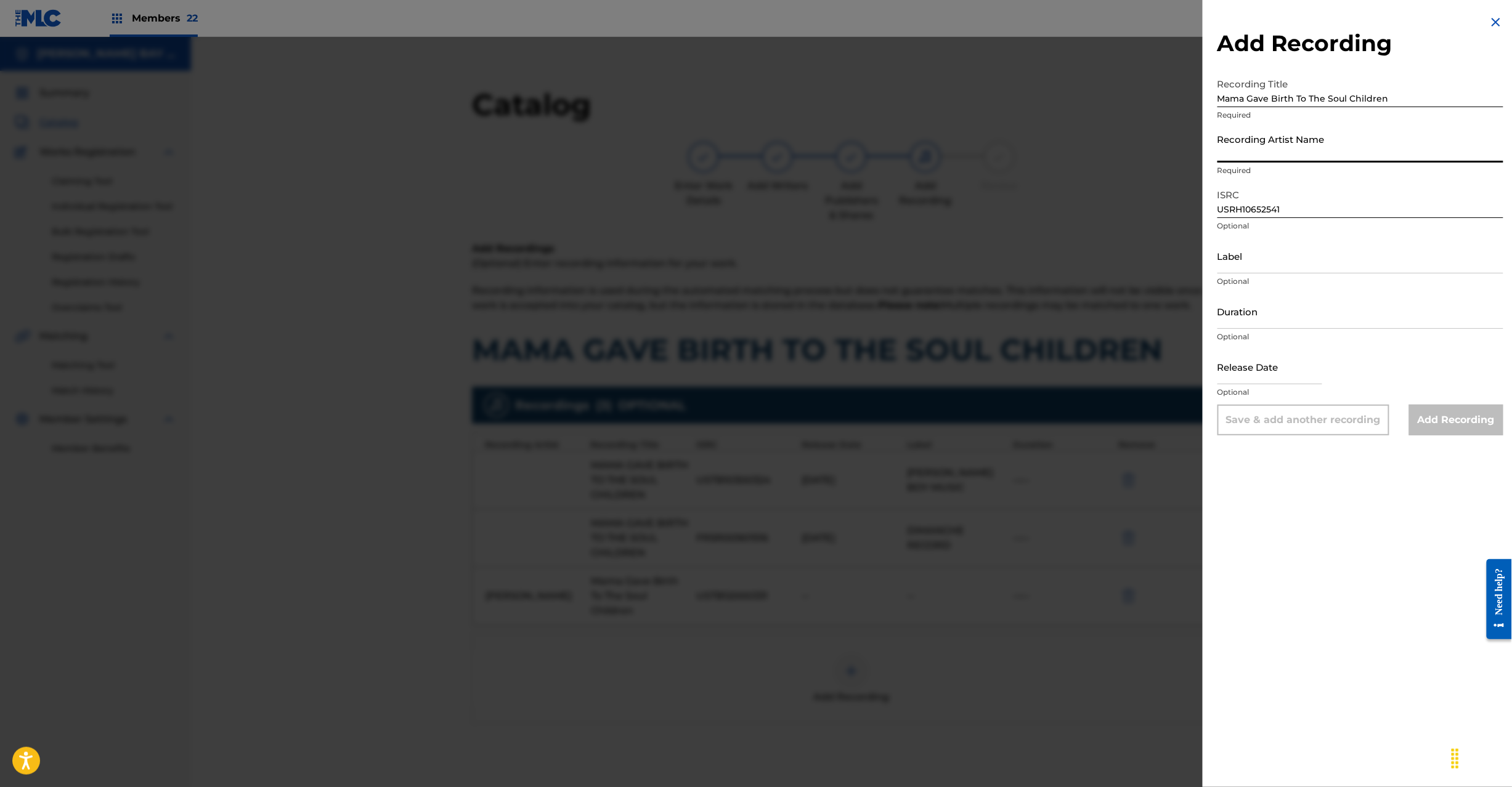
paste input "De La Soul"
type input "De La Soul"
click at [1395, 98] on input "Mama Gave Birth To The Soul Children" at bounding box center [1360, 89] width 286 height 35
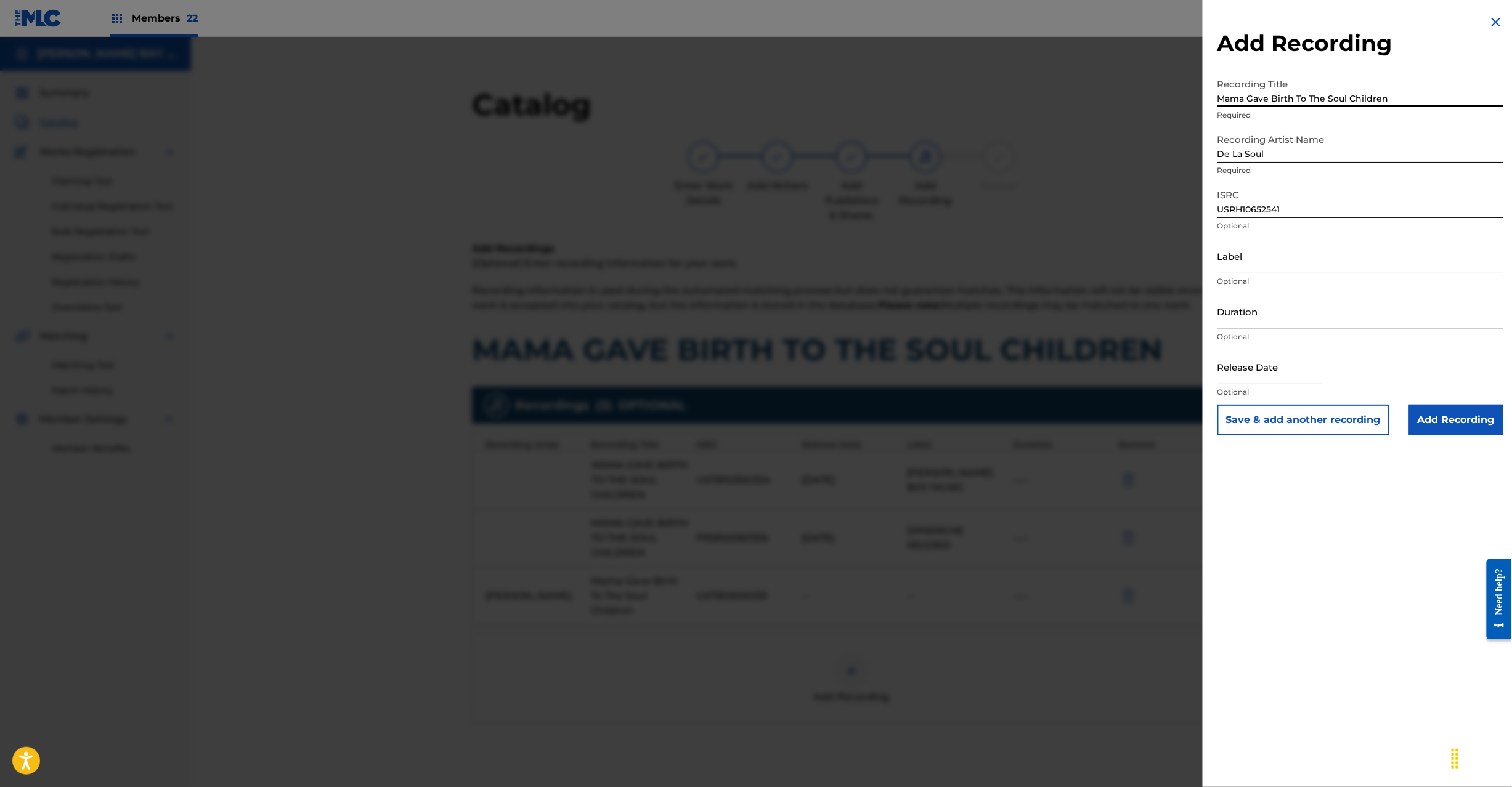
click at [1395, 98] on input "Mama Gave Birth To The Soul Children" at bounding box center [1360, 89] width 286 height 35
type input "Mama Gave Birth To The Soul Children"
click at [1430, 424] on input "Add Recording" at bounding box center [1456, 420] width 95 height 31
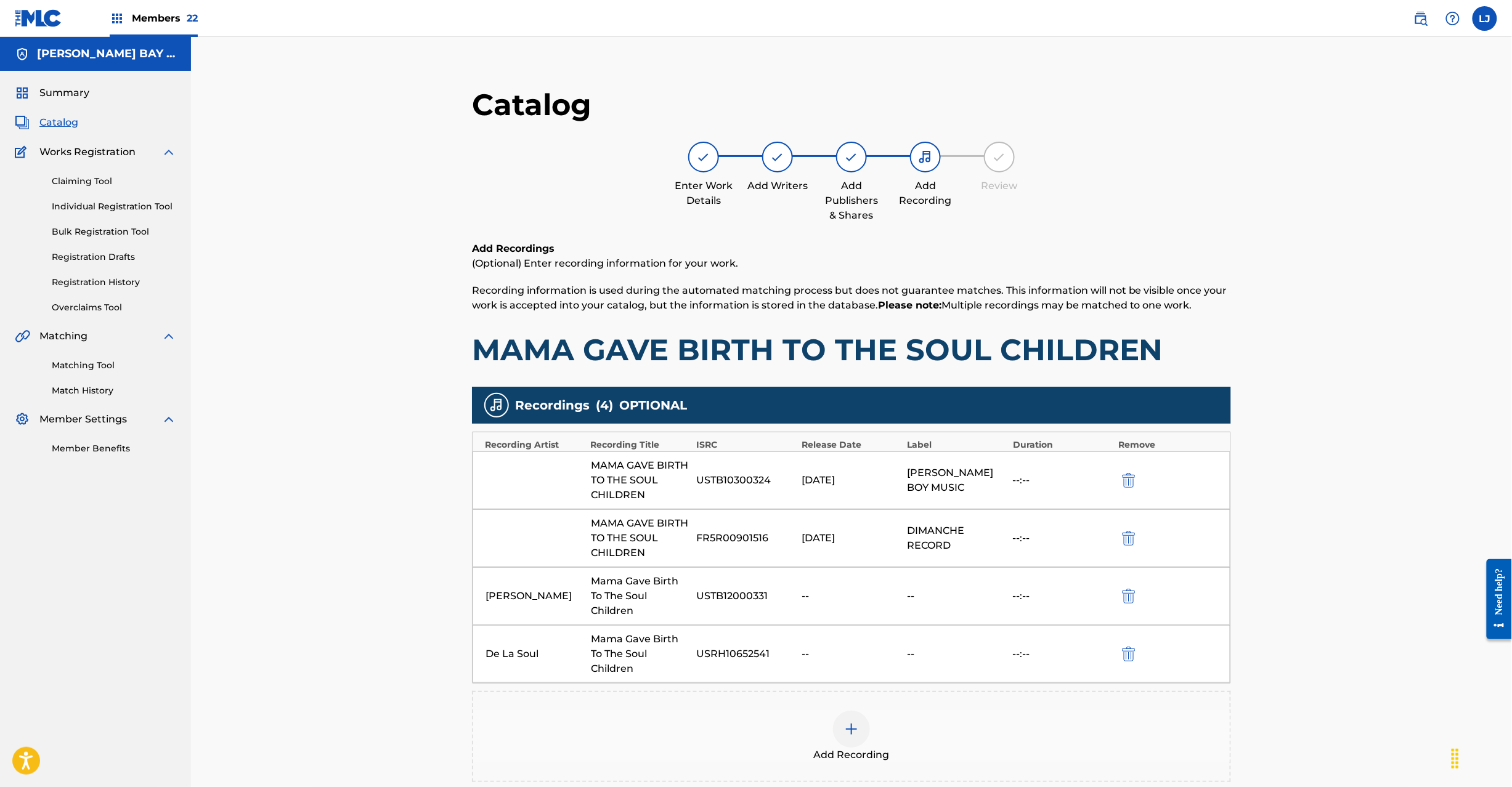
click at [859, 737] on img at bounding box center [851, 729] width 14 height 14
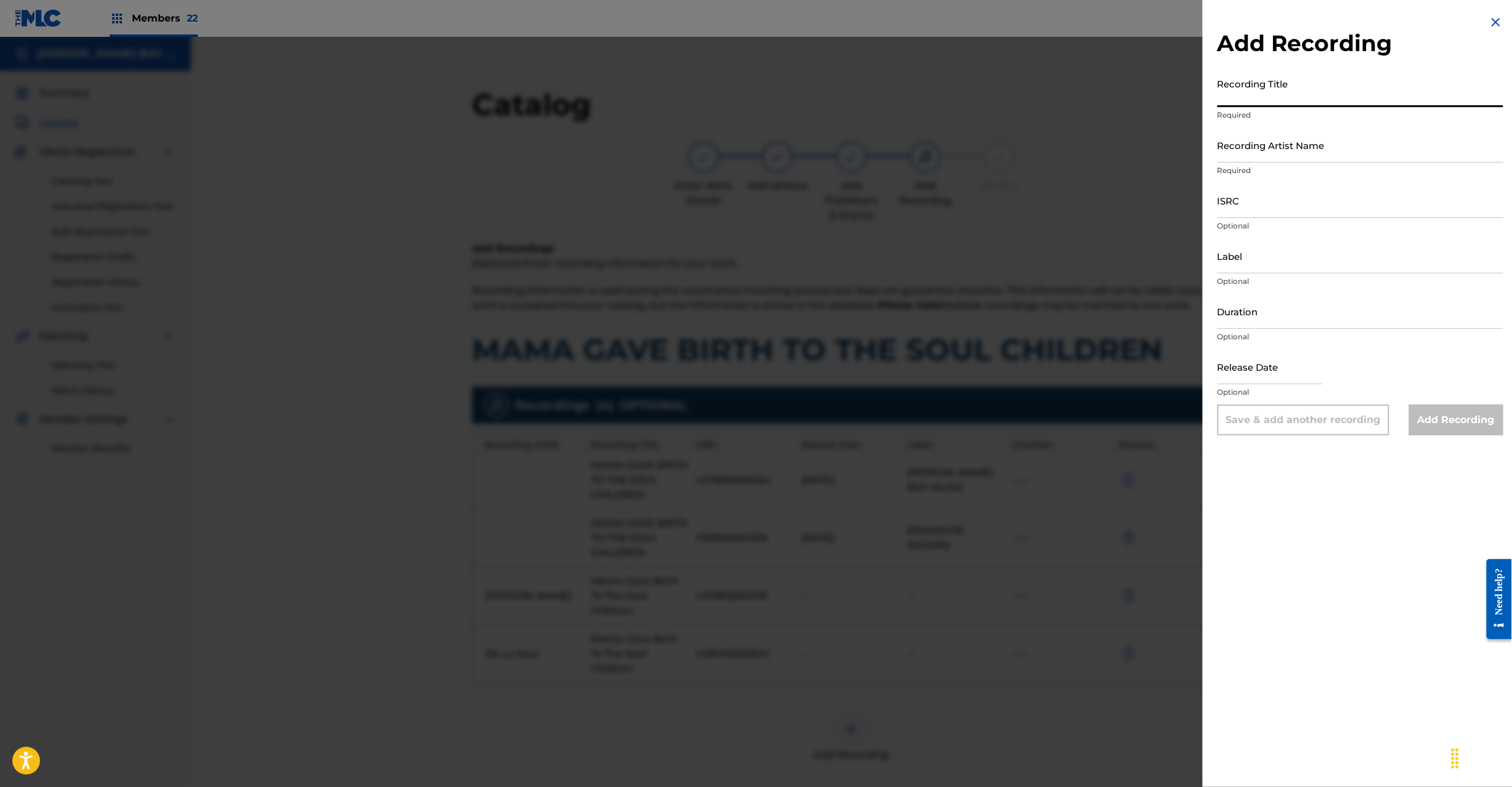
click at [1275, 87] on input "Recording Title" at bounding box center [1360, 89] width 286 height 35
paste input "Mama Gave Birth To The Soul Children [PERSON_NAME] USRH10652540"
click at [1466, 84] on input "Mama Gave Birth To The Soul Children [PERSON_NAME] USRH10652540" at bounding box center [1360, 89] width 286 height 35
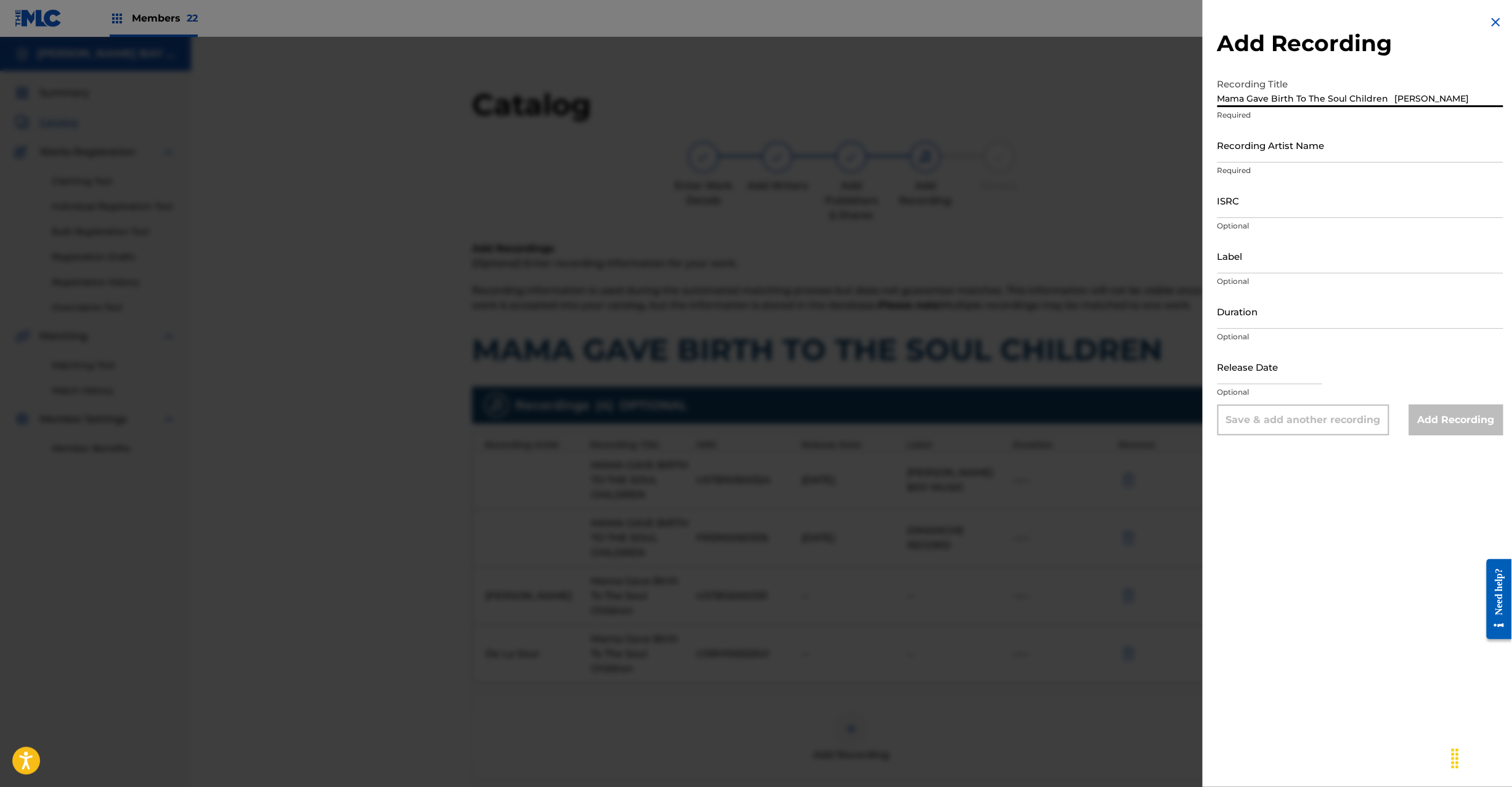
scroll to position [0, 0]
type input "Mama Gave Birth To The Soul Children [PERSON_NAME]"
click at [1255, 213] on input "ISRC" at bounding box center [1360, 201] width 286 height 35
paste input "USRH10652540"
type input "USRH10652540"
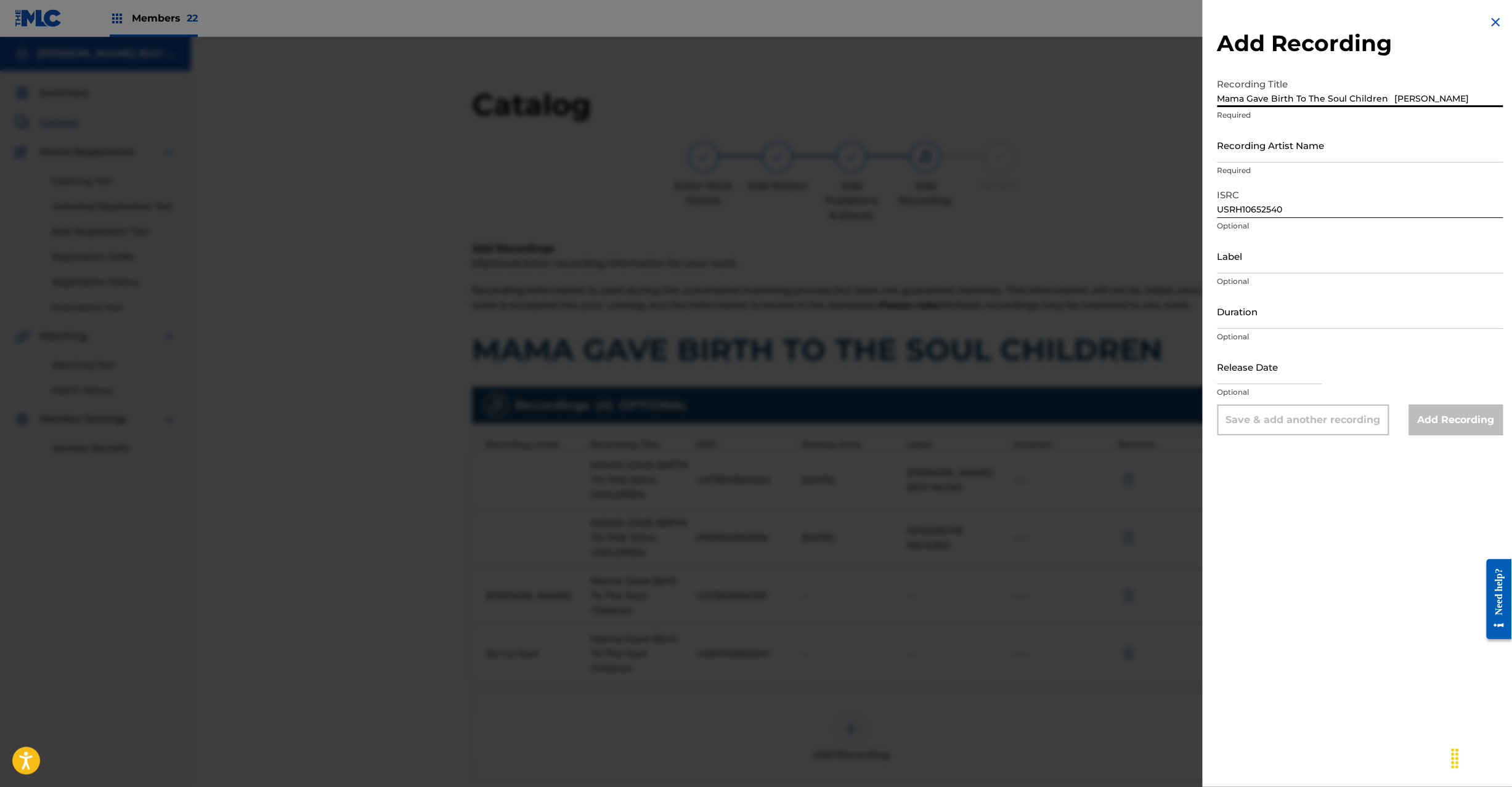
drag, startPoint x: 1403, startPoint y: 99, endPoint x: 1468, endPoint y: 102, distance: 65.1
click at [1468, 102] on input "Mama Gave Birth To The Soul Children [PERSON_NAME]" at bounding box center [1360, 89] width 286 height 35
type input "Mama Gave Birth To The Soul Children"
click at [1294, 148] on input "Recording Artist Name" at bounding box center [1360, 145] width 286 height 35
paste input "[PERSON_NAME]"
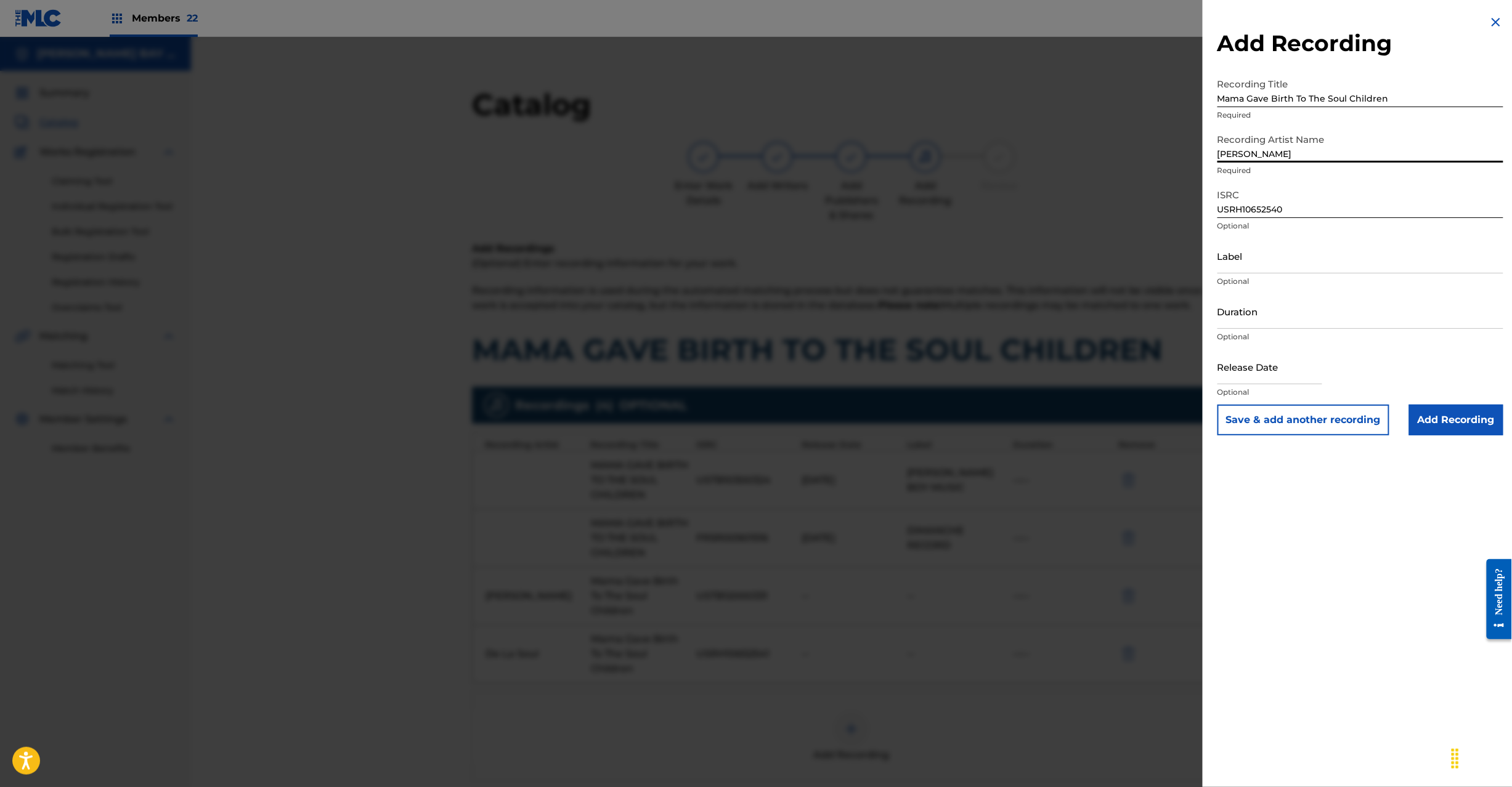
type input "[PERSON_NAME]"
click at [1450, 423] on input "Add Recording" at bounding box center [1456, 420] width 95 height 31
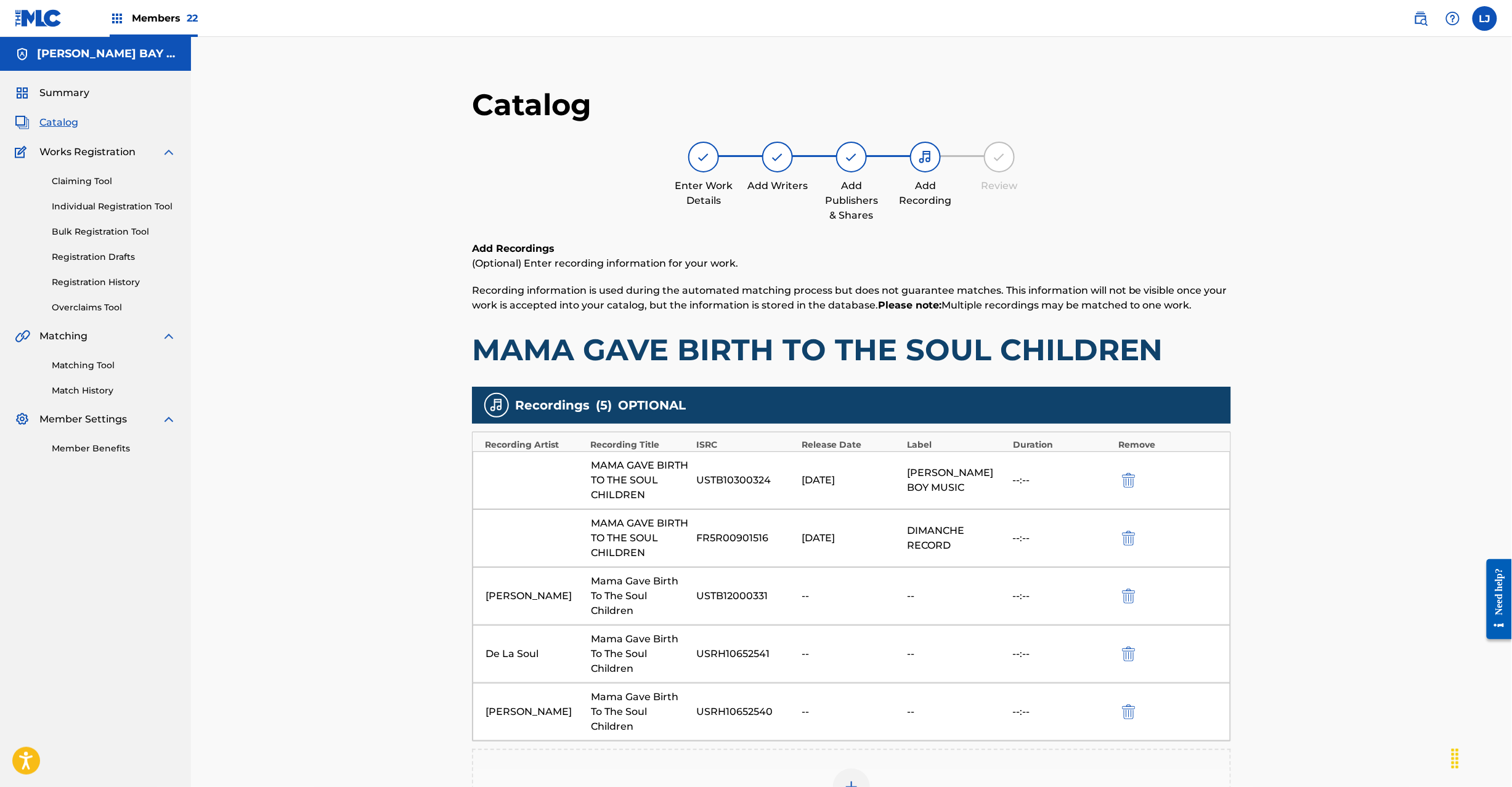
click at [848, 785] on img at bounding box center [851, 787] width 14 height 14
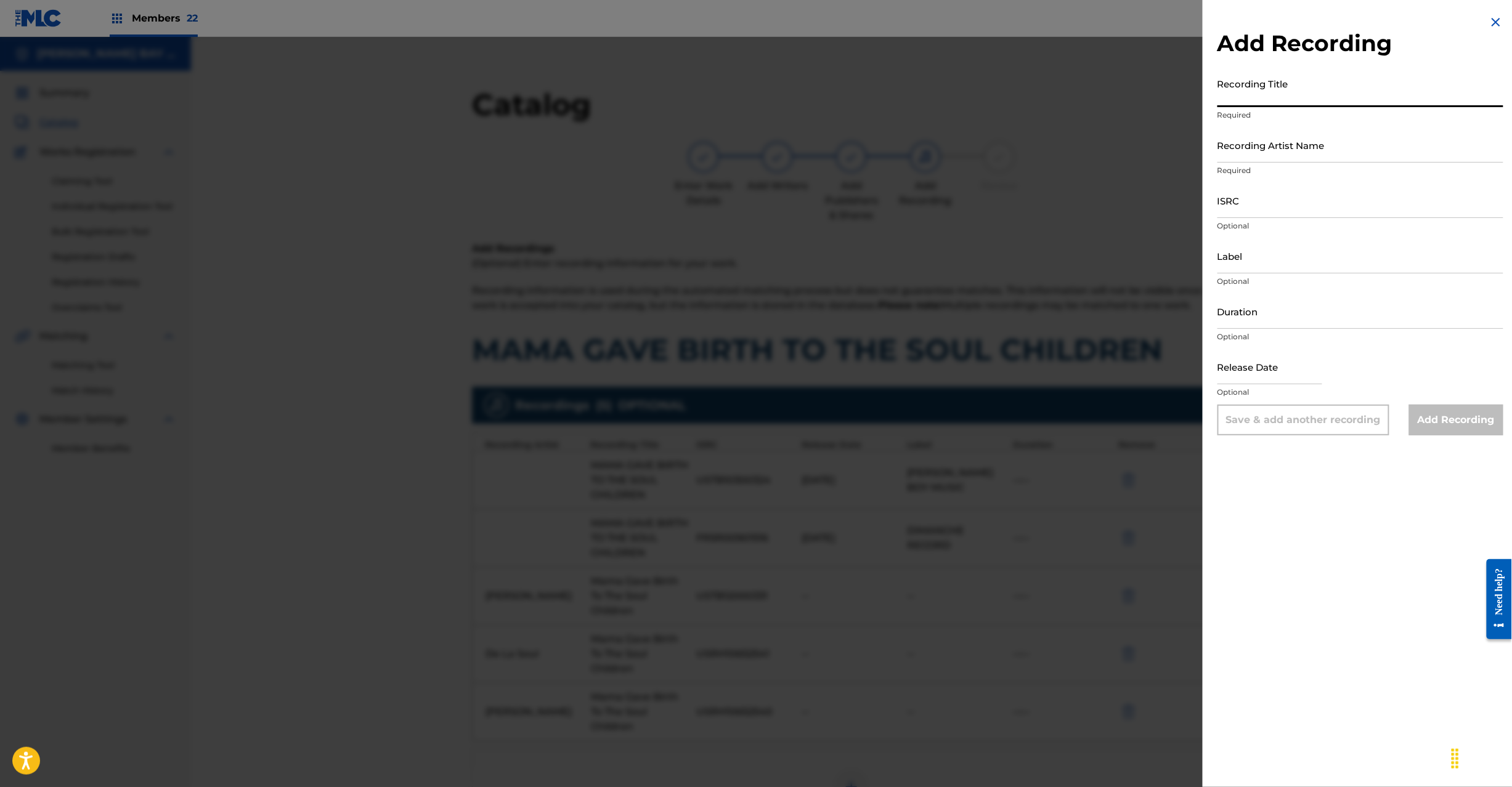
click at [1291, 101] on input "Recording Title" at bounding box center [1360, 89] width 286 height 35
click at [1292, 105] on input "Recording Title" at bounding box center [1360, 89] width 286 height 35
paste input "Mama Gave Birth To The Soul Children De La Soul USRH10652539"
click at [1453, 95] on input "Mama Gave Birth To The Soul Children De La Soul USRH10652539" at bounding box center [1360, 89] width 286 height 35
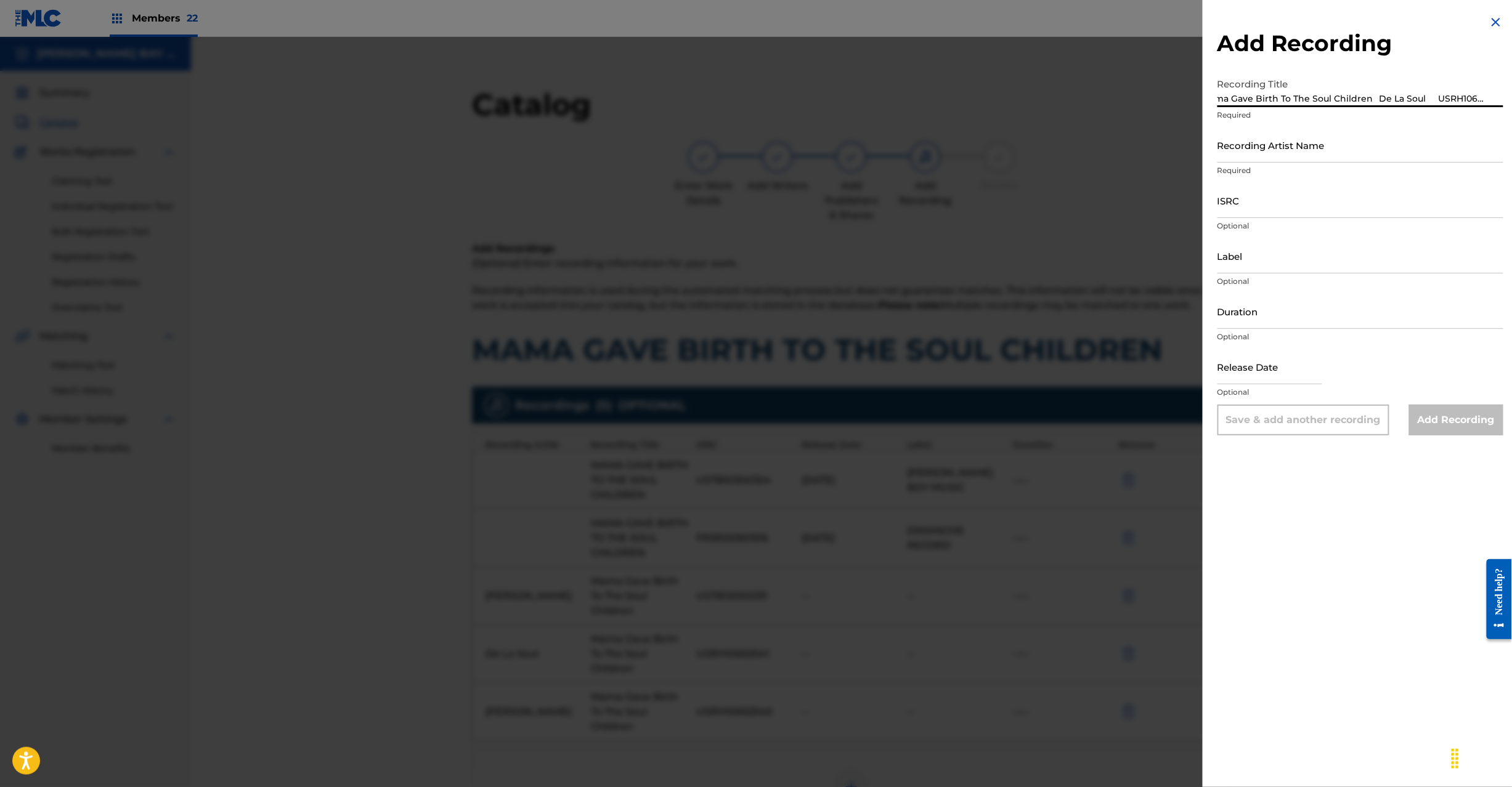
click at [1453, 95] on input "Mama Gave Birth To The Soul Children De La Soul USRH10652539" at bounding box center [1360, 89] width 286 height 35
type input "Mama Gave Birth To The Soul Children De La Soul"
click at [1260, 226] on p "Optional" at bounding box center [1360, 226] width 286 height 11
click at [1261, 207] on input "ISRC" at bounding box center [1360, 201] width 286 height 35
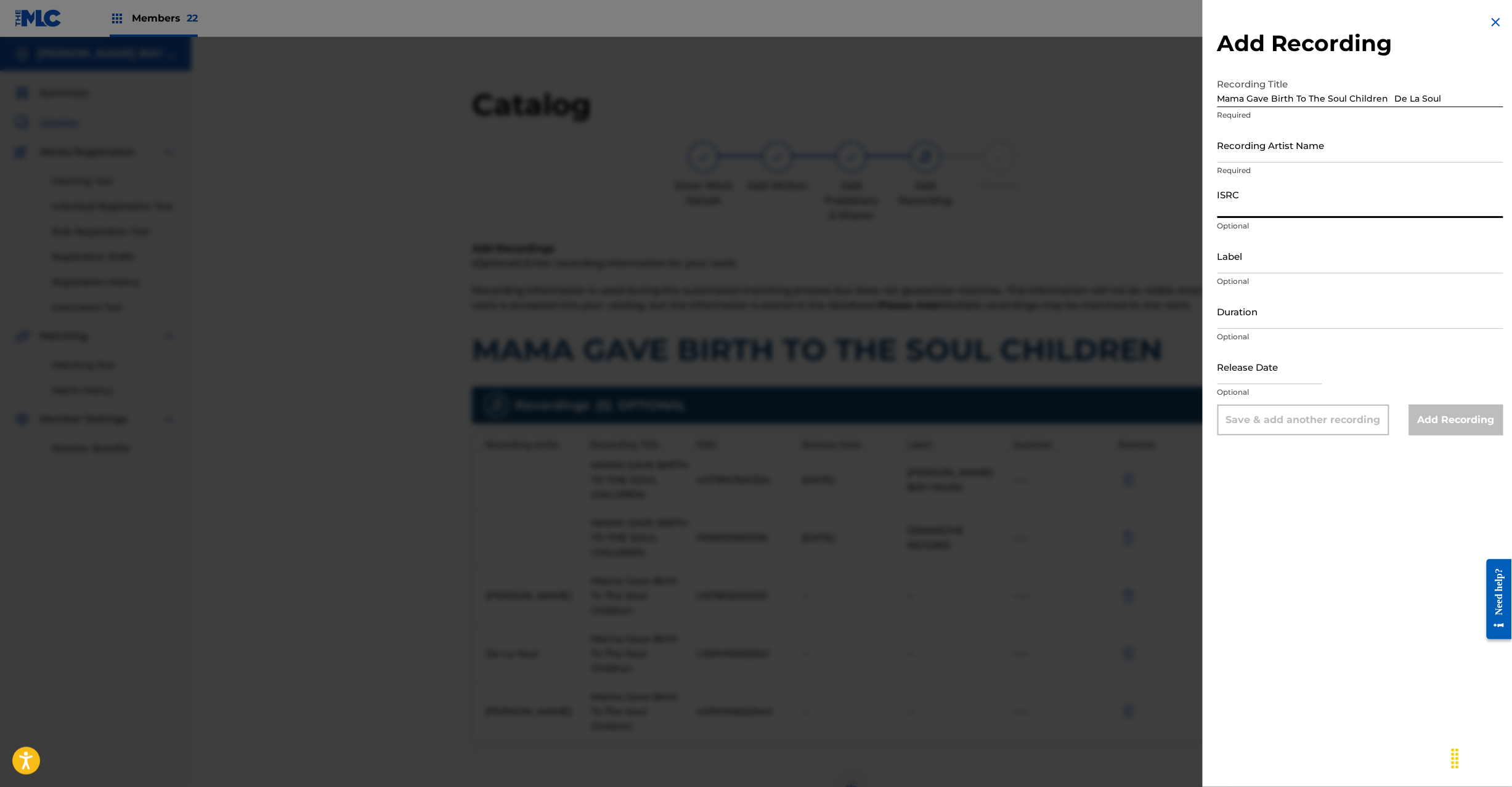
paste input "USRH10652539"
type input "USRH10652539"
drag, startPoint x: 1406, startPoint y: 95, endPoint x: 1453, endPoint y: 101, distance: 47.4
click at [1453, 101] on input "Mama Gave Birth To The Soul Children De La Soul" at bounding box center [1360, 89] width 286 height 35
type input "Mama Gave Birth To The Soul Children"
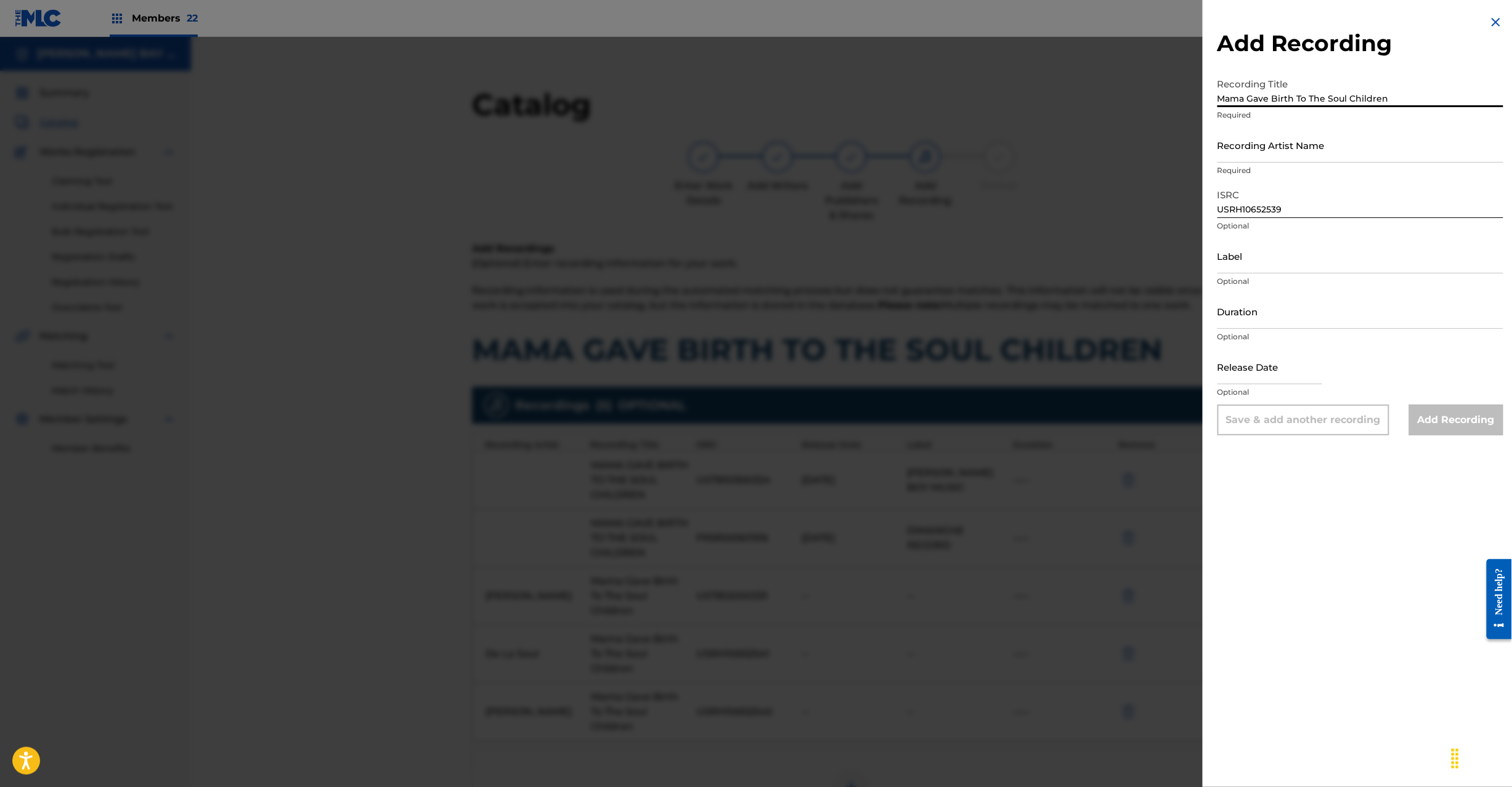
drag, startPoint x: 1274, startPoint y: 145, endPoint x: 1285, endPoint y: 143, distance: 11.2
click at [1273, 145] on input "Recording Artist Name" at bounding box center [1360, 145] width 286 height 35
paste input "De La Soul"
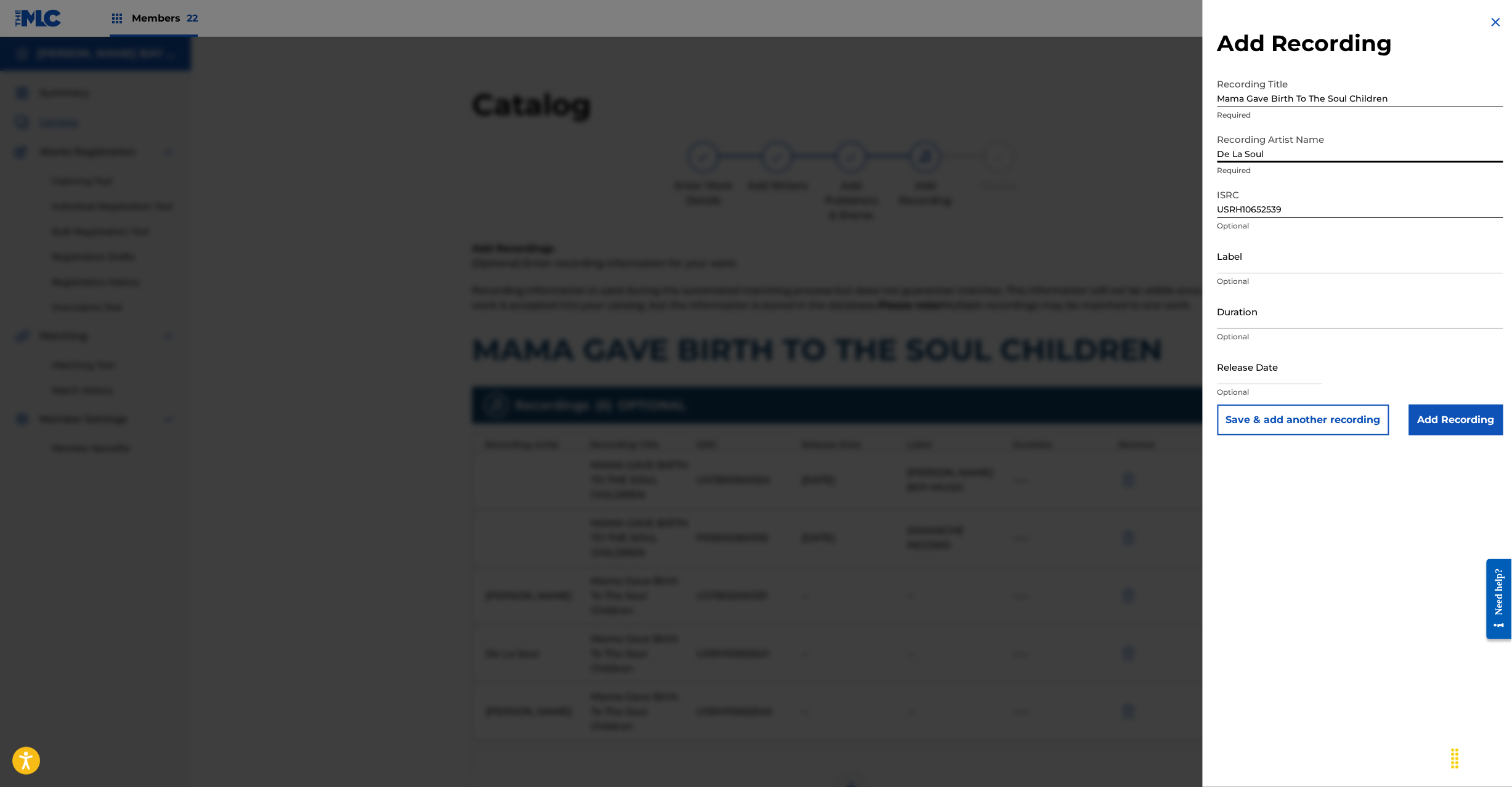
type input "De La Soul"
click at [1400, 96] on input "Mama Gave Birth To The Soul Children" at bounding box center [1360, 89] width 286 height 35
type input "Mama Gave Birth To The Soul Children"
click at [1430, 419] on input "Add Recording" at bounding box center [1456, 420] width 95 height 31
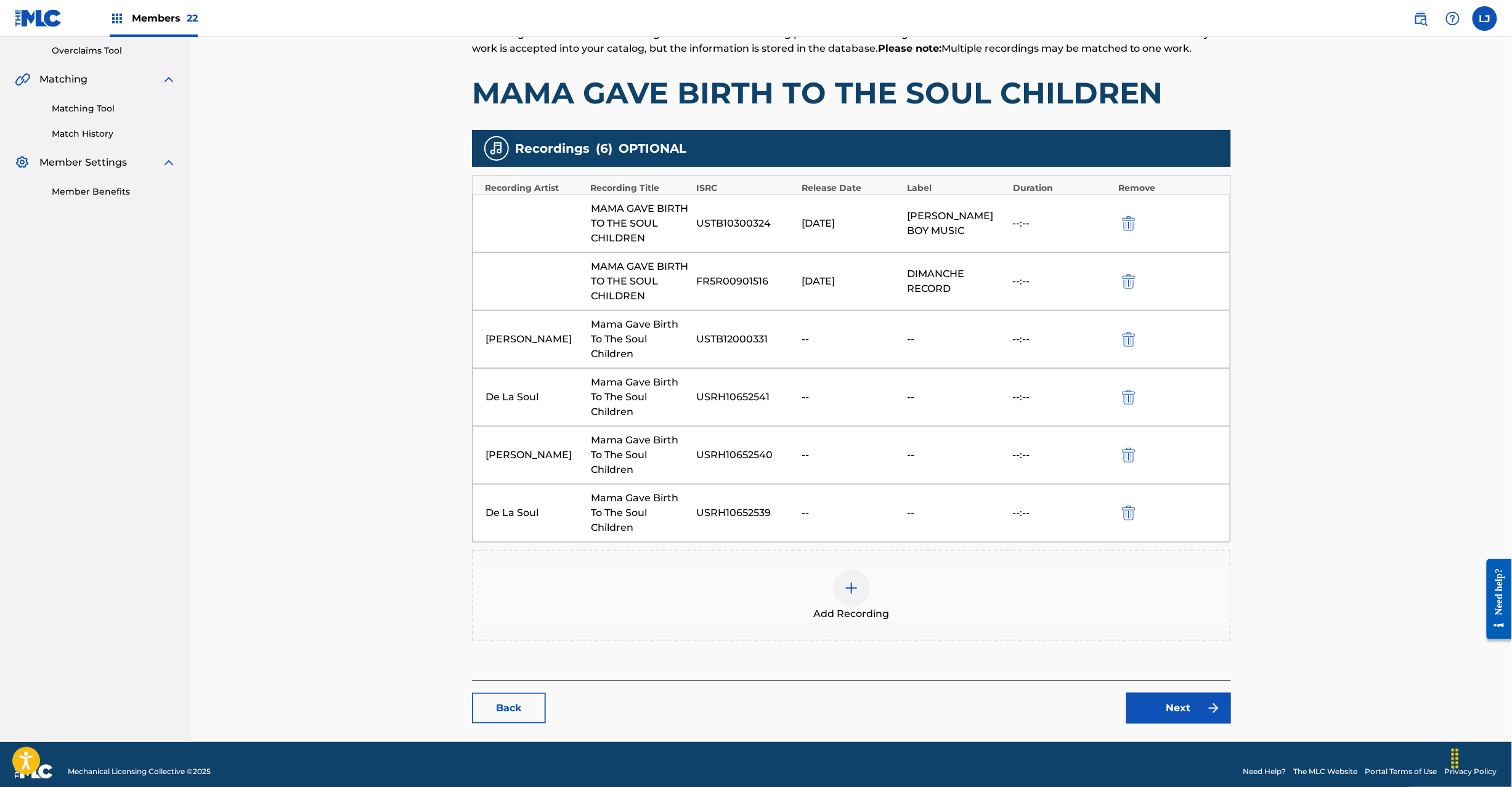
scroll to position [272, 0]
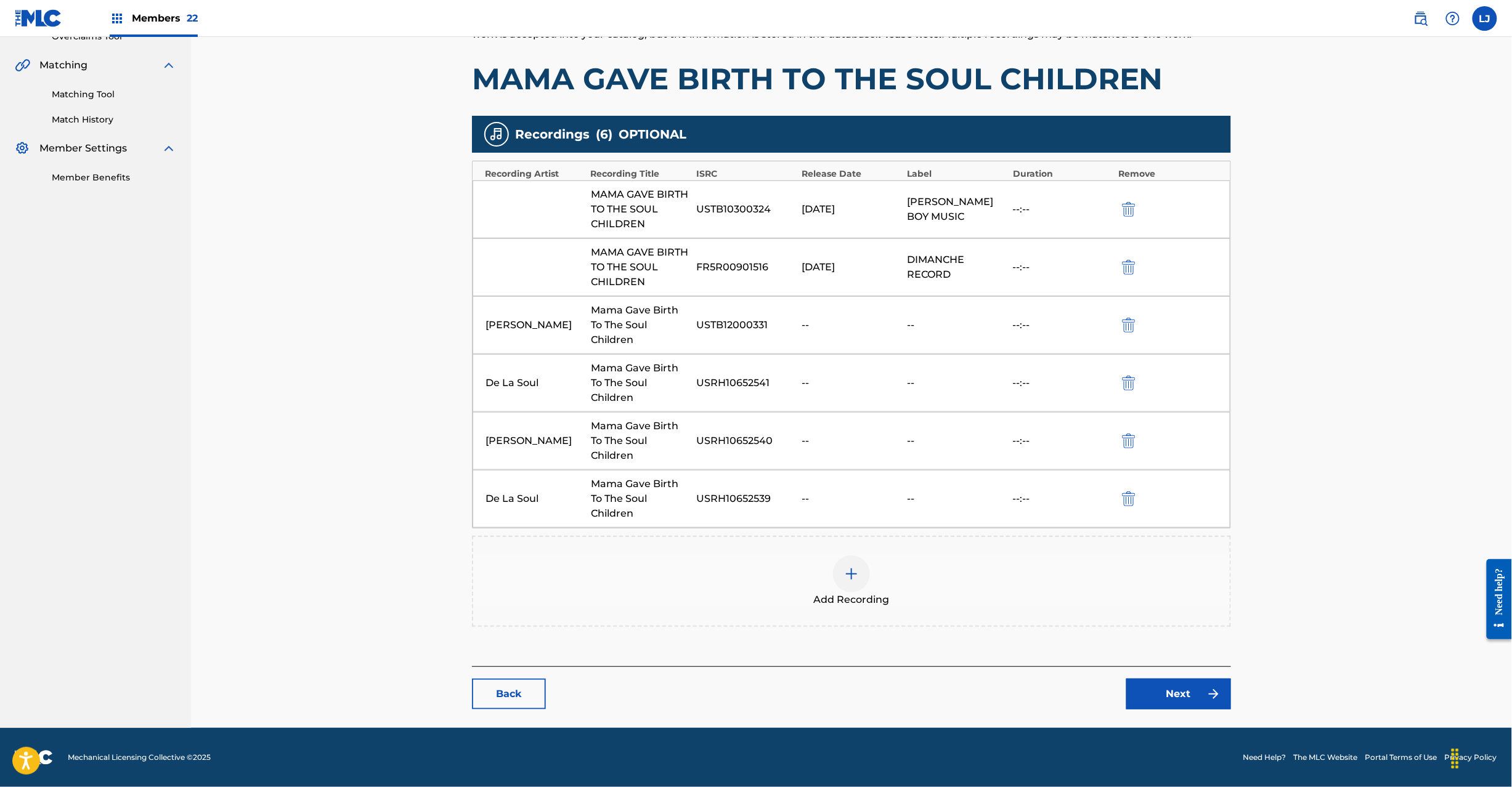
click at [1149, 683] on link "Next" at bounding box center [1179, 694] width 105 height 31
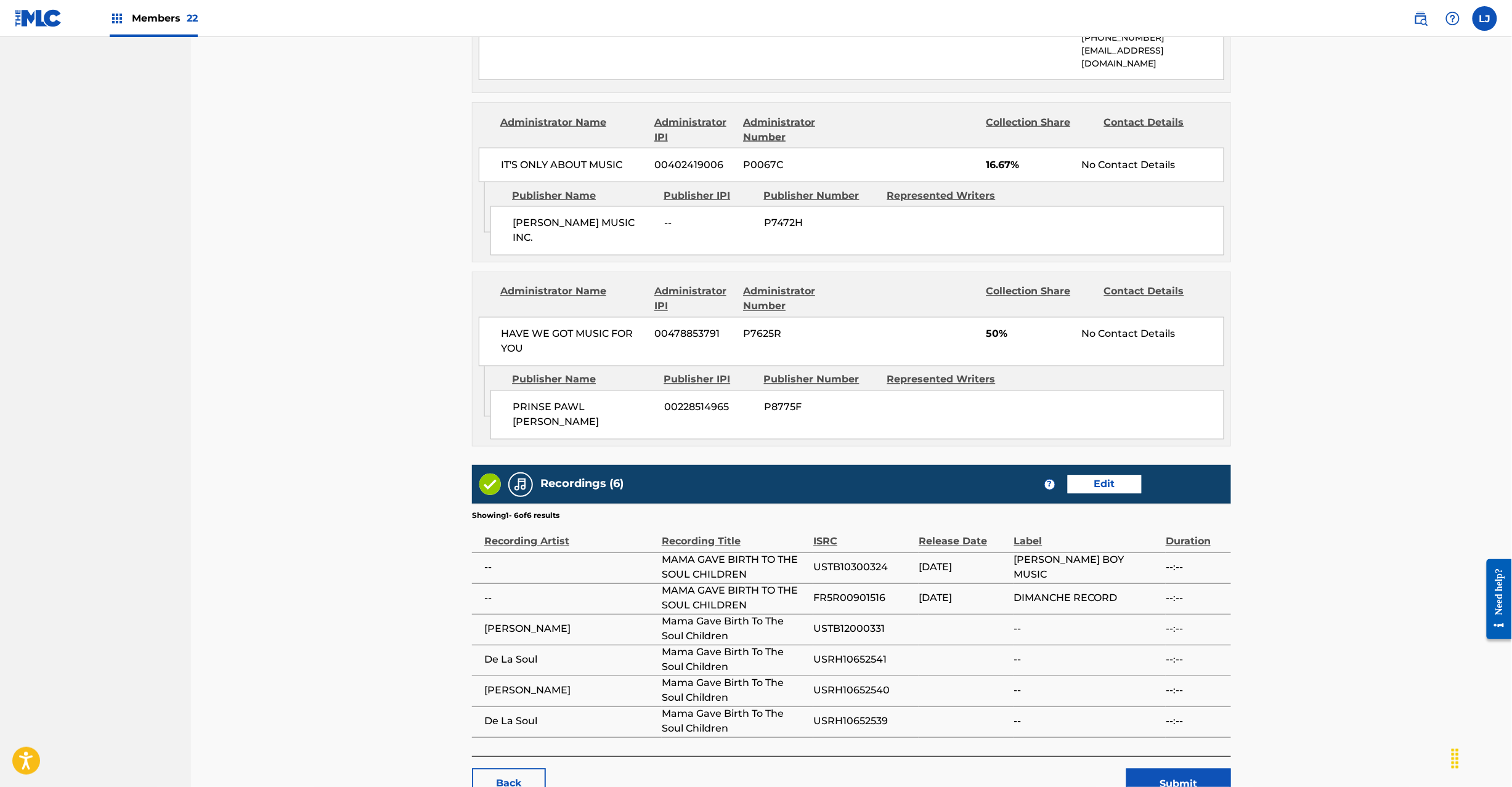
scroll to position [956, 0]
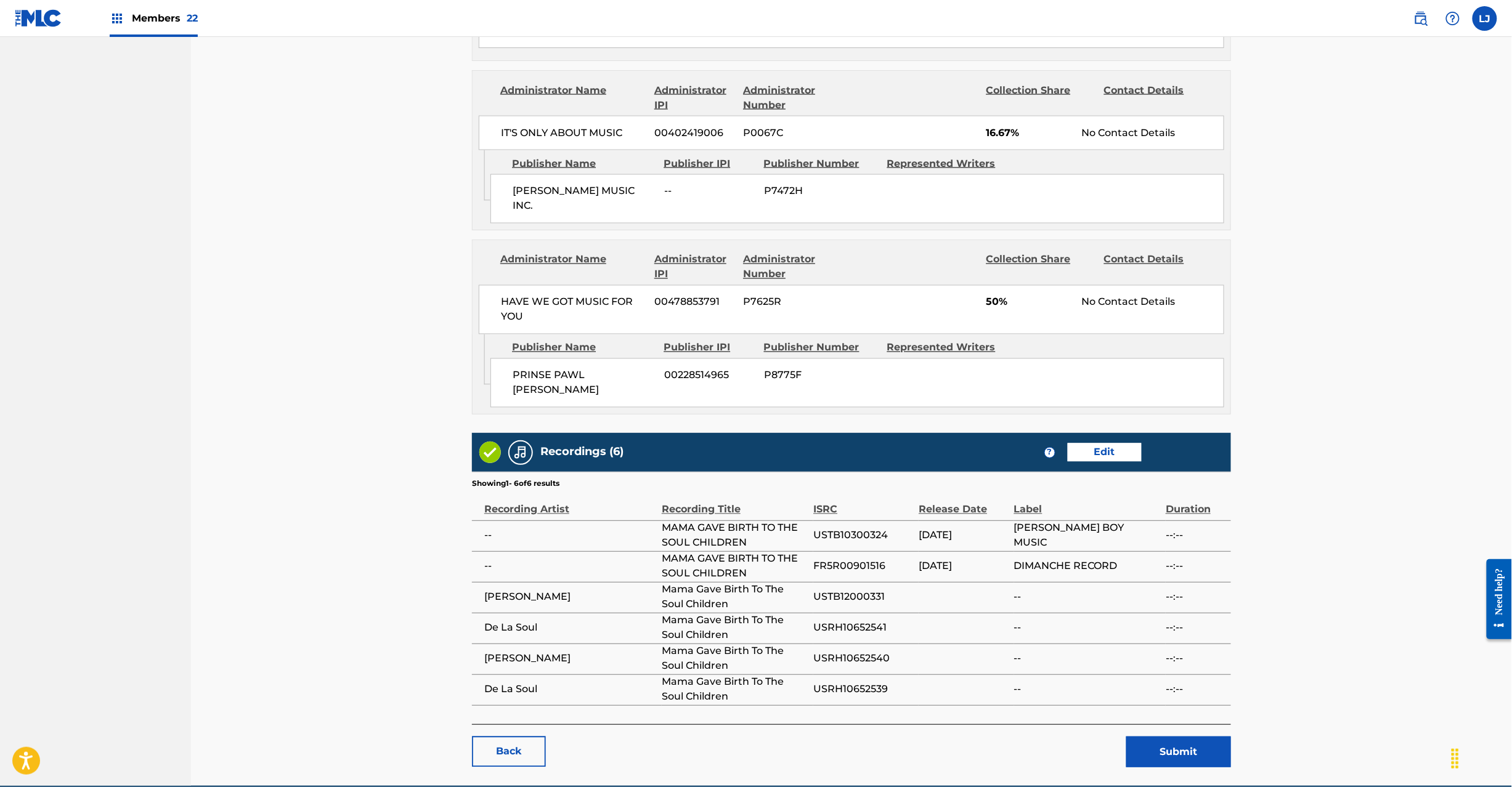
click at [1188, 737] on button "Submit" at bounding box center [1179, 753] width 105 height 31
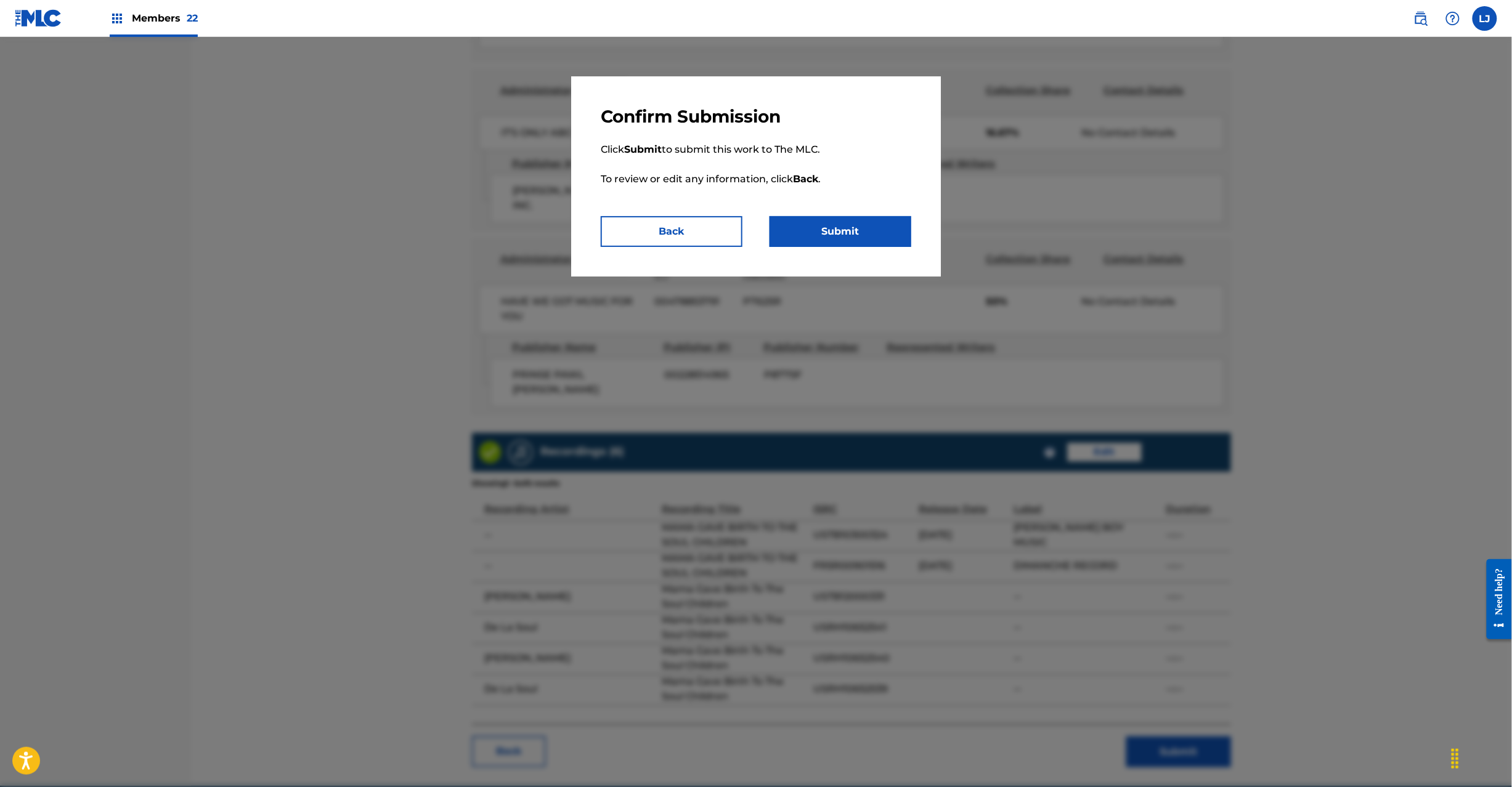
click at [853, 247] on div "Confirm Submission Click Submit to submit this work to The MLC. To review or ed…" at bounding box center [756, 177] width 370 height 201
click at [848, 230] on button "Submit" at bounding box center [841, 231] width 141 height 31
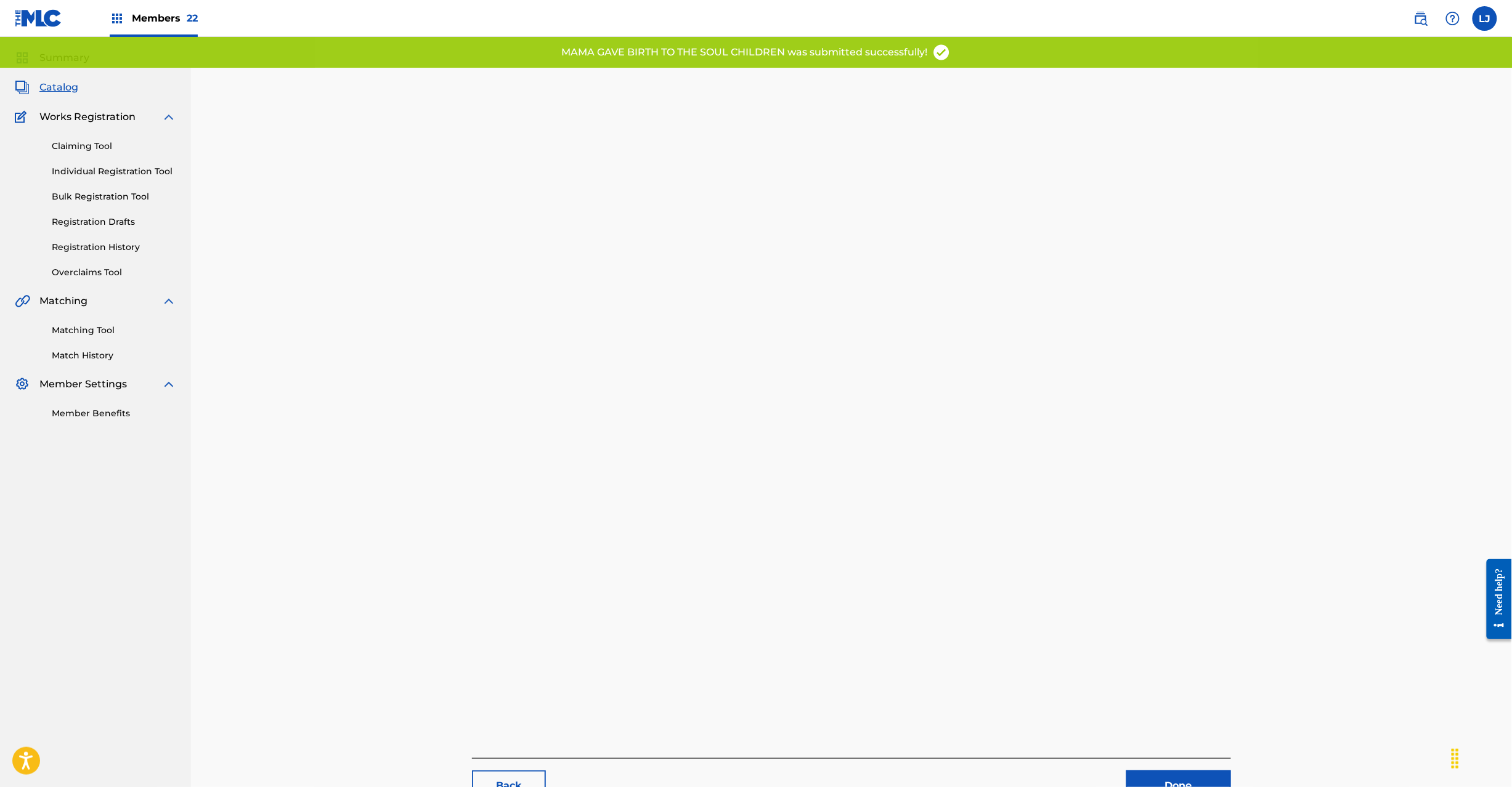
scroll to position [127, 0]
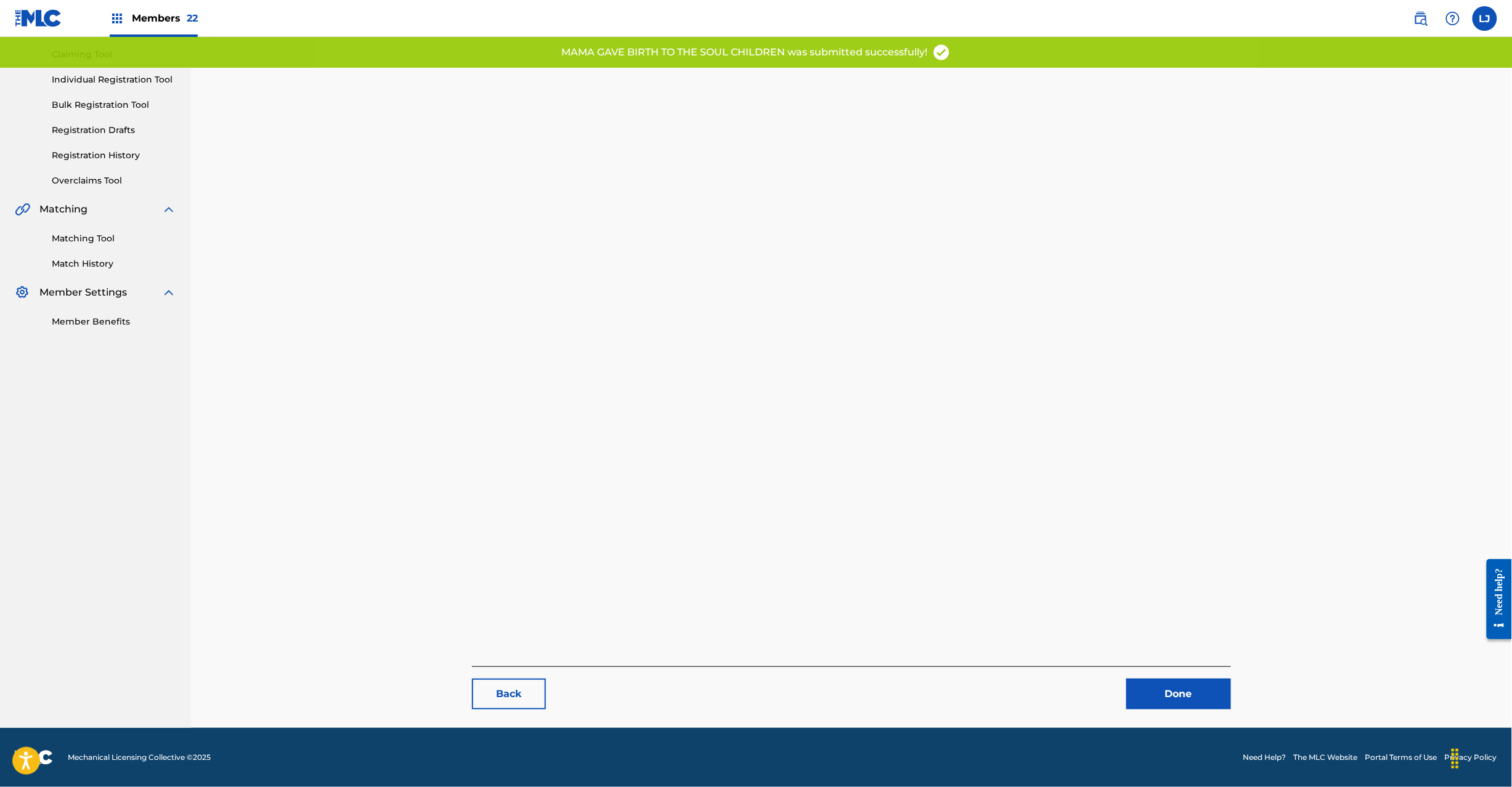
click at [1124, 692] on div "Done" at bounding box center [1171, 694] width 119 height 31
click at [1161, 695] on link "Done" at bounding box center [1179, 694] width 105 height 31
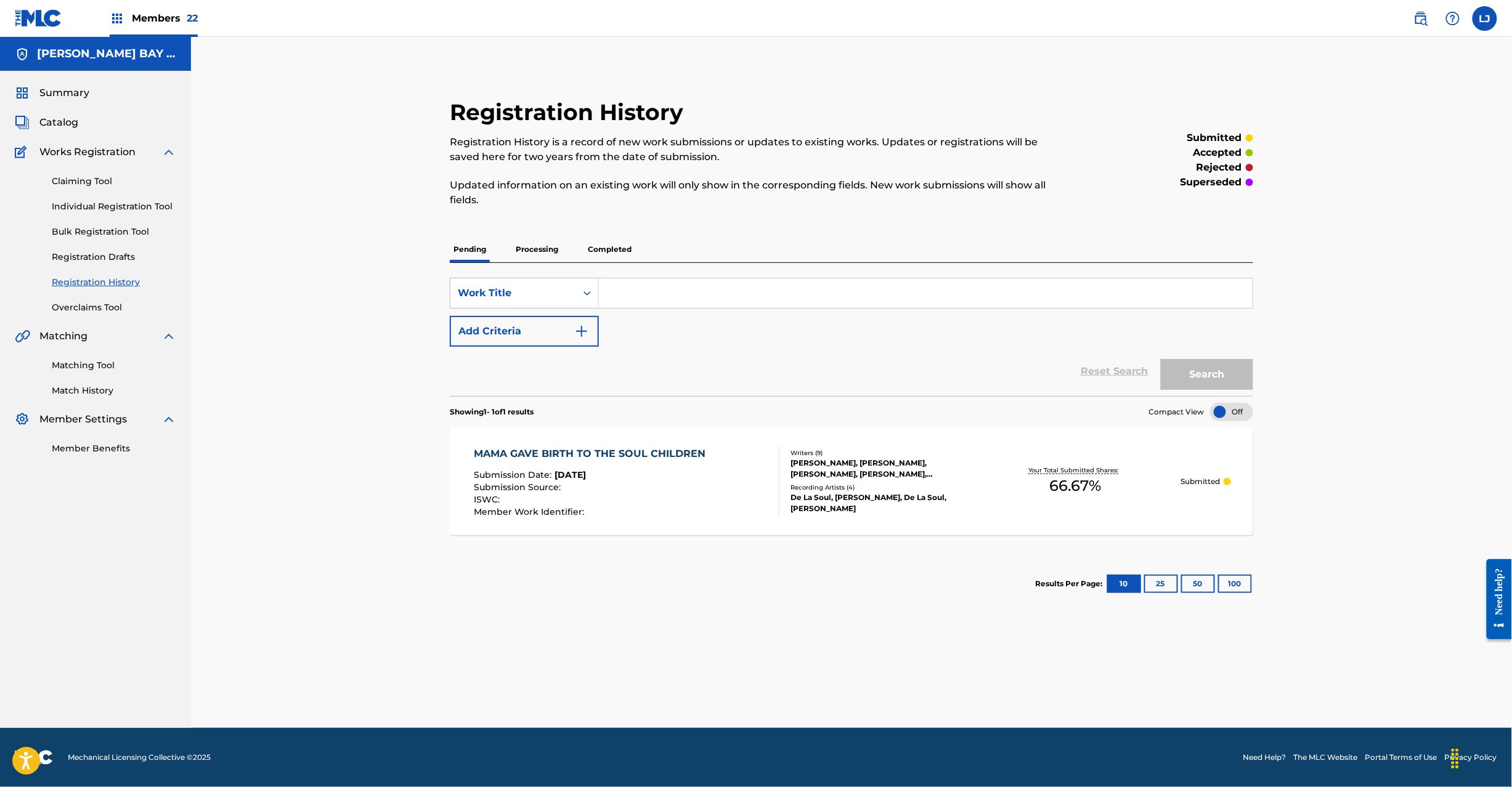
click at [675, 472] on div "Submission Date : [DATE]" at bounding box center [592, 477] width 238 height 12
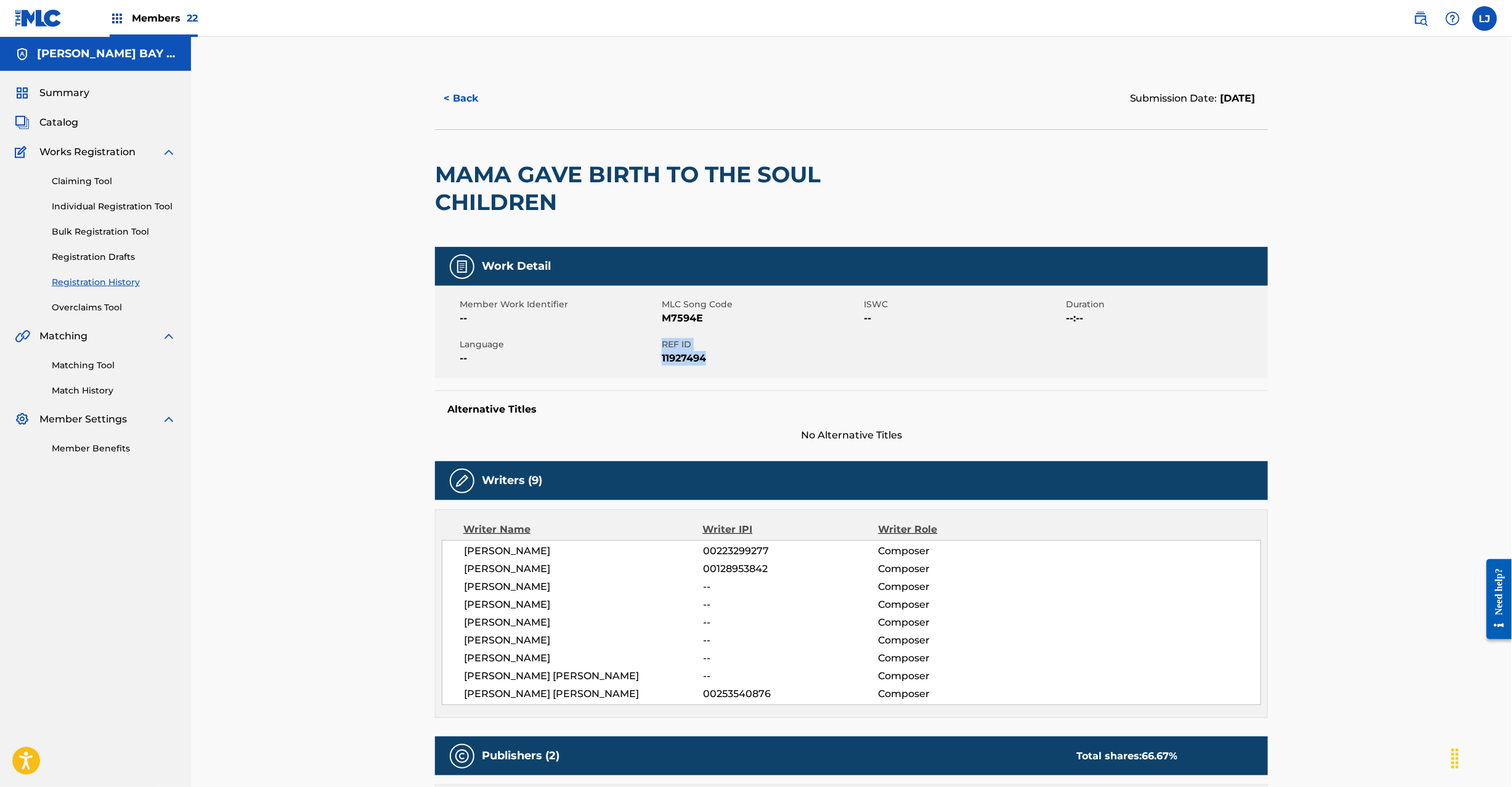
drag, startPoint x: 663, startPoint y: 336, endPoint x: 710, endPoint y: 358, distance: 51.9
click at [710, 358] on div "Member Work Identifier -- MLC Song Code M7594E ISWC -- Duration --:-- Language …" at bounding box center [851, 331] width 833 height 93
copy div "REF ID 11927494"
